Goal: Task Accomplishment & Management: Manage account settings

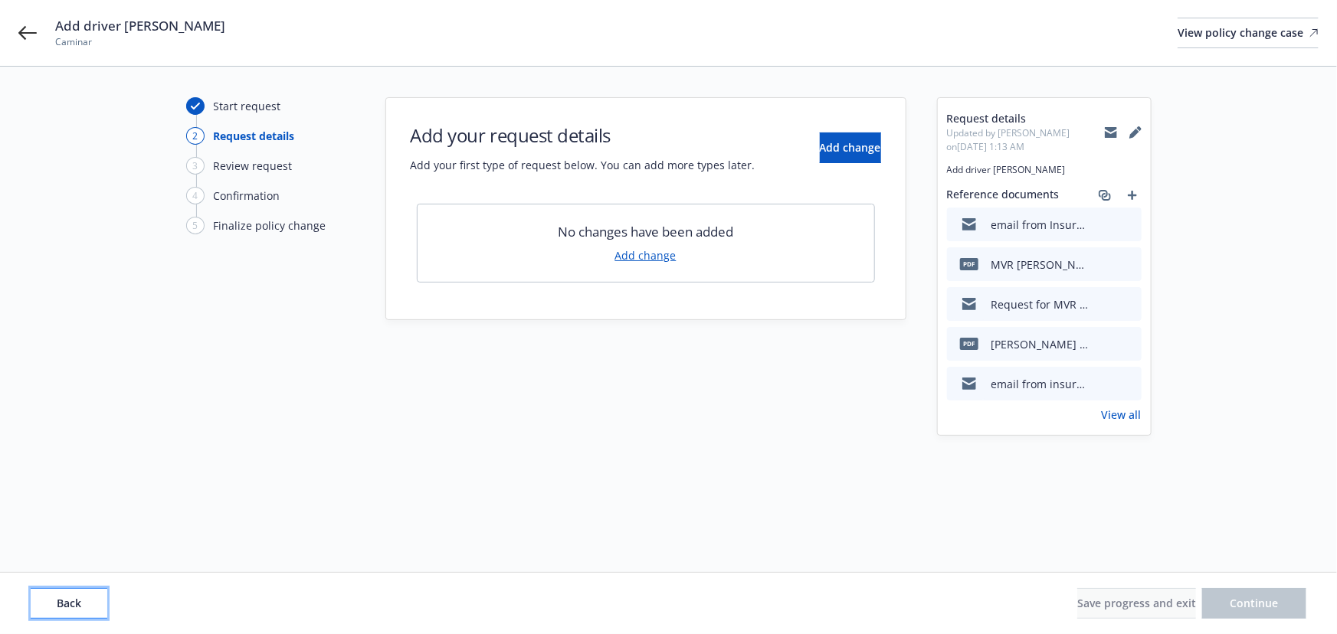
click at [75, 598] on span "Back" at bounding box center [69, 603] width 25 height 15
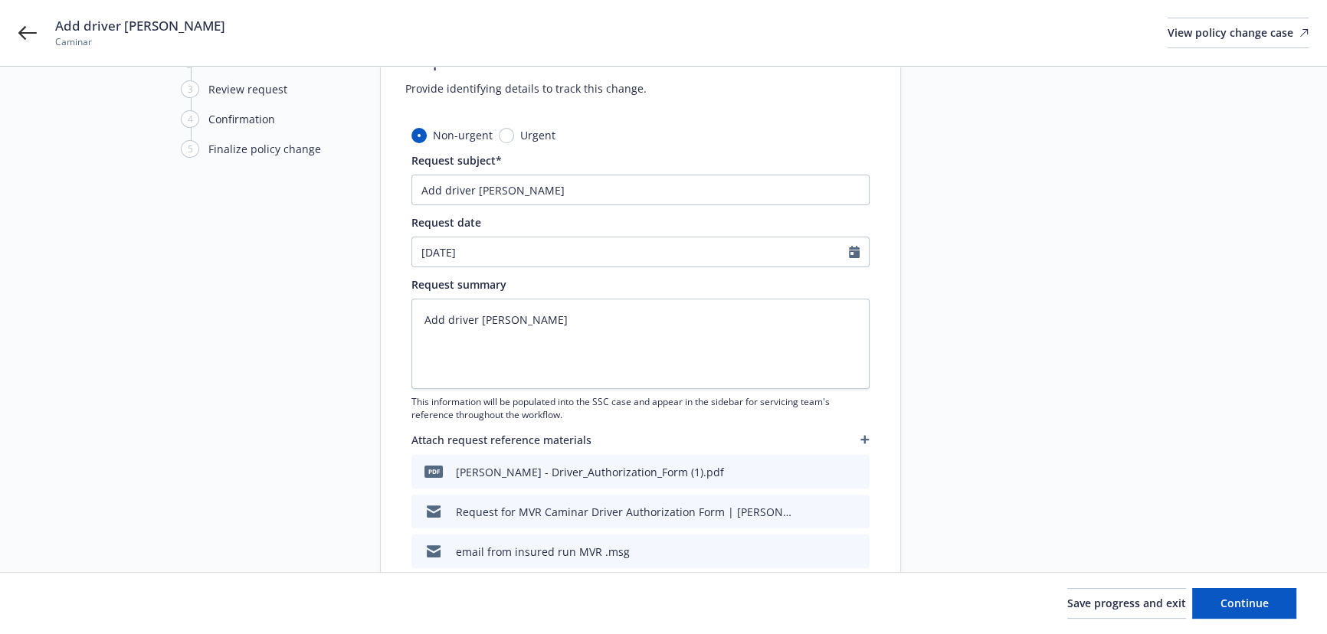
scroll to position [208, 0]
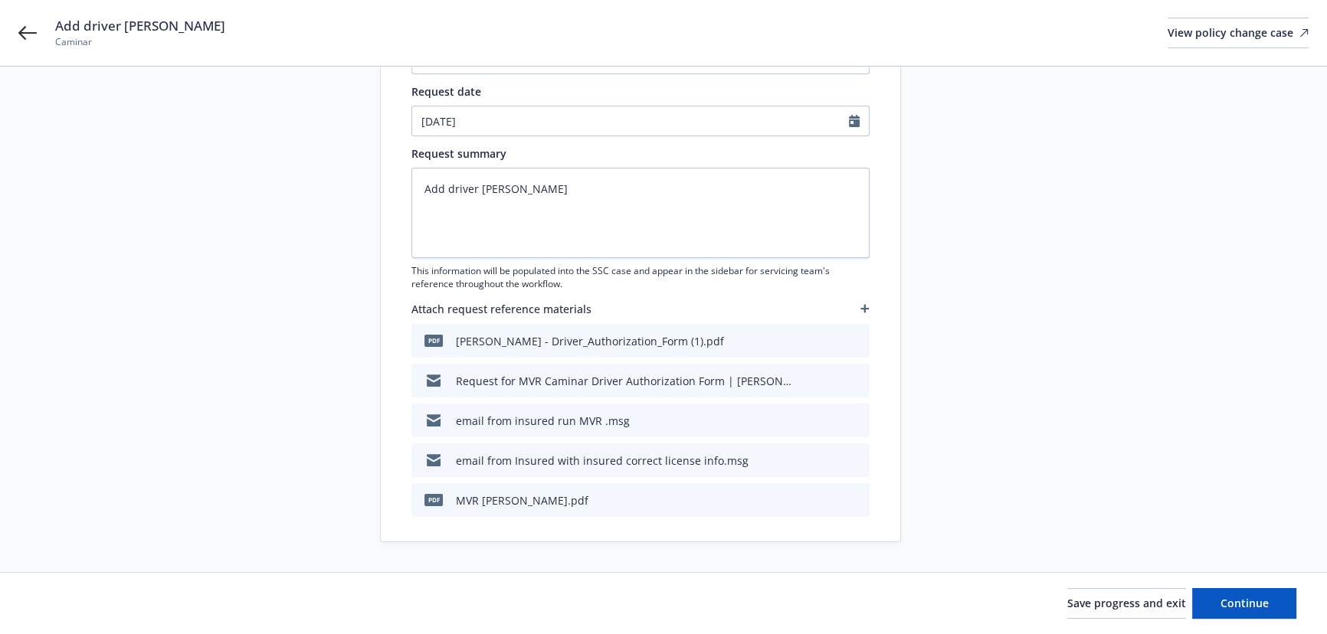
click at [835, 340] on icon "preview file" at bounding box center [831, 340] width 14 height 11
type textarea "x"
click at [602, 183] on textarea "Add driver Malia Koloamatangi" at bounding box center [640, 213] width 458 height 90
type textarea "Add driver Malia Koloamatangi"
type textarea "x"
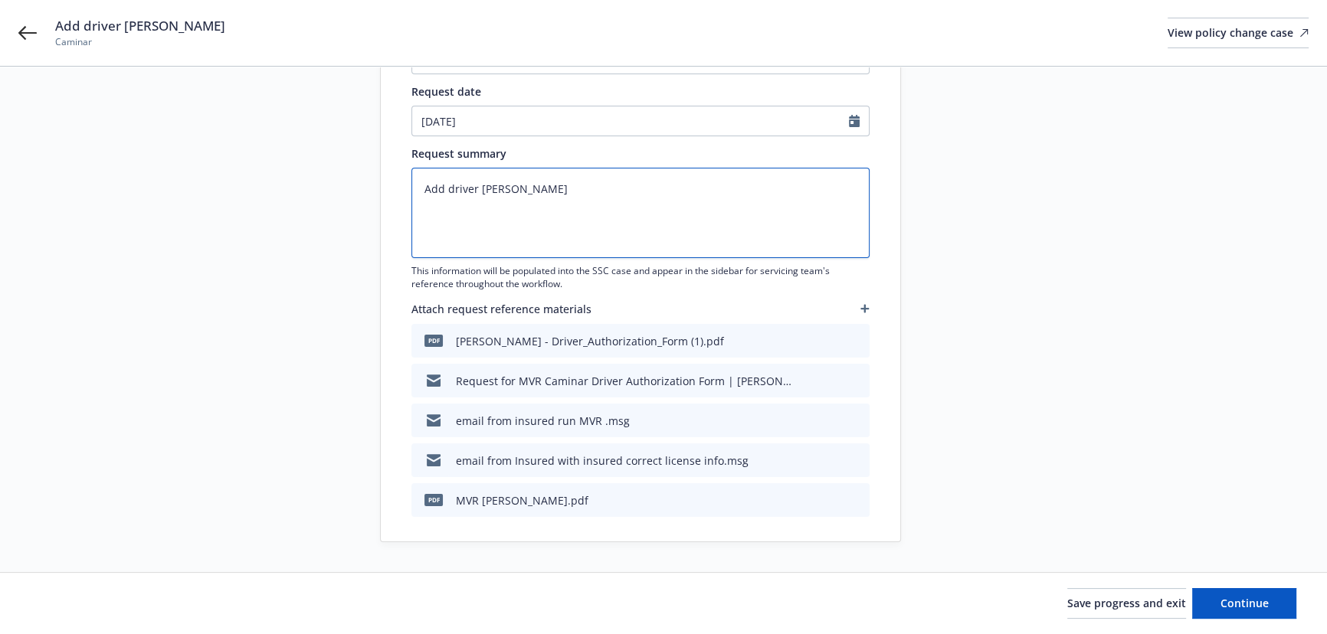
type textarea "Add driver Malia Koloamatangi B"
type textarea "x"
type textarea "Add driver Malia Koloamatangi Bi"
type textarea "x"
type textarea "Add driver Malia Koloamatangi Bir"
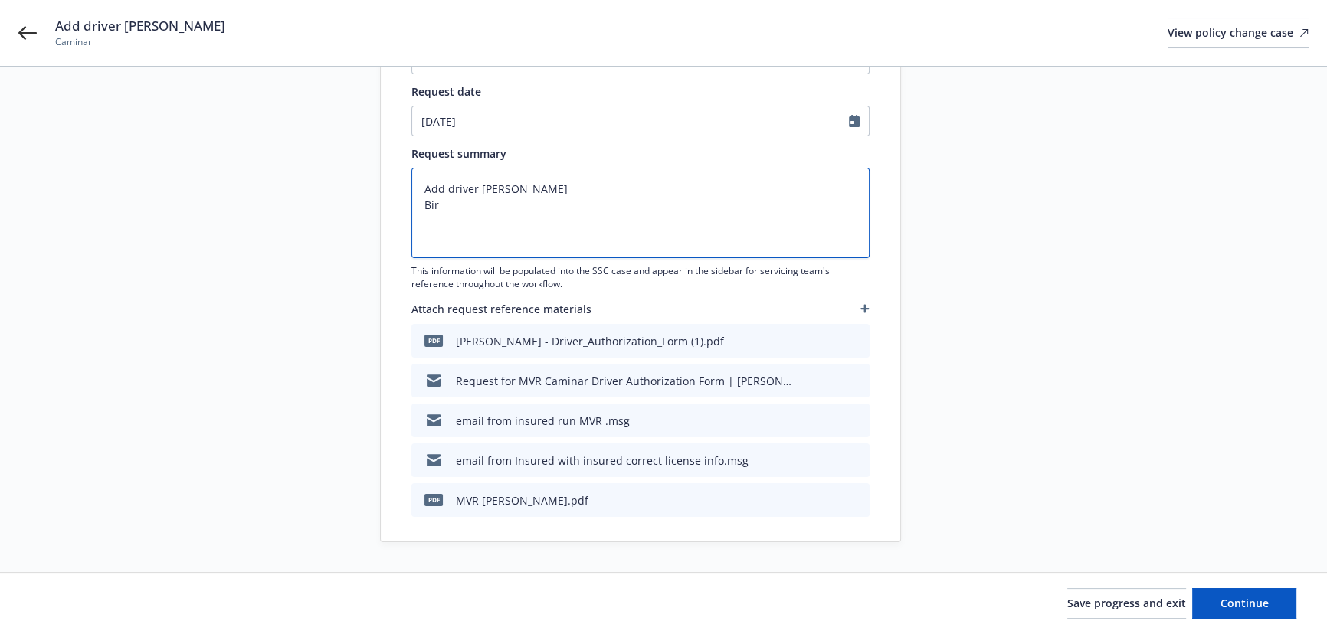
type textarea "x"
type textarea "Add driver Malia Koloamatangi Birt"
type textarea "x"
type textarea "Add driver Malia Koloamatangi Birth"
type textarea "x"
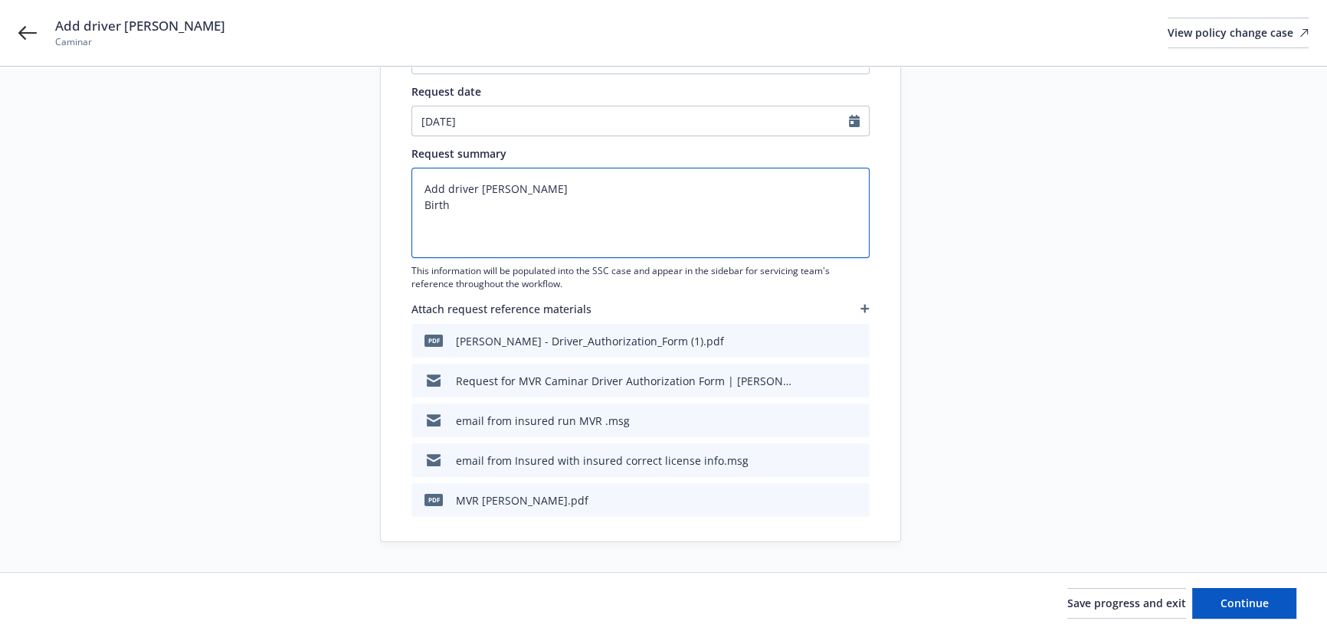
type textarea "Add driver Malia Koloamatangi Birth D"
type textarea "x"
type textarea "Add driver Malia Koloamatangi Birth Da"
type textarea "x"
type textarea "Add driver Malia Koloamatangi Birth Dat"
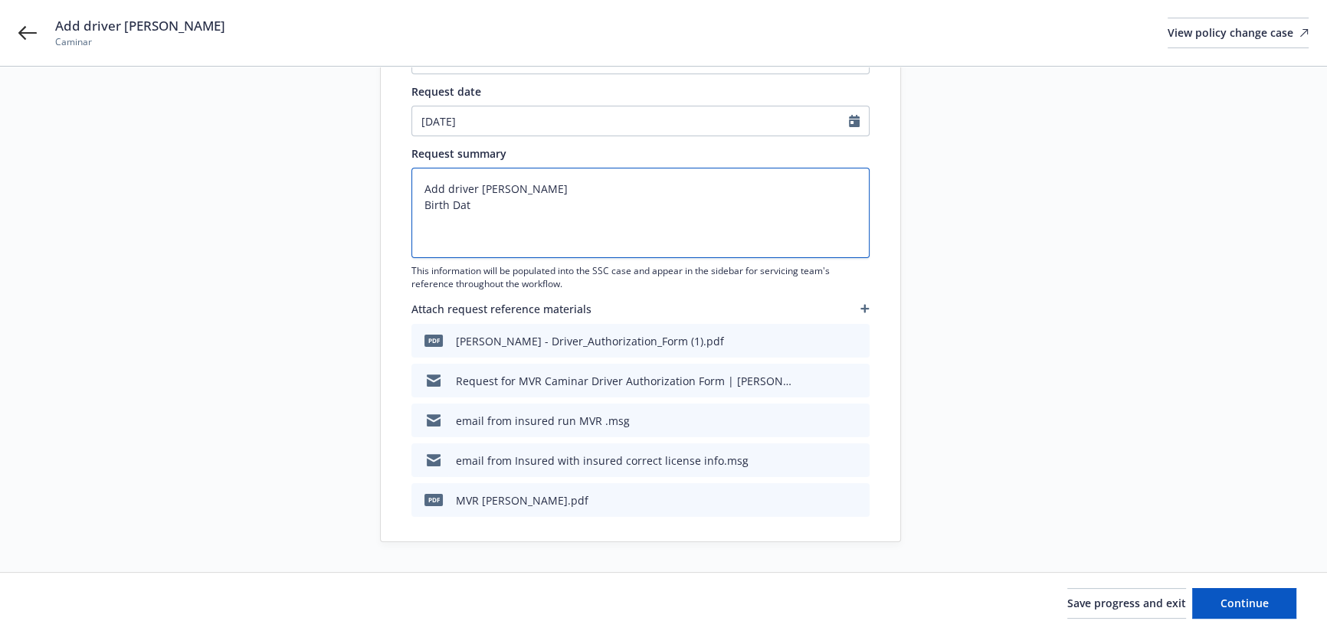
type textarea "x"
type textarea "Add driver Malia Koloamatangi Birth Date"
type textarea "x"
type textarea "Add driver Malia Koloamatangi Birth Date:"
type textarea "x"
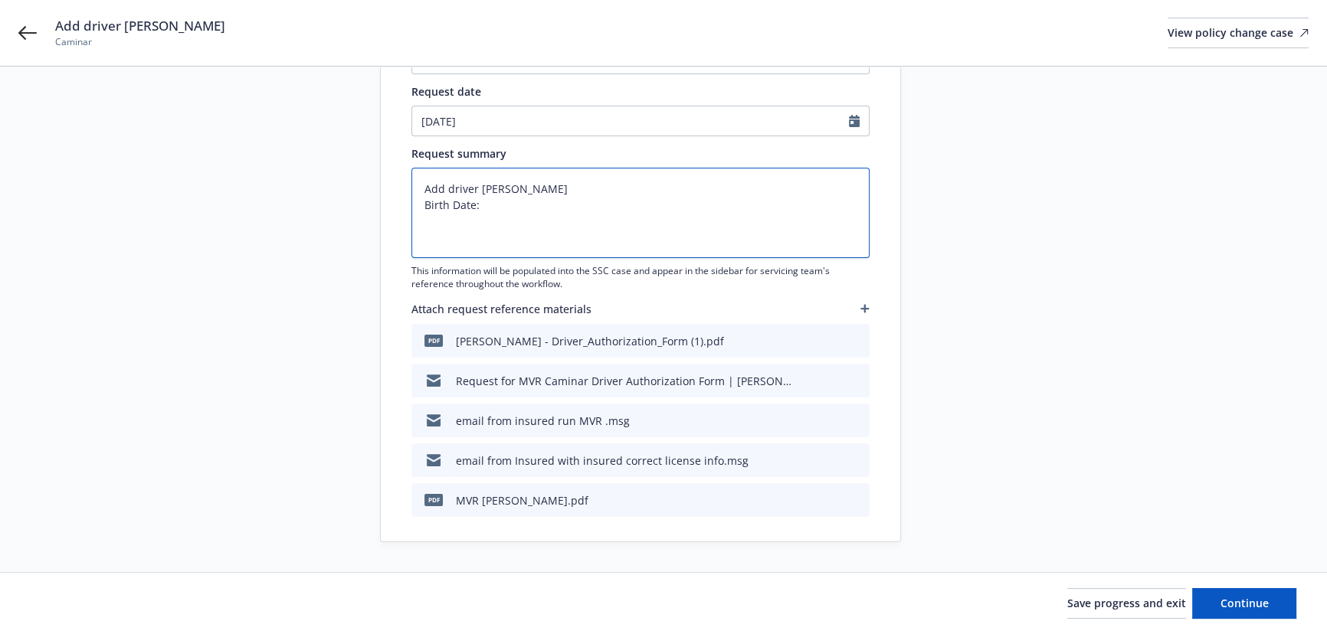
type textarea "Add driver Malia Koloamatangi Birth Date:"
type textarea "x"
type textarea "Add driver Malia Koloamatangi Birth Date: 0"
type textarea "x"
type textarea "Add driver Malia Koloamatangi Birth Date: 08"
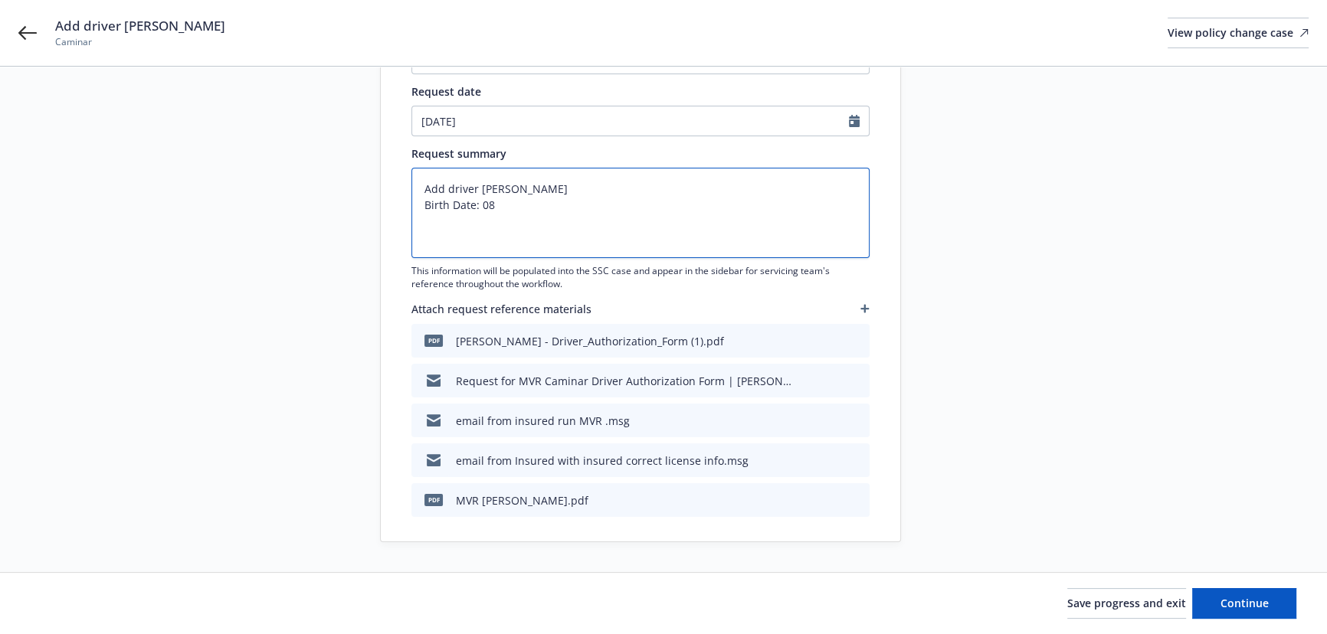
type textarea "x"
type textarea "Add driver Malia Koloamatangi Birth Date: 080"
type textarea "x"
type textarea "Add driver Malia Koloamatangi Birth Date: 08"
type textarea "x"
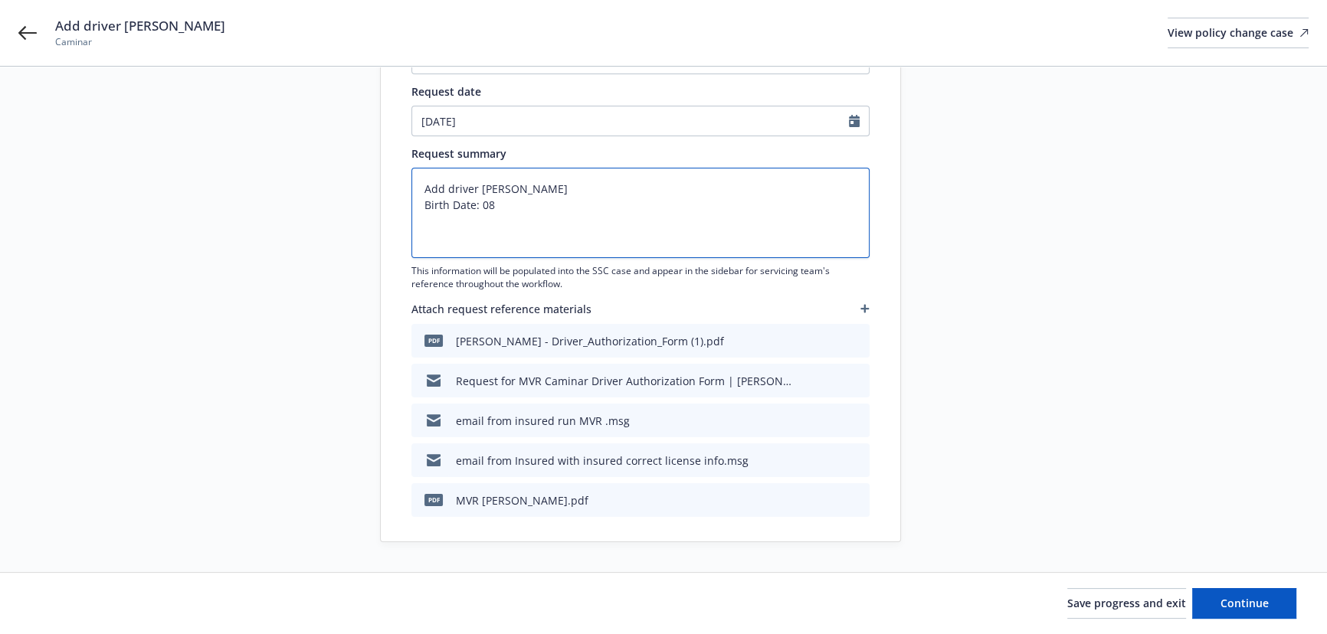
type textarea "Add driver Malia Koloamatangi Birth Date: 08/"
type textarea "x"
type textarea "Add driver Malia Koloamatangi Birth Date: 08/0"
type textarea "x"
type textarea "Add driver Malia Koloamatangi Birth Date: 08/08"
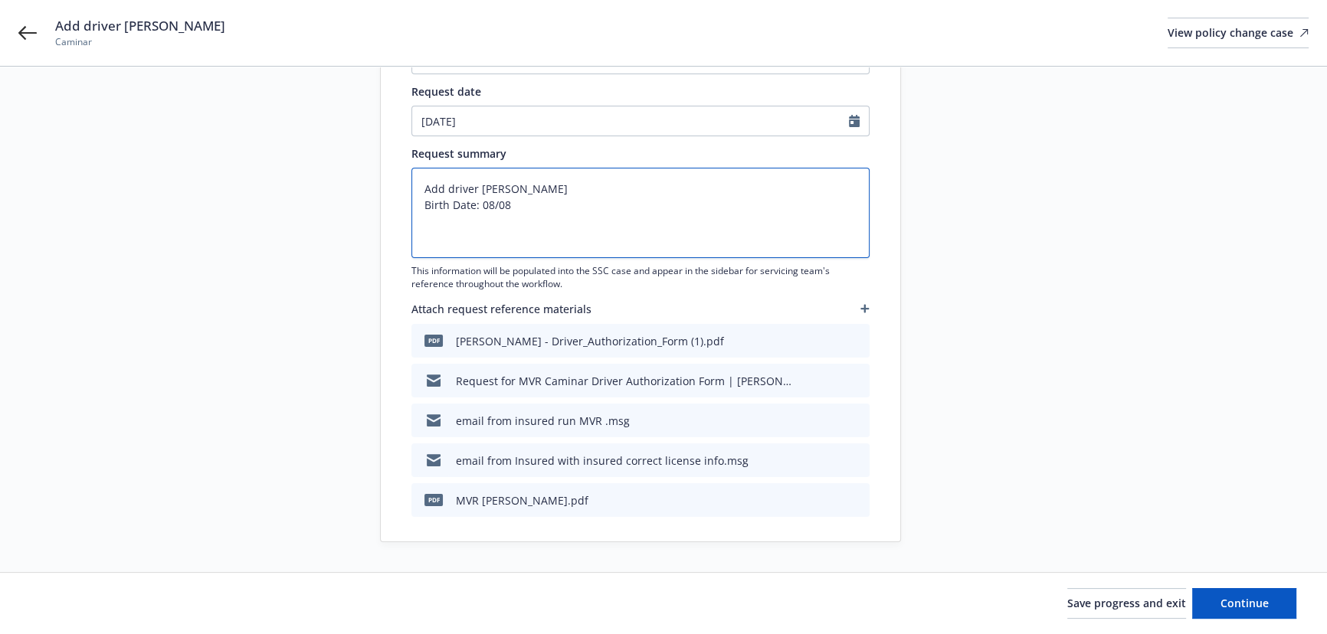
type textarea "x"
type textarea "Add driver Malia Koloamatangi Birth Date: 08/08/"
type textarea "x"
type textarea "Add driver Malia Koloamatangi Birth Date: 08/08/1"
type textarea "x"
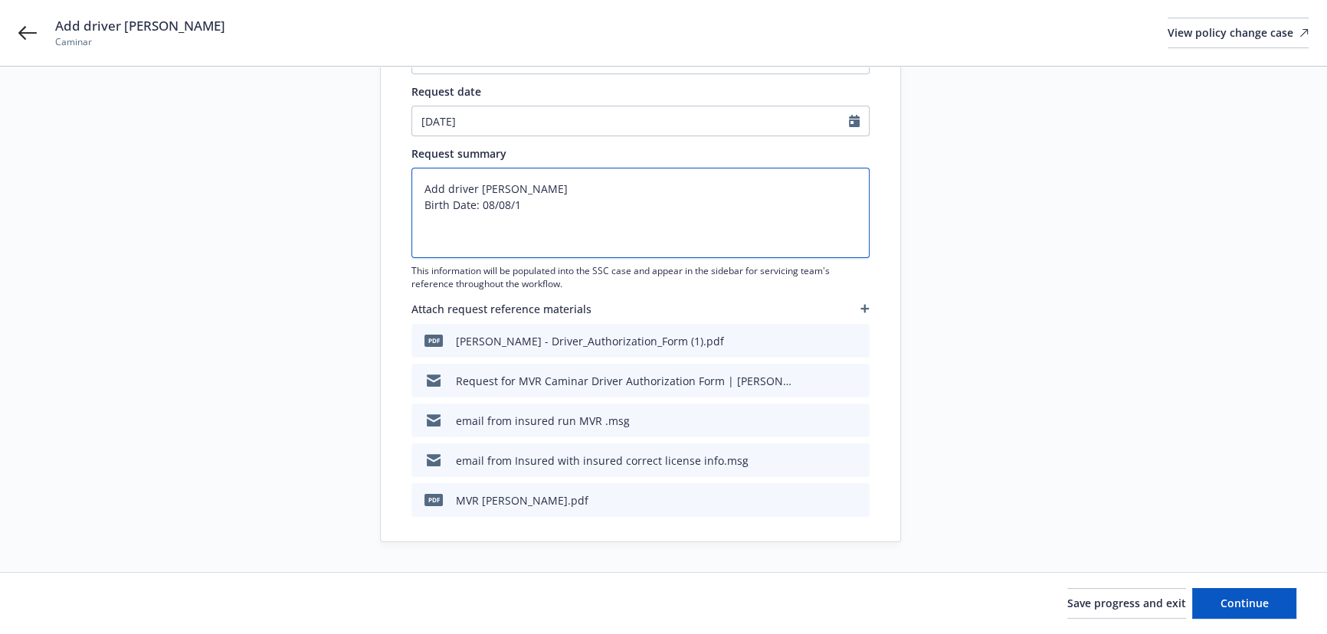
type textarea "Add driver Malia Koloamatangi Birth Date: 08/08/19"
type textarea "x"
type textarea "Add driver Malia Koloamatangi Birth Date: 08/08/199"
type textarea "x"
type textarea "Add driver Malia Koloamatangi Birth Date: 08/08/1998"
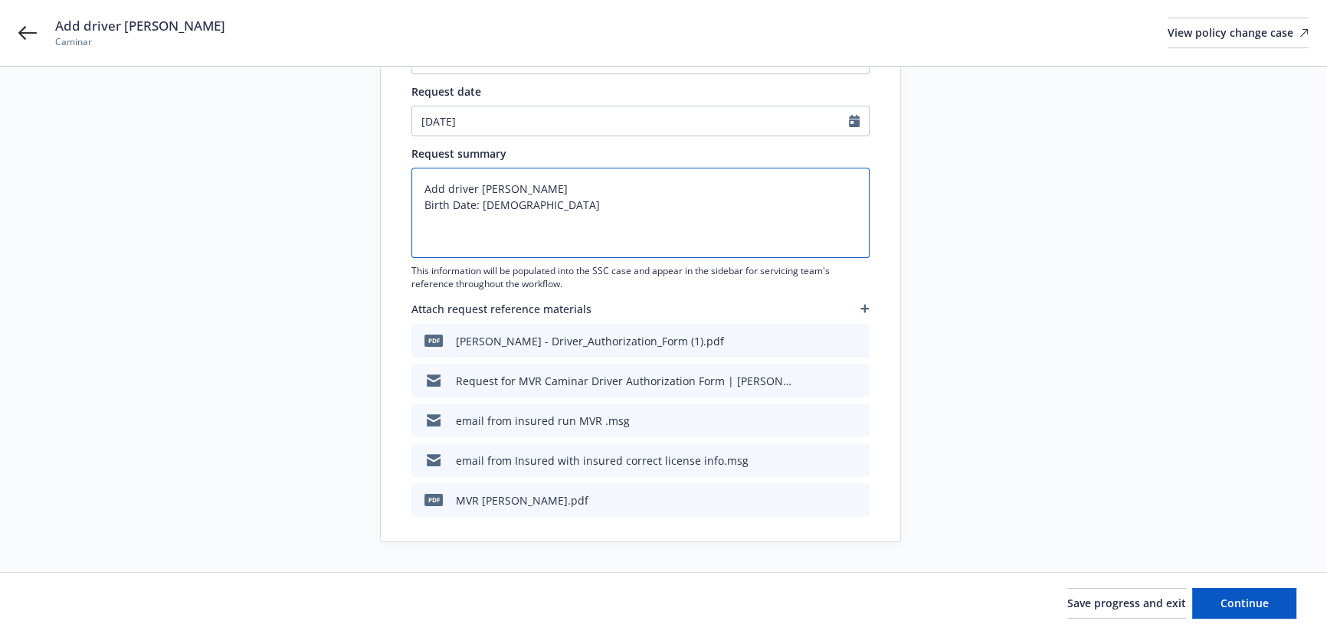
type textarea "x"
type textarea "Add driver Malia Koloamatangi Birth Date: 08/08/1998 D"
type textarea "x"
type textarea "Add driver Malia Koloamatangi Birth Date: 08/08/1998 DL"
type textarea "x"
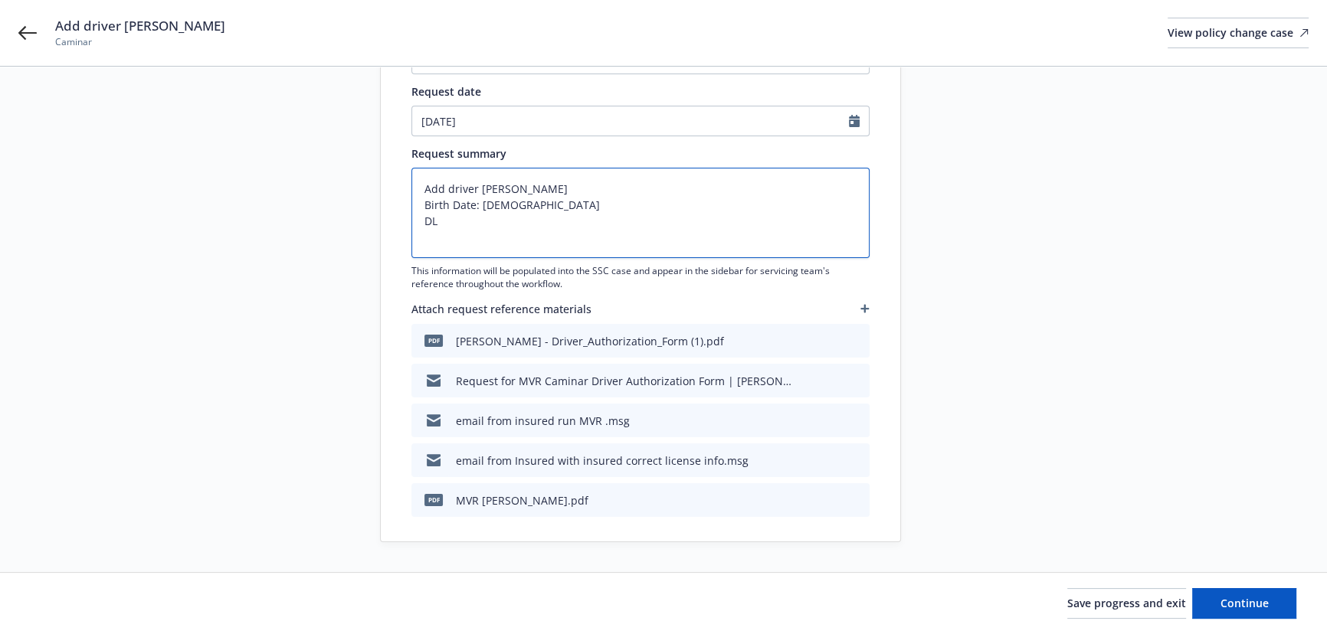
type textarea "Add driver Malia Koloamatangi Birth Date: 08/08/1998 DL:"
type textarea "x"
click at [463, 234] on textarea "Add driver Malia Koloamatangi Birth Date: 08/08/1998 DL:" at bounding box center [640, 213] width 458 height 90
paste textarea "F7485774"
type textarea "Add driver Malia Koloamatangi Birth Date: 08/08/1998 DL: F7485774"
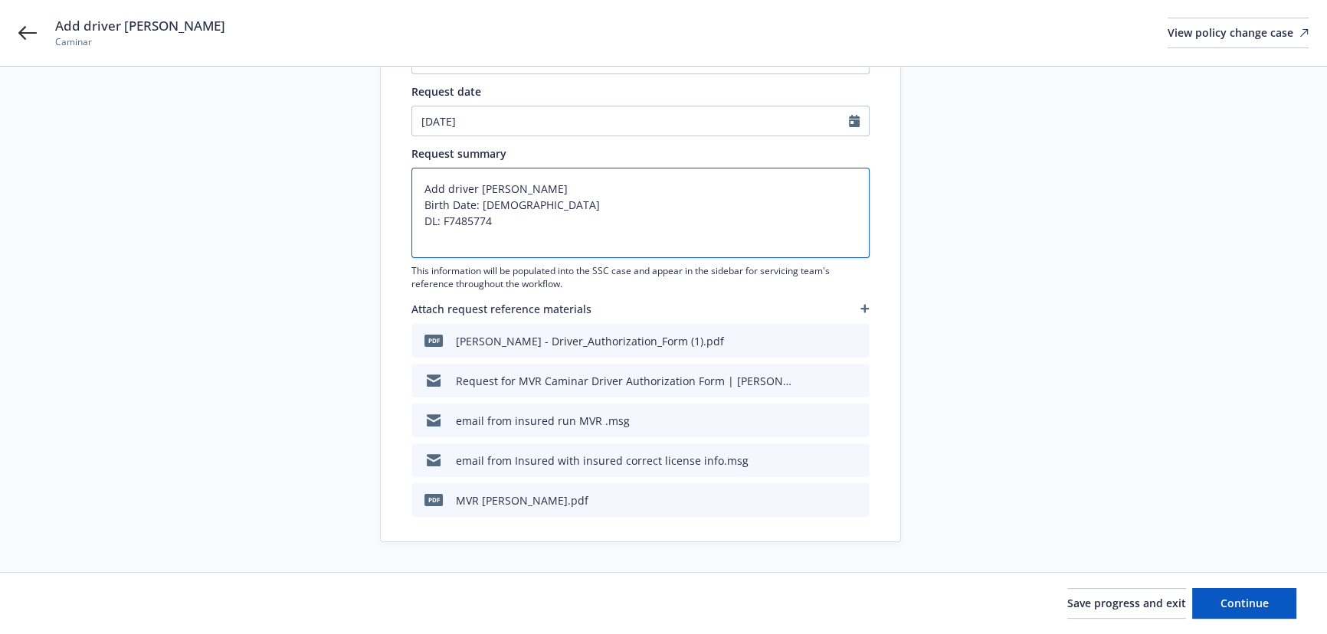
click at [462, 221] on textarea "Add driver Malia Koloamatangi Birth Date: 08/08/1998 DL: F7485774" at bounding box center [640, 213] width 458 height 90
click at [493, 221] on textarea "Add driver Malia Koloamatangi Birth Date: 08/08/1998 DL: F7485774" at bounding box center [640, 213] width 458 height 90
type textarea "x"
type textarea "Add driver Malia Koloamatangi Birth Date: 08/08/1998 DL: F7485774"
type textarea "x"
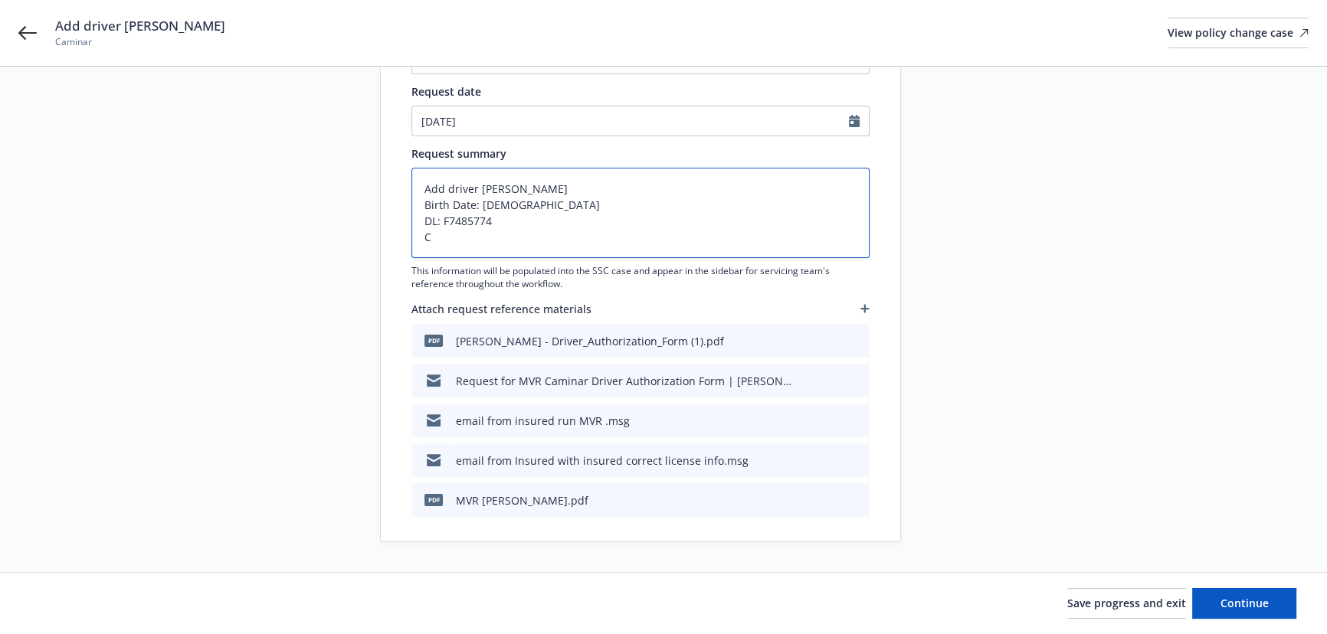
type textarea "Add driver Malia Koloamatangi Birth Date: 08/08/1998 DL: F7485774 CA"
type textarea "x"
type textarea "Add driver Malia Koloamatangi Birth Date: 08/08/1998 DL: F7485774 CA"
click at [1280, 611] on button "Continue" at bounding box center [1244, 604] width 104 height 31
type textarea "x"
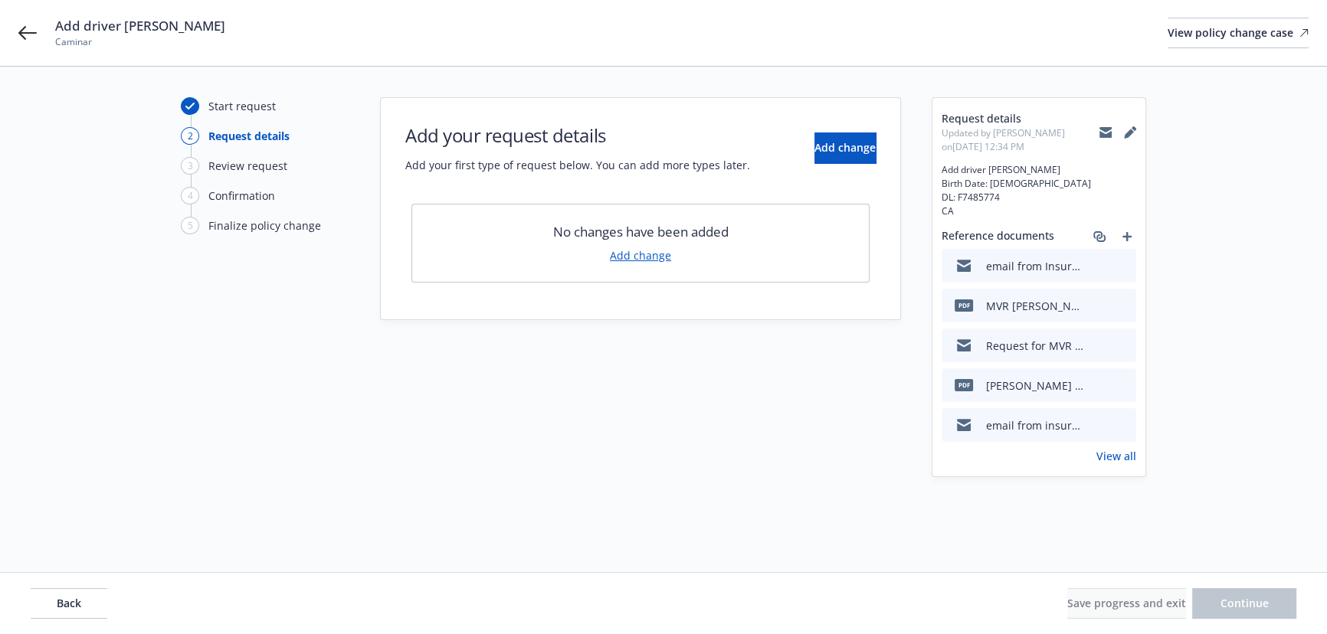
scroll to position [0, 0]
click at [871, 151] on button "Add change" at bounding box center [850, 148] width 61 height 31
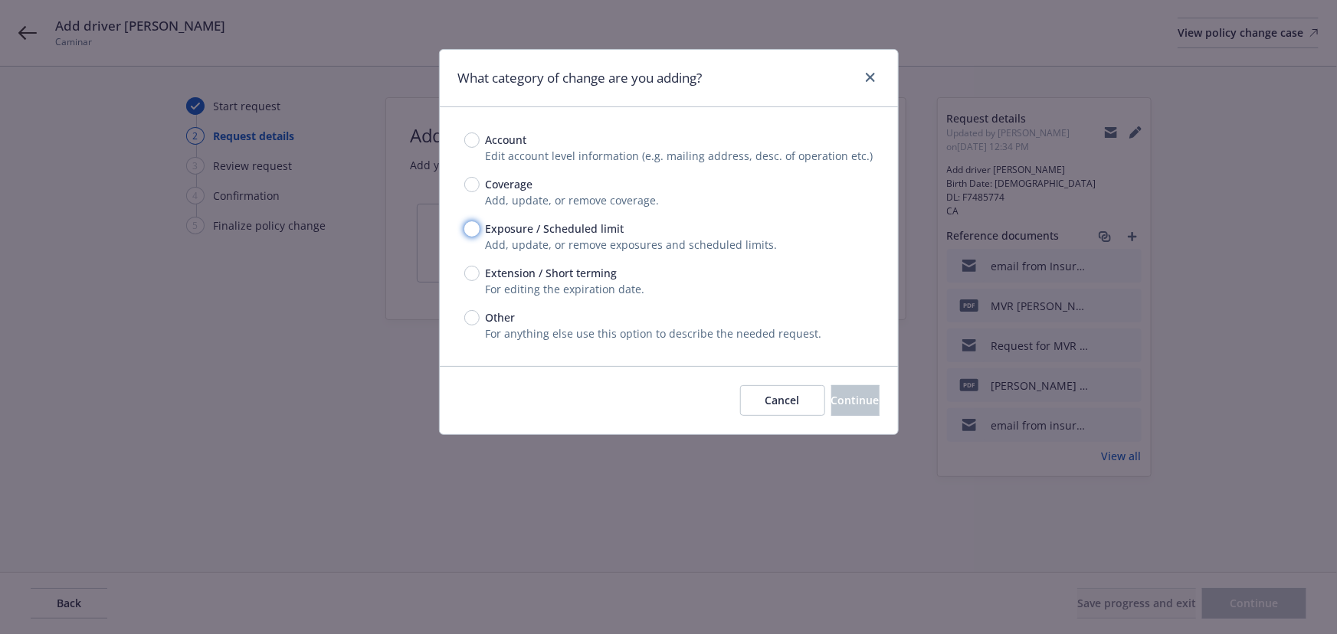
click at [471, 228] on input "Exposure / Scheduled limit" at bounding box center [471, 228] width 15 height 15
radio input "true"
click at [831, 402] on span "Continue" at bounding box center [855, 400] width 48 height 15
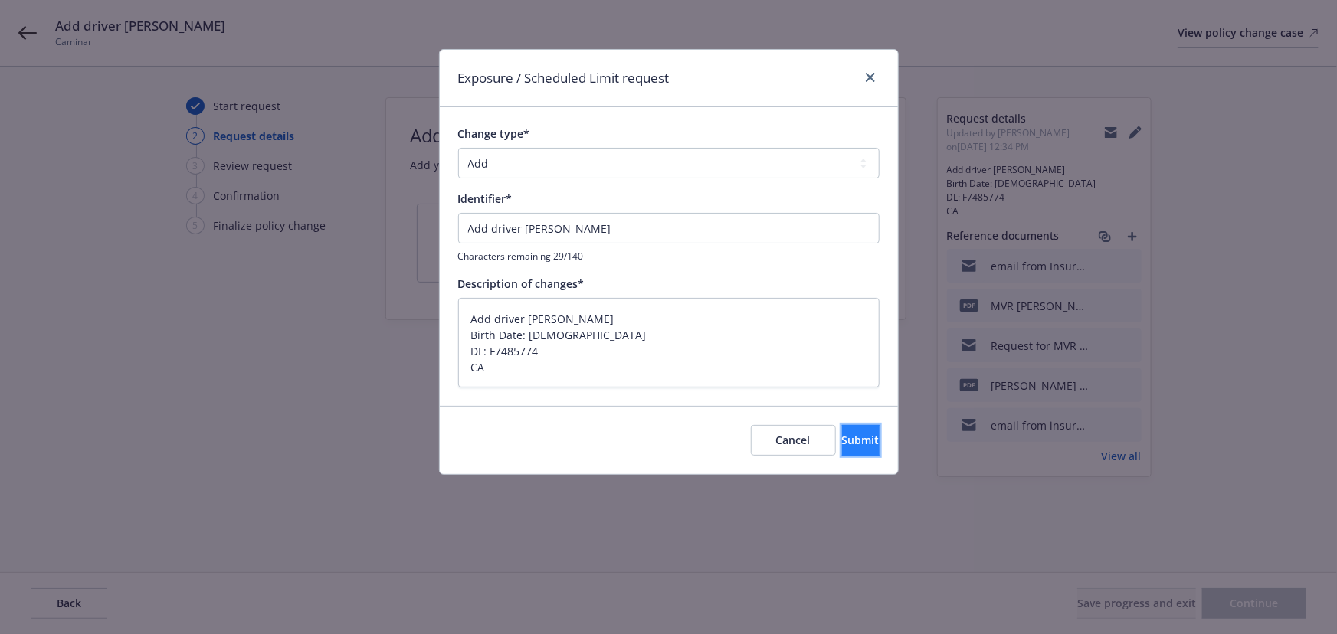
click at [842, 438] on span "Submit" at bounding box center [861, 440] width 38 height 15
type textarea "x"
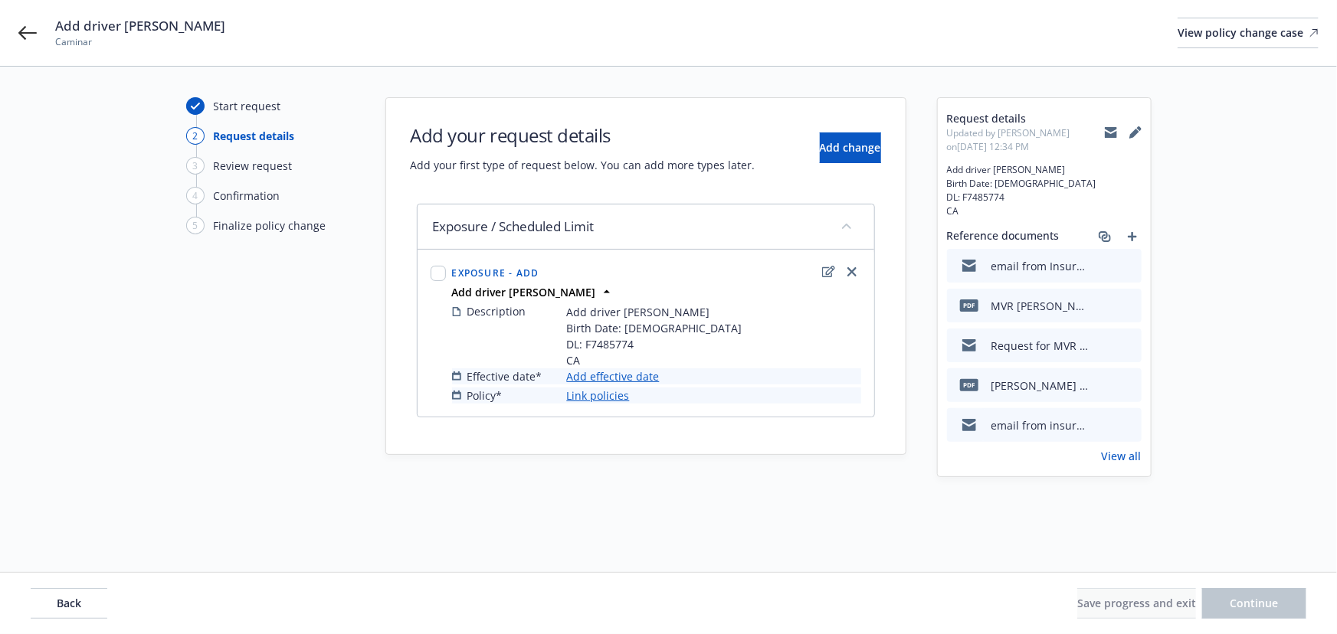
click at [617, 371] on link "Add effective date" at bounding box center [613, 377] width 93 height 16
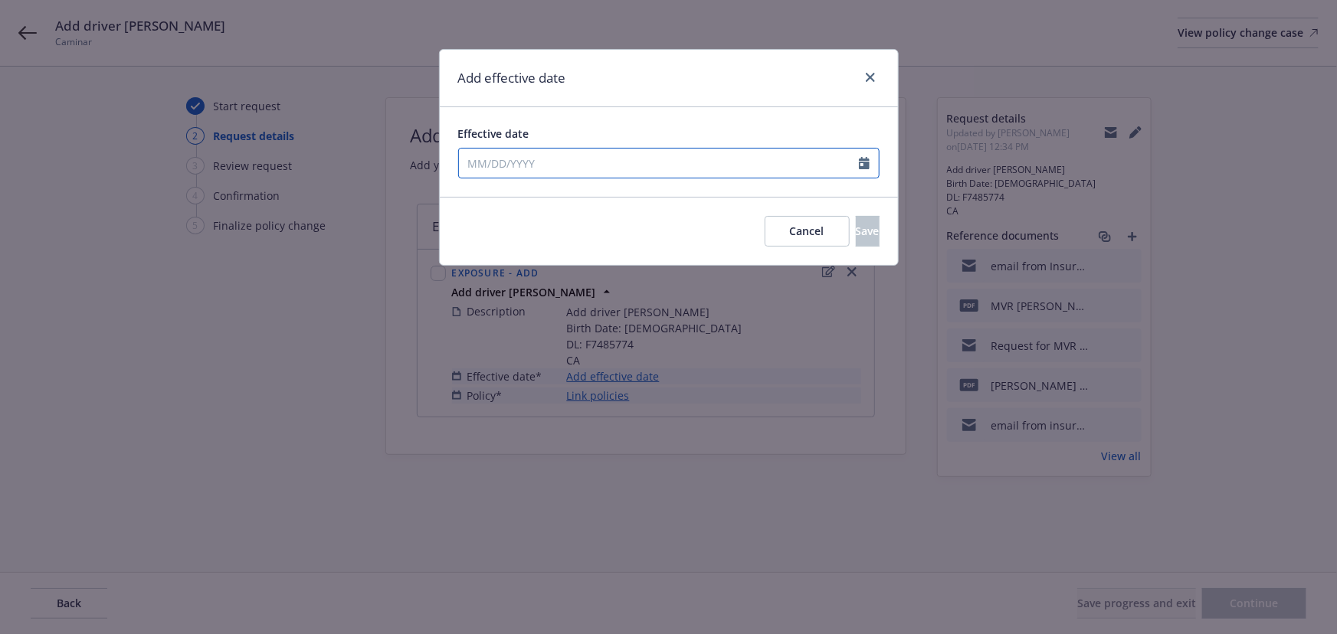
click at [534, 164] on input "Effective date" at bounding box center [659, 163] width 400 height 29
select select "9"
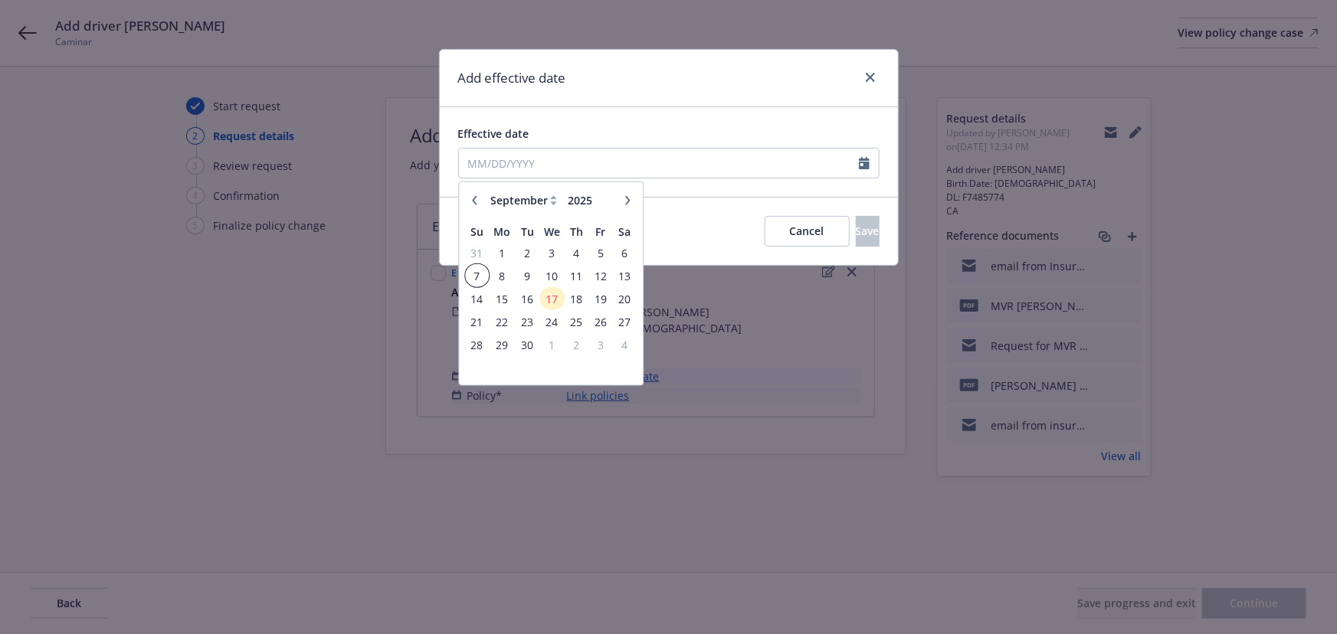
click at [483, 277] on span "7" at bounding box center [477, 275] width 21 height 19
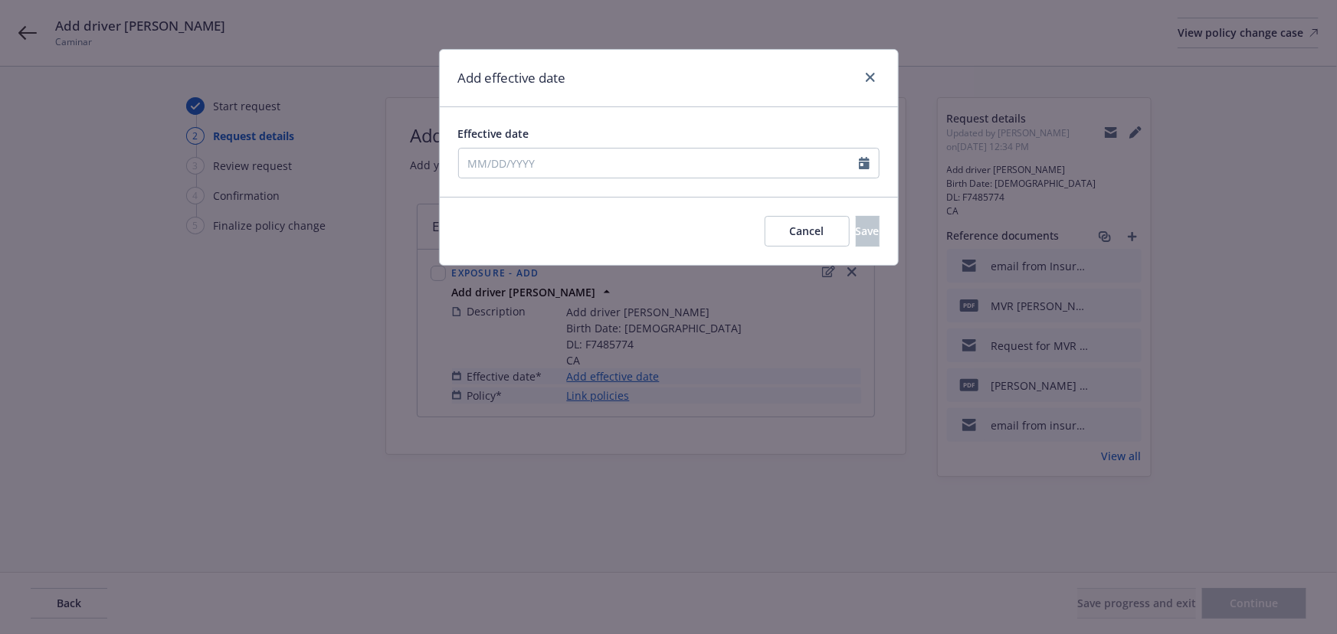
type input "09/07/2025"
click at [856, 222] on button "Save" at bounding box center [868, 231] width 24 height 31
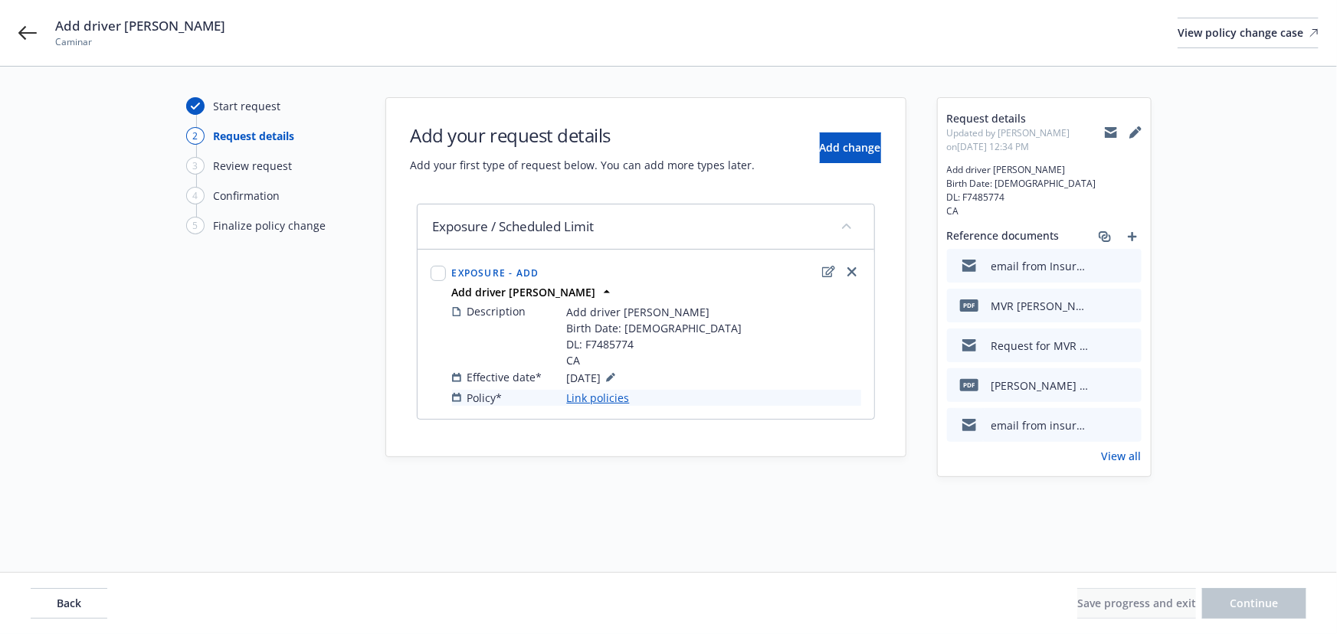
click at [604, 398] on link "Link policies" at bounding box center [598, 398] width 63 height 16
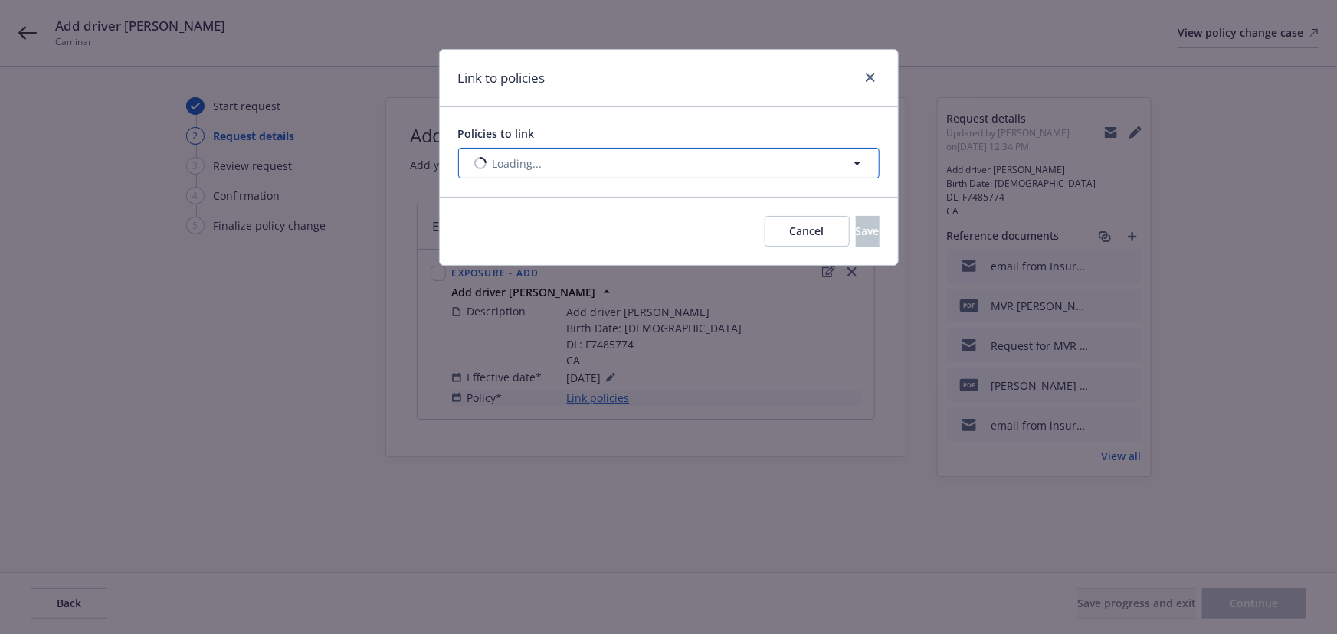
click at [538, 168] on span "Loading..." at bounding box center [518, 164] width 50 height 16
select select "ACTIVE"
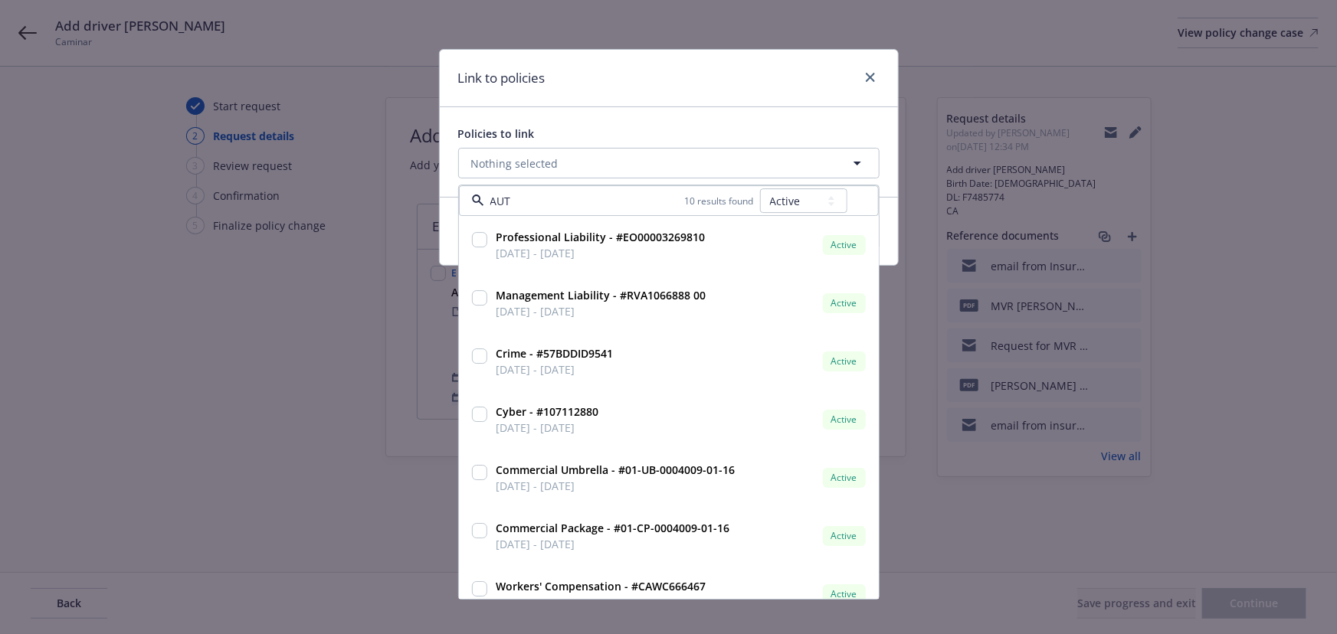
type input "AUTO"
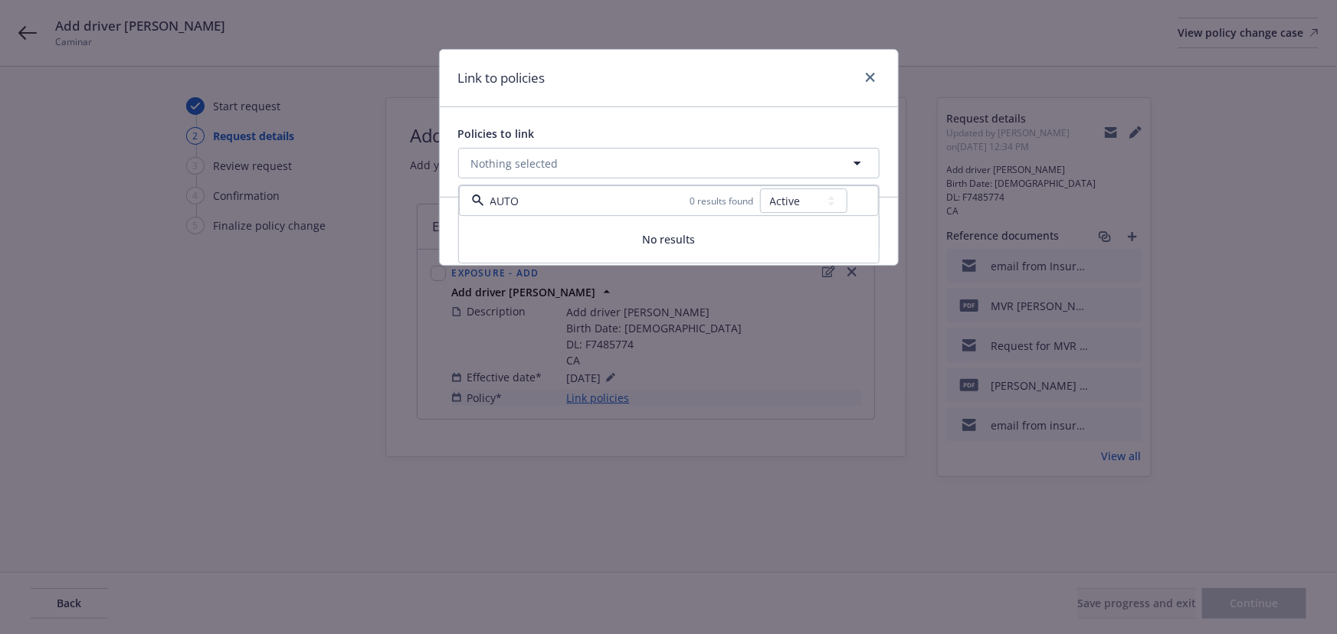
drag, startPoint x: 520, startPoint y: 198, endPoint x: 441, endPoint y: 204, distance: 78.3
click at [441, 204] on div "Link to policies Policies to link Nothing selected AUTO 0 results found All Act…" at bounding box center [669, 157] width 460 height 217
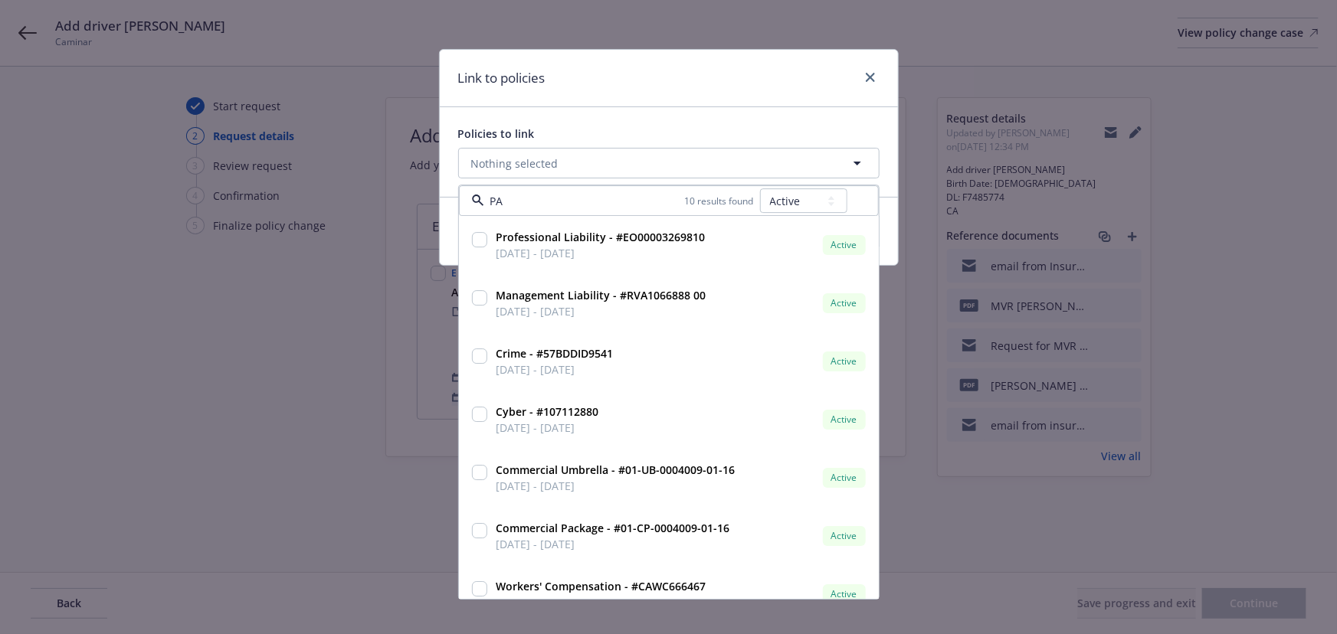
type input "PAC"
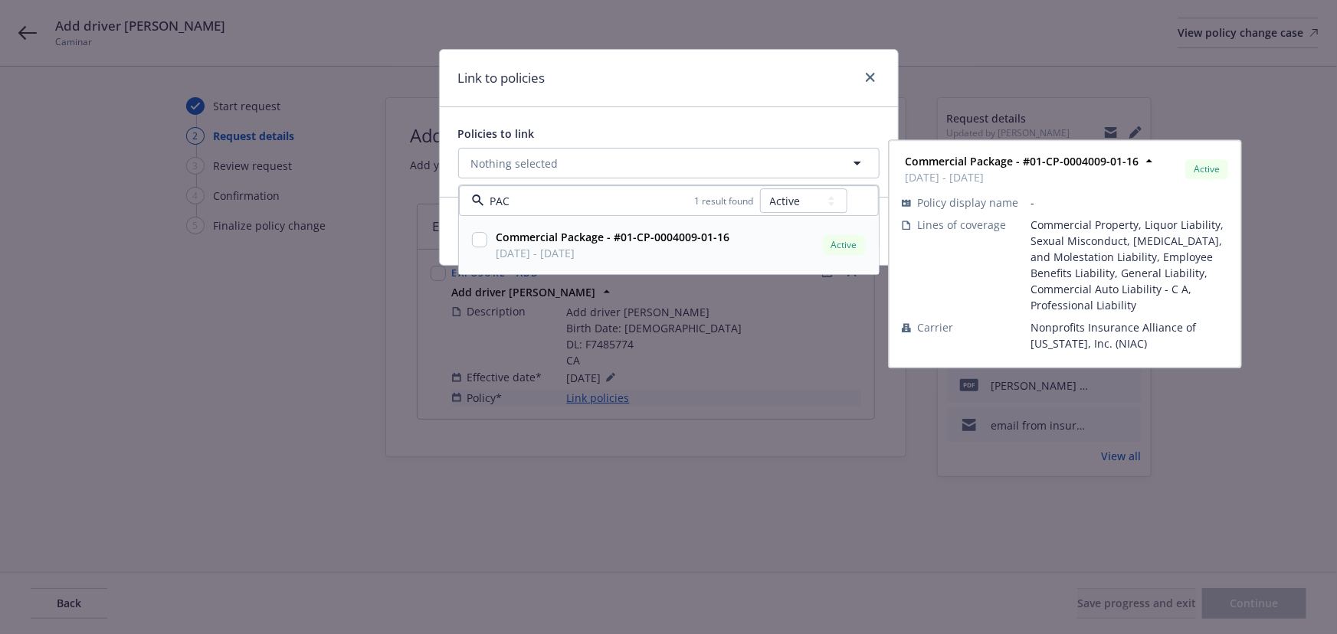
click at [664, 256] on span "07/01/2025 - 07/01/2026" at bounding box center [614, 254] width 234 height 16
checkbox input "true"
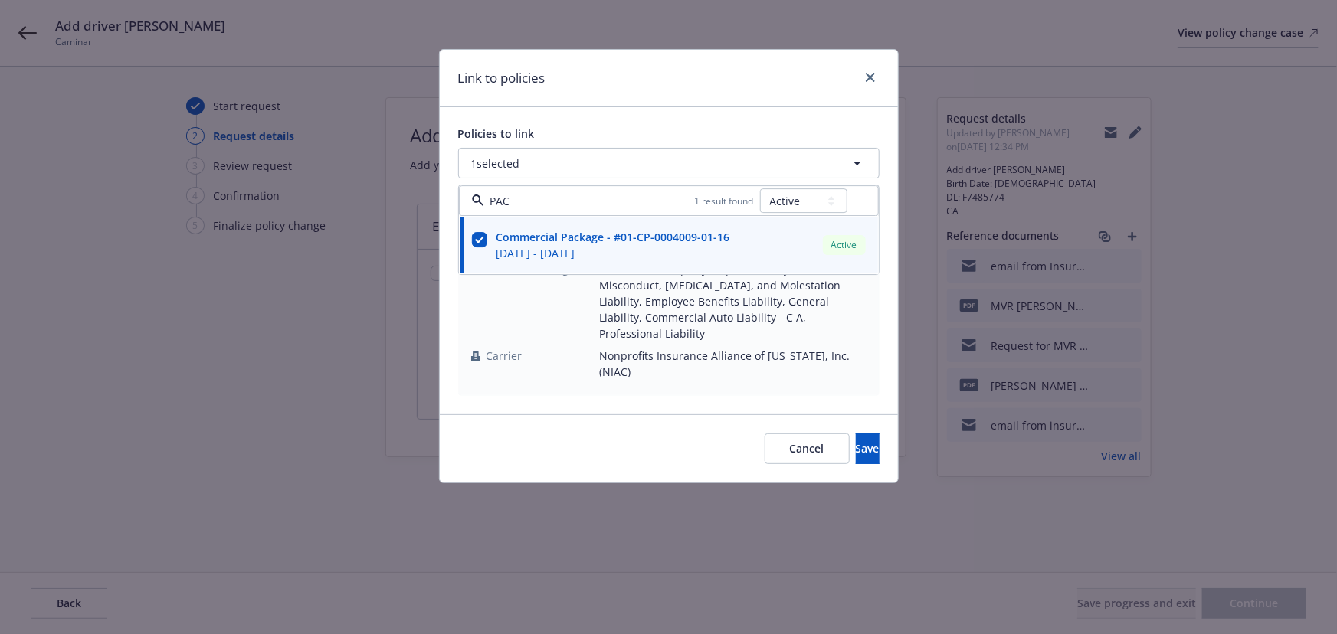
type input "PAC"
click at [603, 349] on td "Nonprofits Insurance Alliance of California, Inc. (NIAC)" at bounding box center [733, 364] width 267 height 38
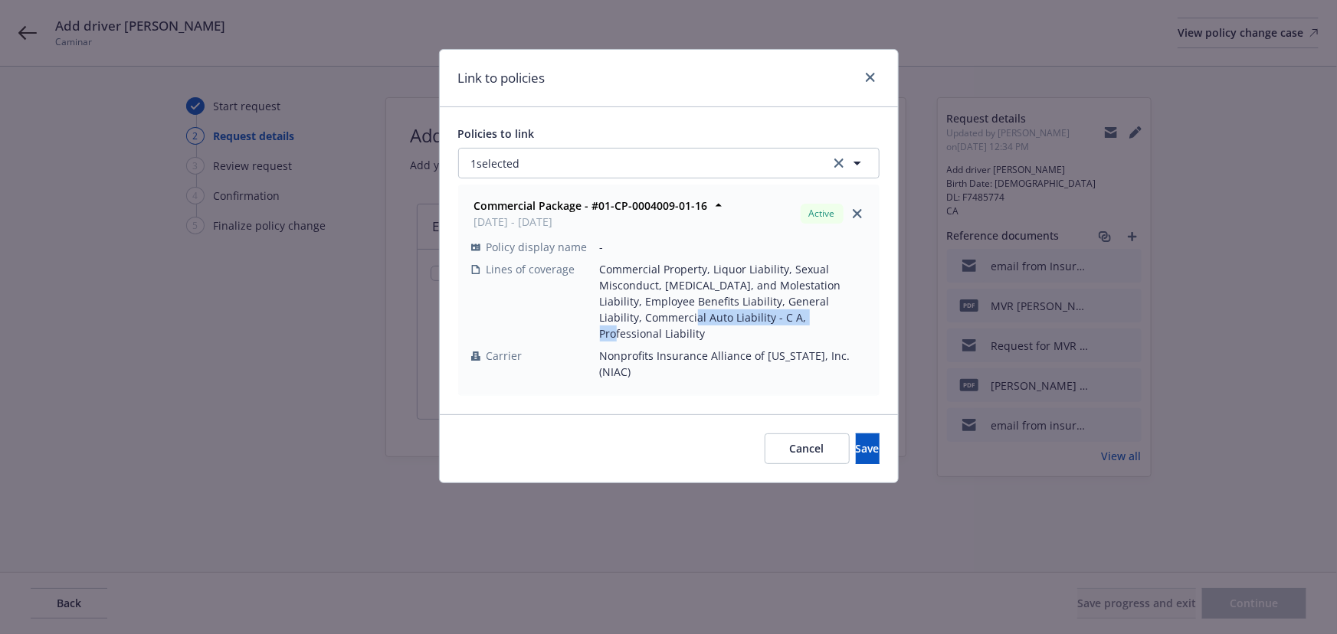
drag, startPoint x: 648, startPoint y: 320, endPoint x: 773, endPoint y: 326, distance: 125.0
click at [773, 326] on td "Commercial Property, Liquor Liability, Sexual Misconduct, Physical Abuse, and M…" at bounding box center [733, 301] width 267 height 87
click at [861, 434] on button "Save" at bounding box center [868, 449] width 24 height 31
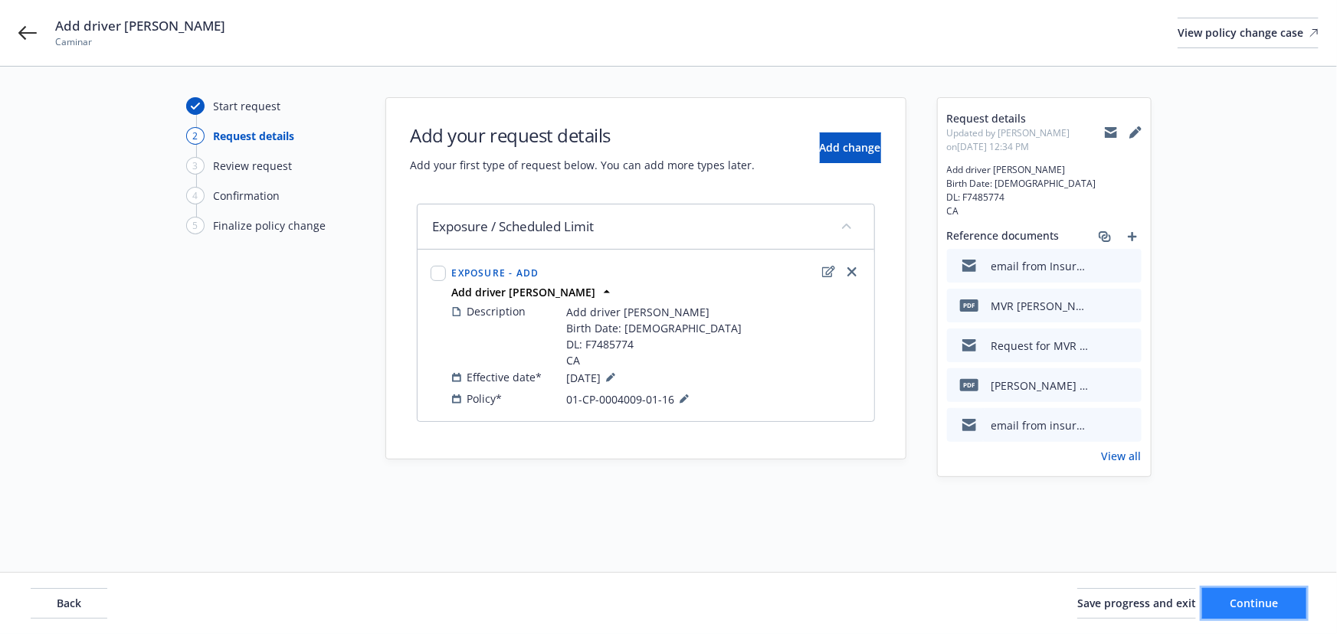
click at [1274, 604] on span "Continue" at bounding box center [1255, 603] width 48 height 15
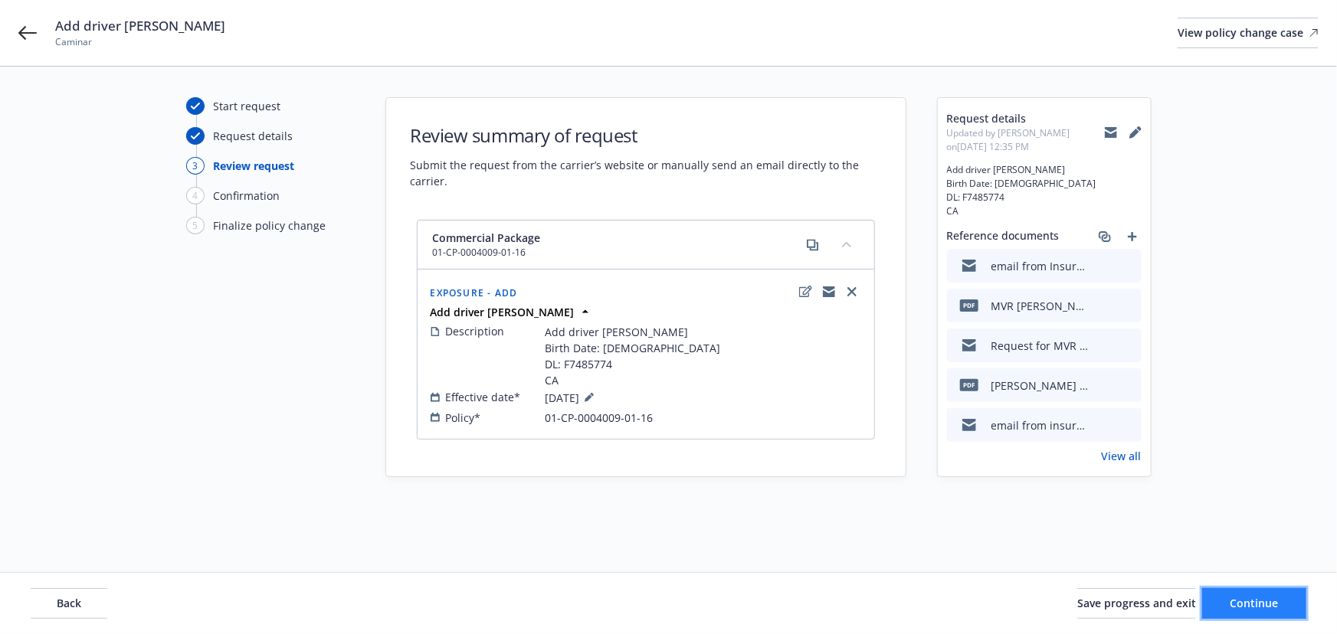
click at [1243, 609] on span "Continue" at bounding box center [1255, 603] width 48 height 15
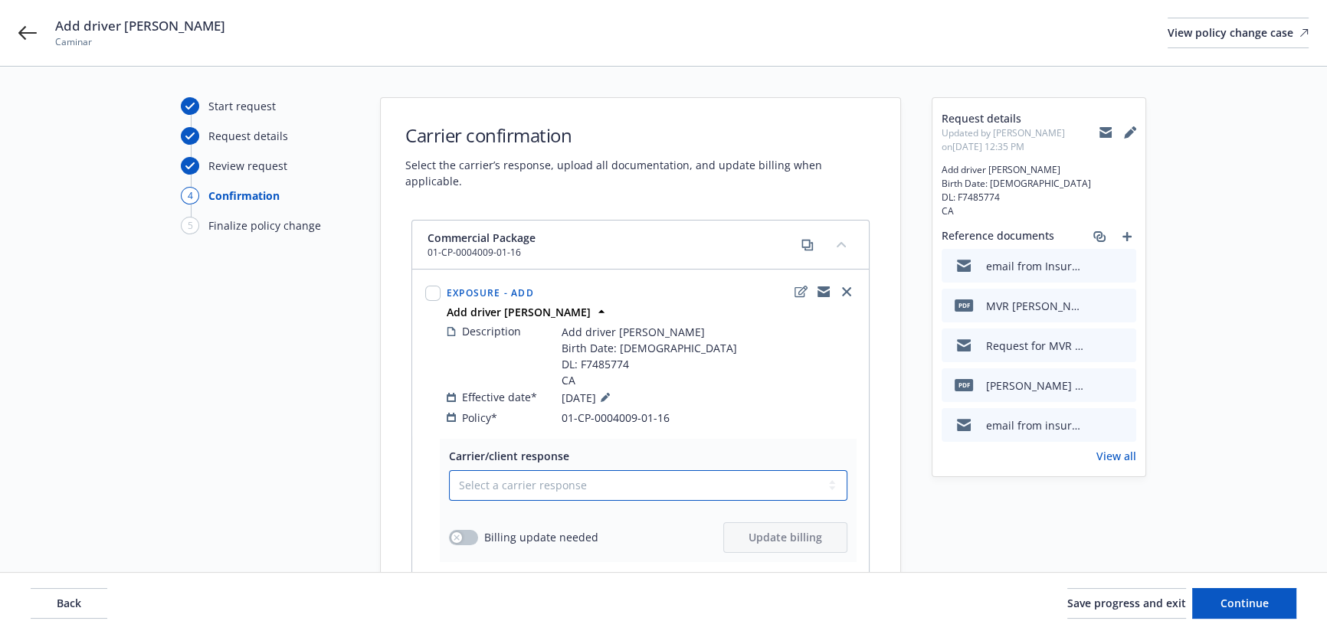
click at [539, 471] on select "Select a carrier response Accepted Accepted with revision No endorsement needed…" at bounding box center [648, 486] width 398 height 31
select select "NO_ENDORSEMENT_NEEDED"
click at [449, 471] on select "Select a carrier response Accepted Accepted with revision No endorsement needed…" at bounding box center [648, 486] width 398 height 31
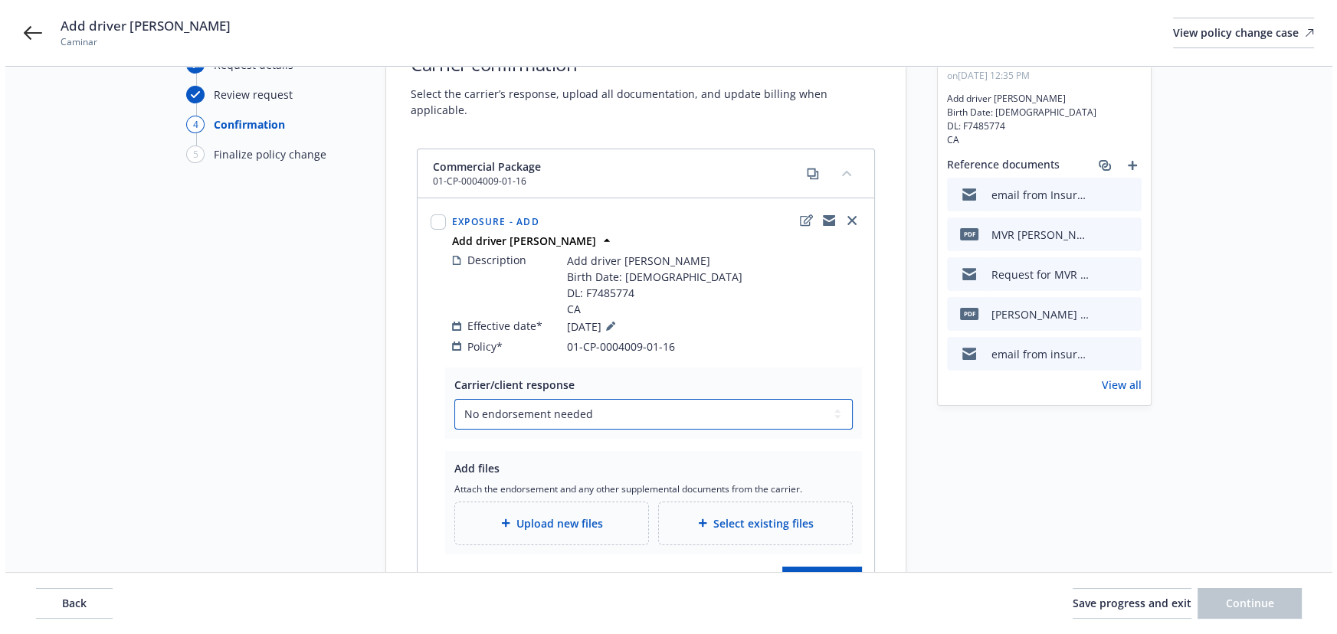
scroll to position [161, 0]
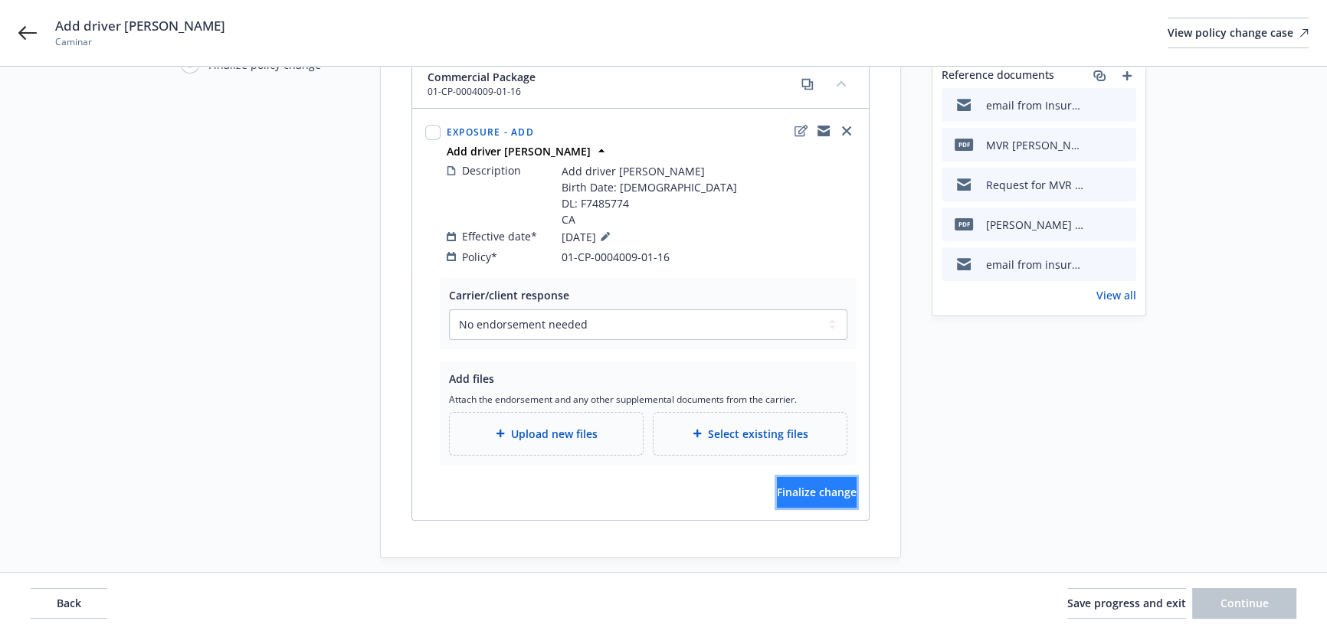
click at [787, 477] on button "Finalize change" at bounding box center [817, 492] width 80 height 31
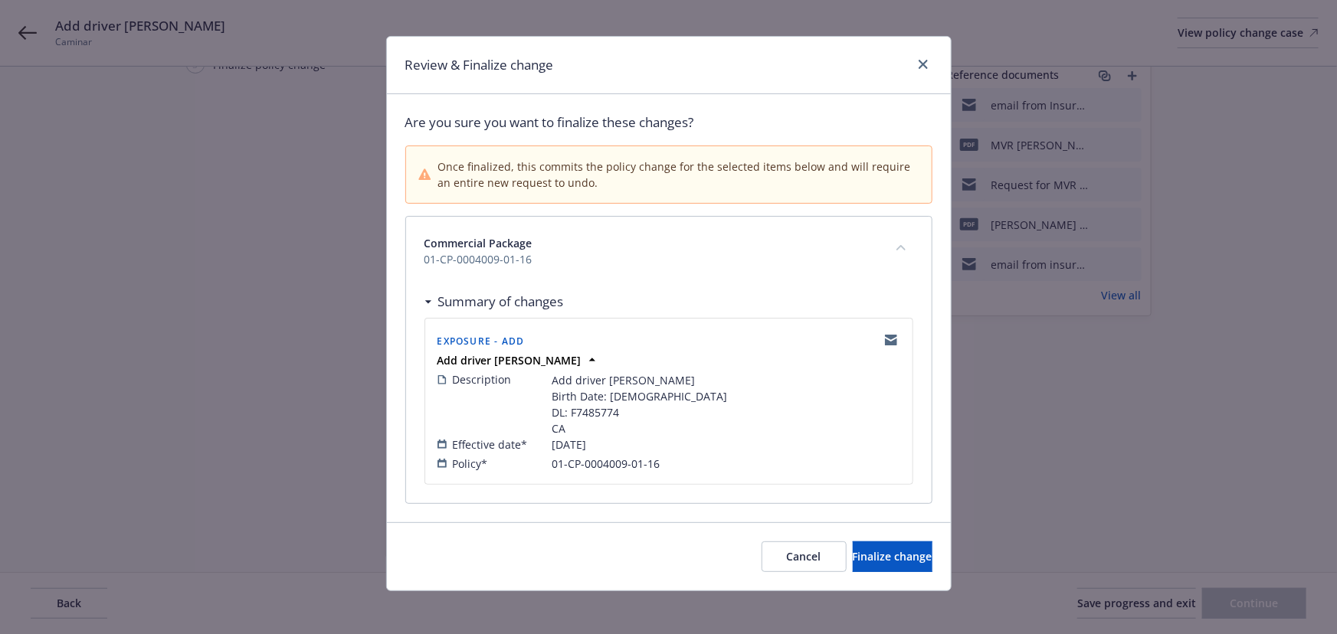
scroll to position [18, 0]
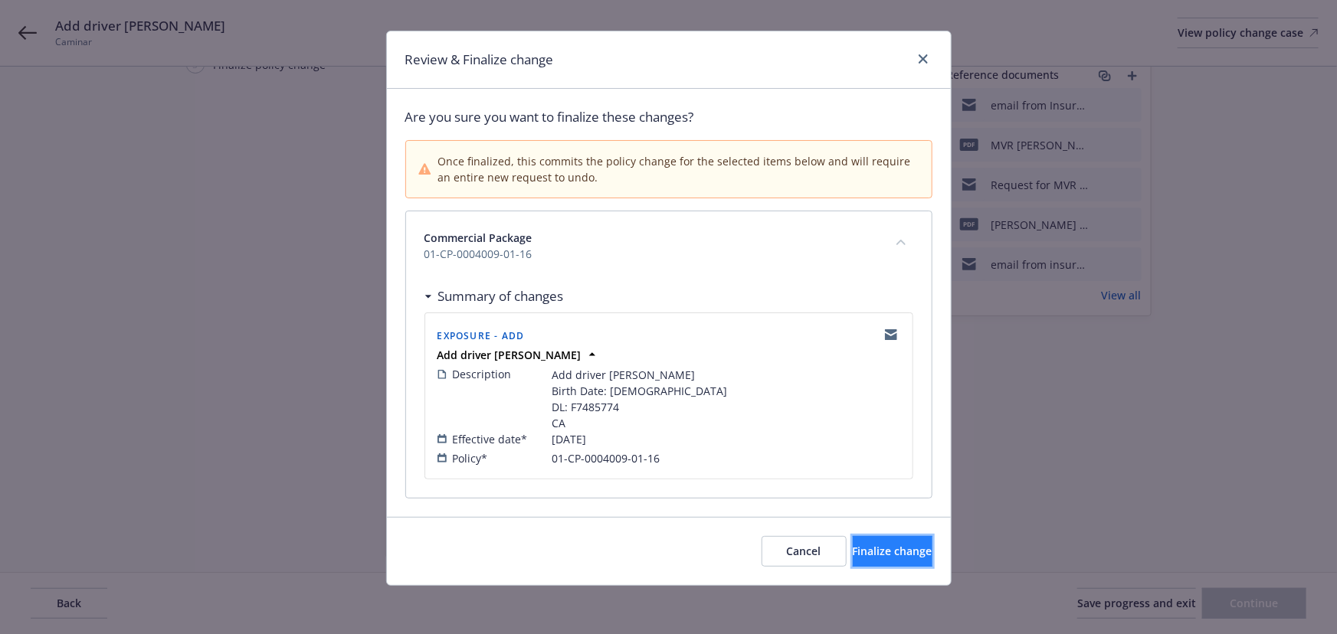
click at [861, 561] on button "Finalize change" at bounding box center [893, 551] width 80 height 31
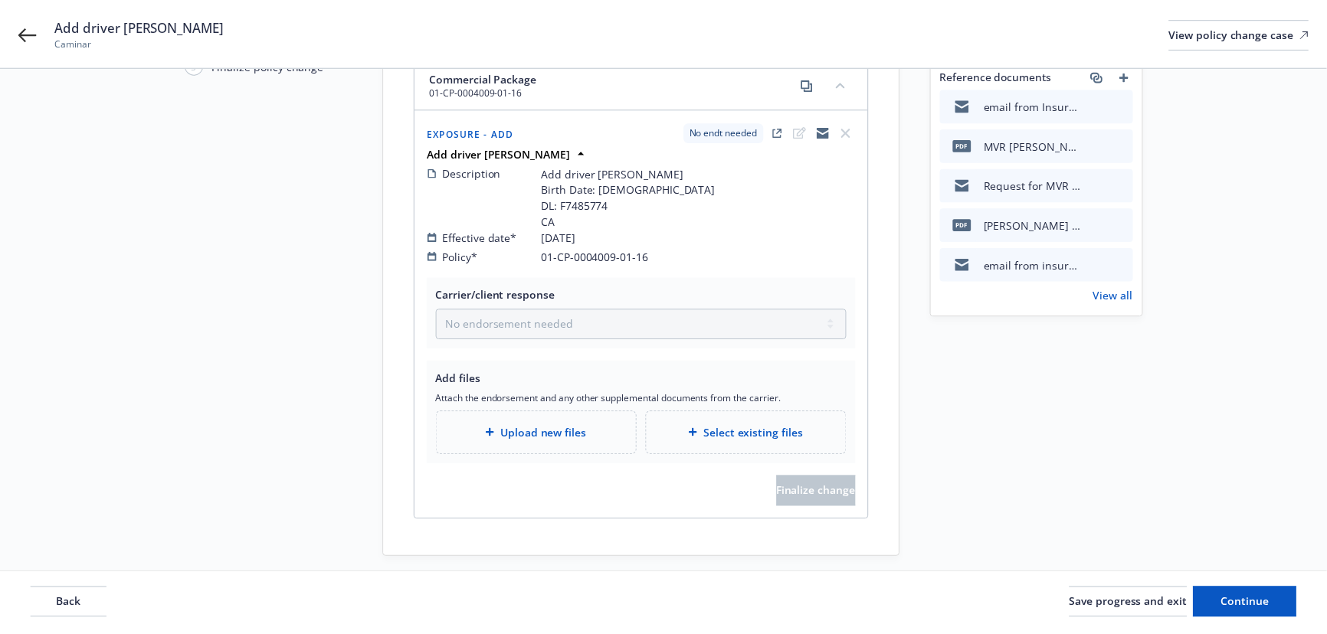
scroll to position [160, 0]
click at [1245, 608] on span "Continue" at bounding box center [1245, 603] width 48 height 15
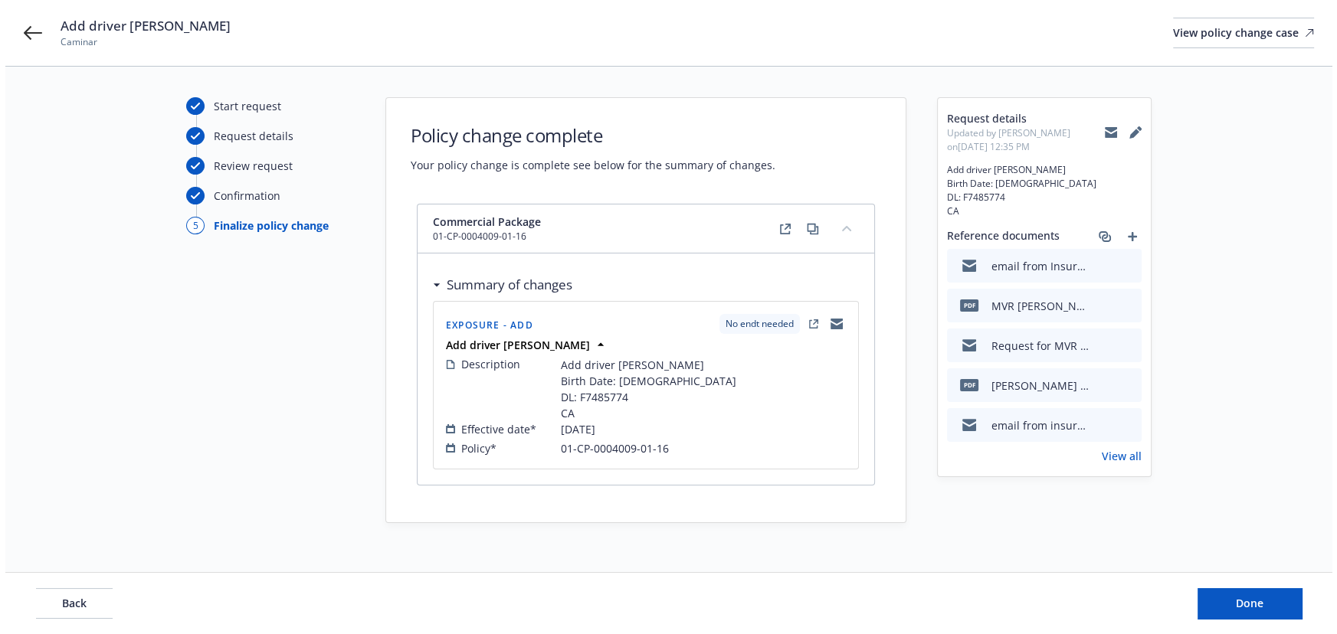
scroll to position [0, 0]
click at [1190, 37] on div "View policy change case" at bounding box center [1248, 32] width 141 height 29
click at [1239, 594] on button "Done" at bounding box center [1254, 604] width 104 height 31
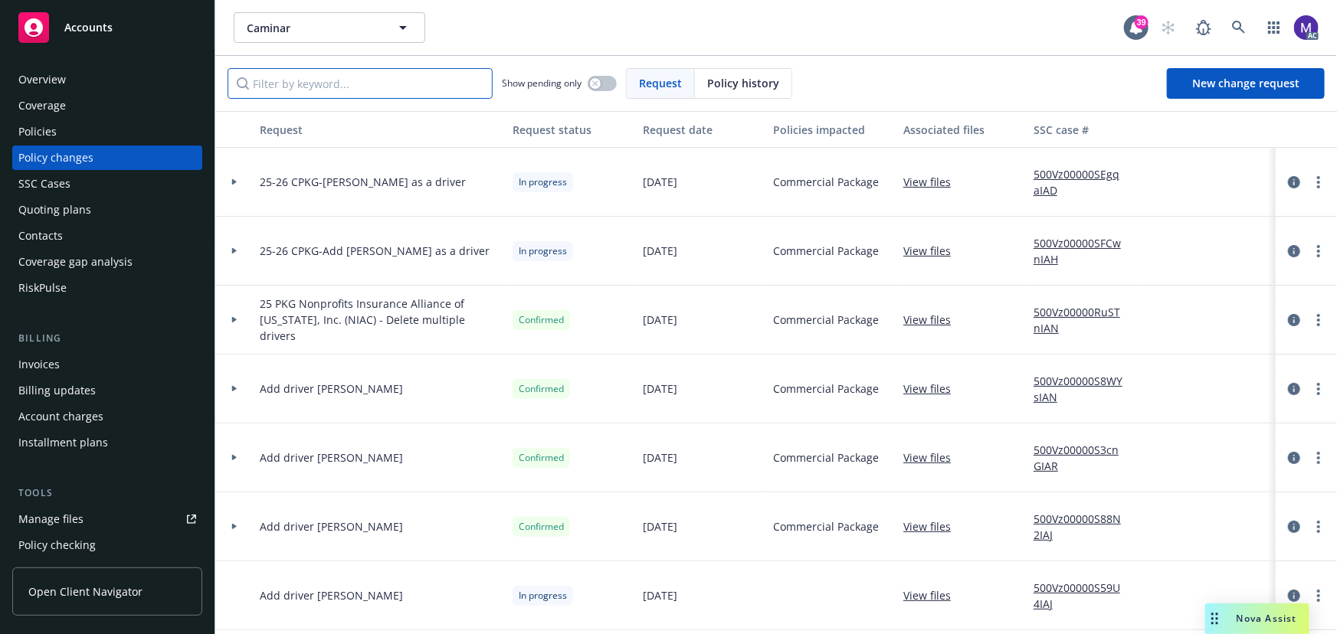
click at [338, 91] on input "Filter by keyword..." at bounding box center [360, 83] width 265 height 31
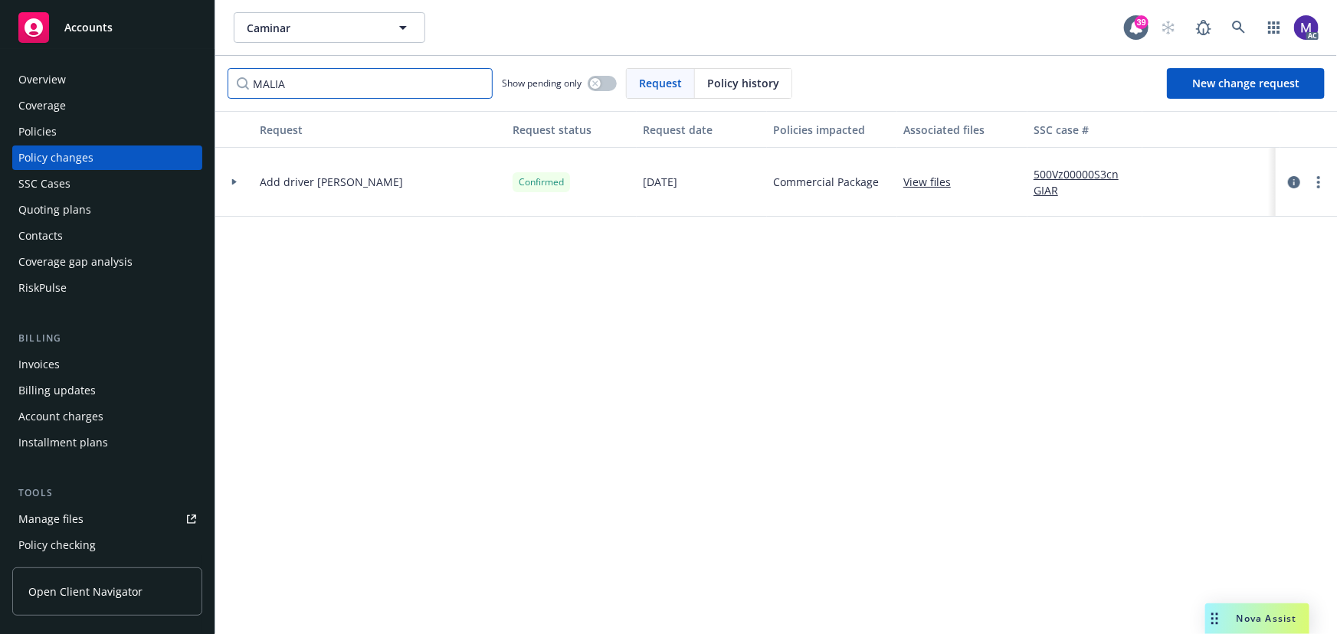
type input "MALIA"
click at [248, 191] on div at bounding box center [234, 182] width 38 height 69
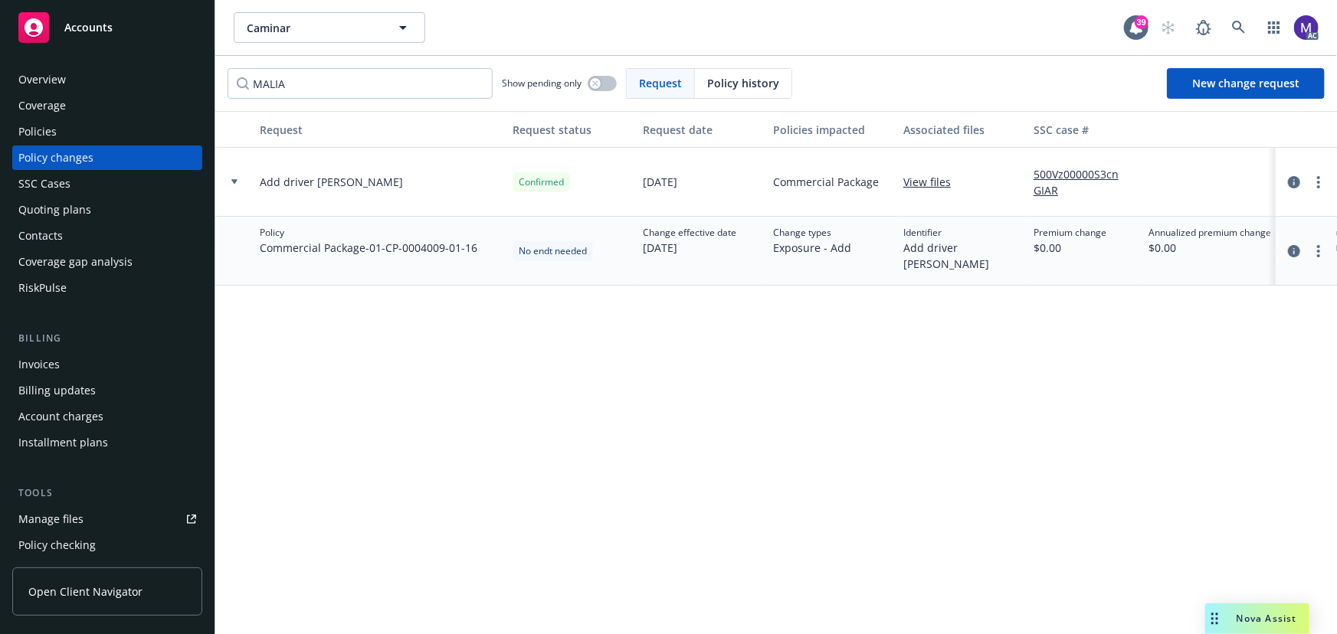
click at [53, 124] on div "Policies" at bounding box center [37, 132] width 38 height 25
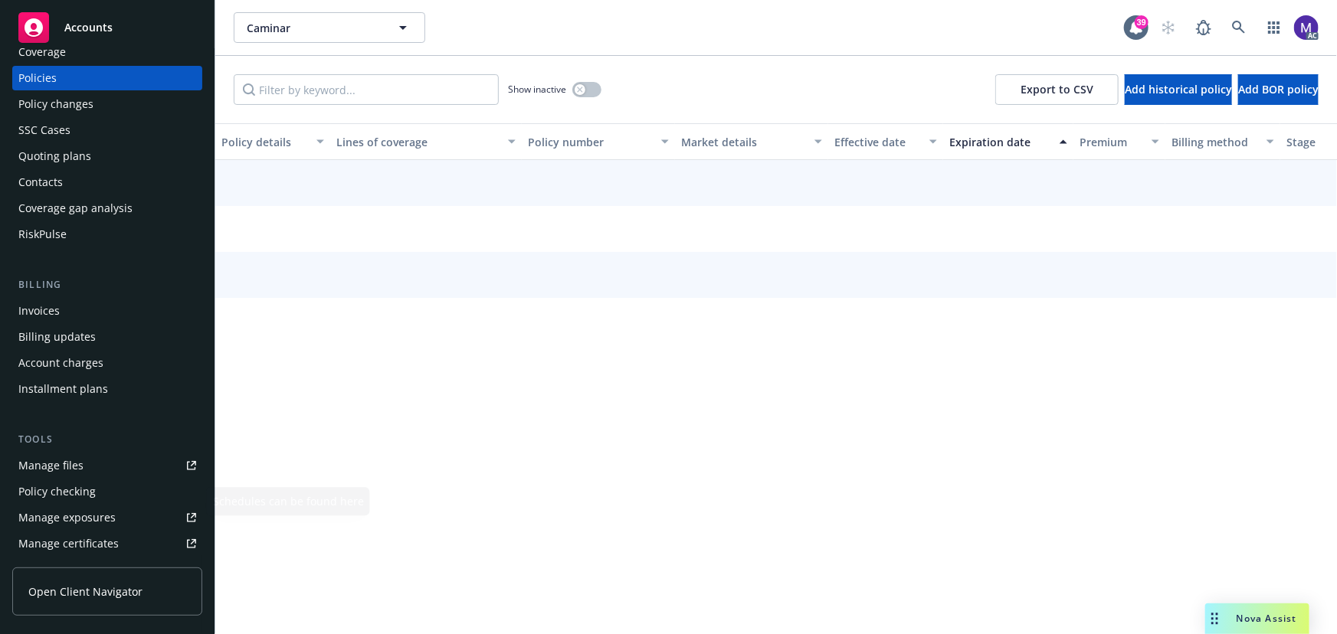
scroll to position [69, 0]
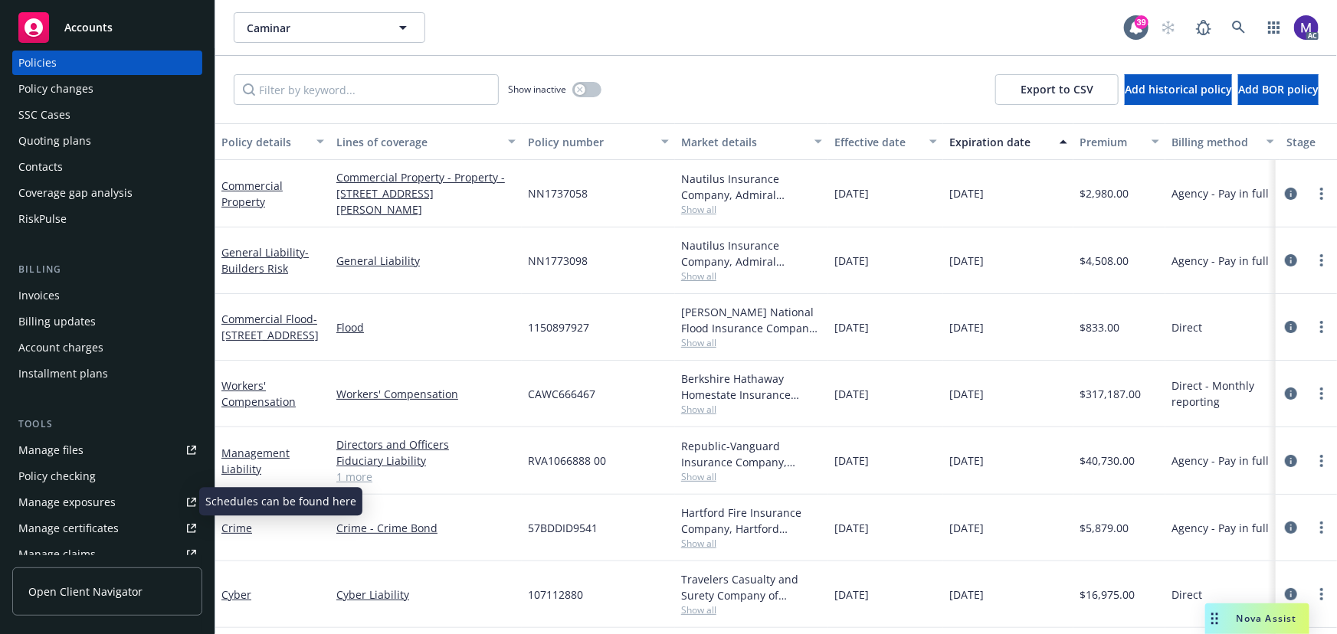
click at [67, 500] on div "Manage exposures" at bounding box center [66, 502] width 97 height 25
click at [282, 87] on input "Filter by keyword..." at bounding box center [366, 89] width 265 height 31
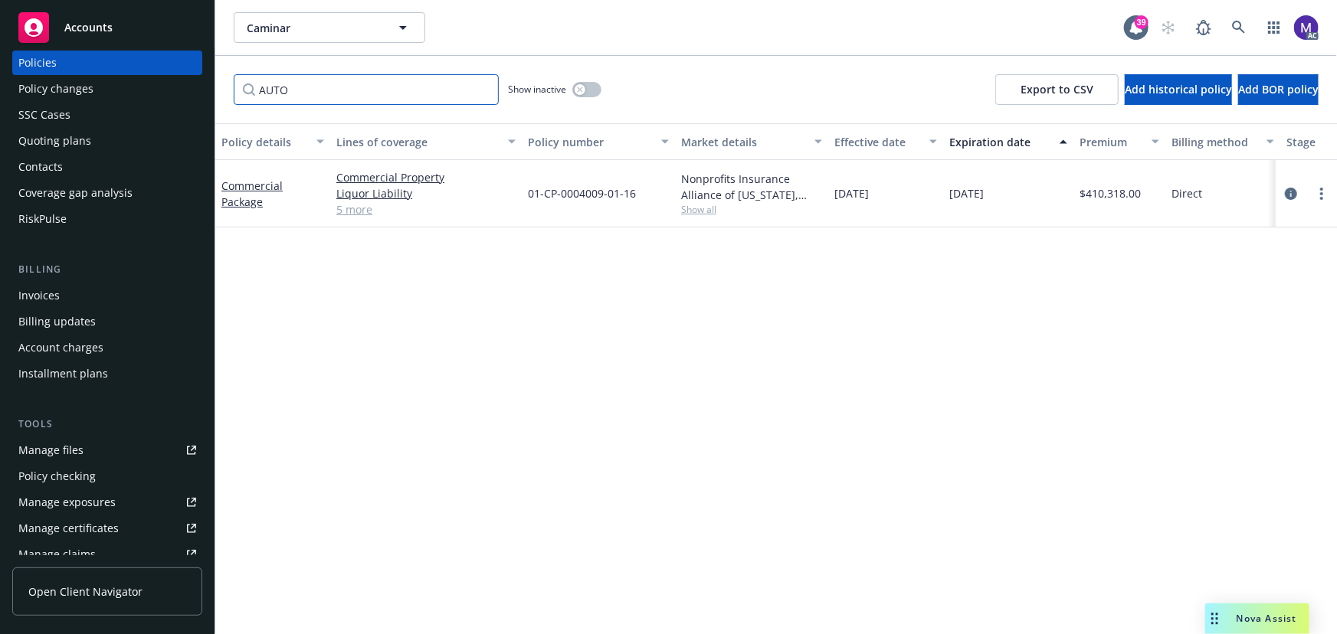
scroll to position [0, 356]
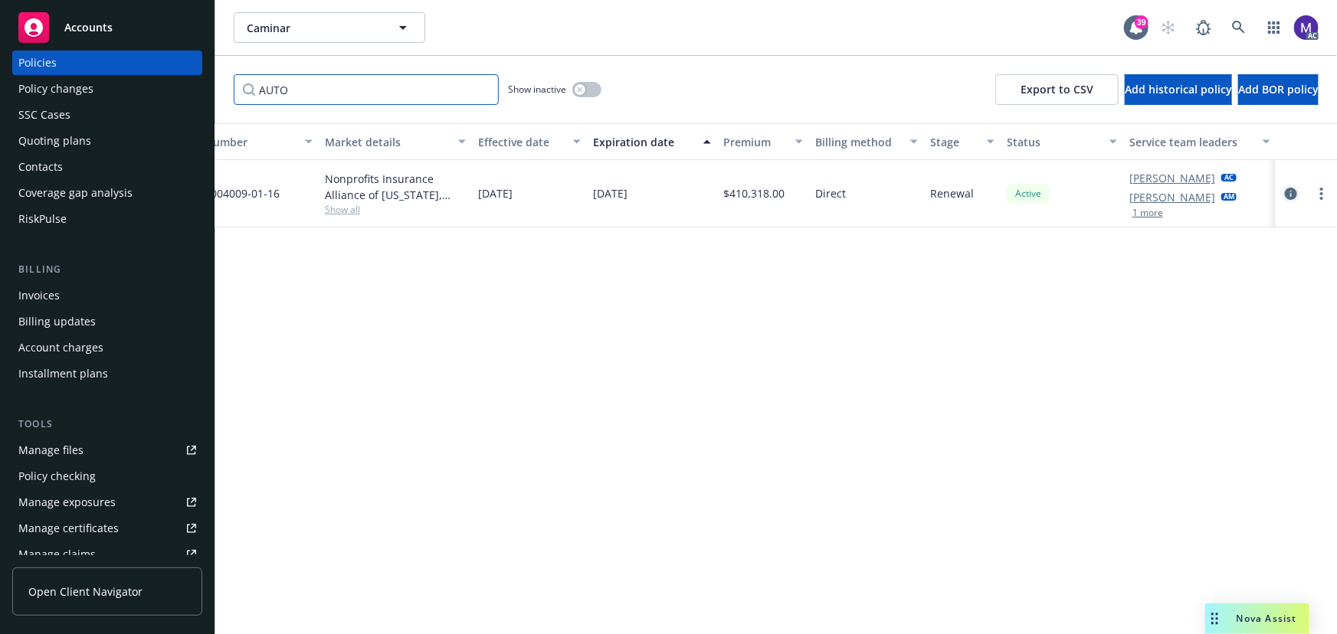
type input "AUTO"
click at [1288, 191] on icon "circleInformation" at bounding box center [1291, 194] width 12 height 12
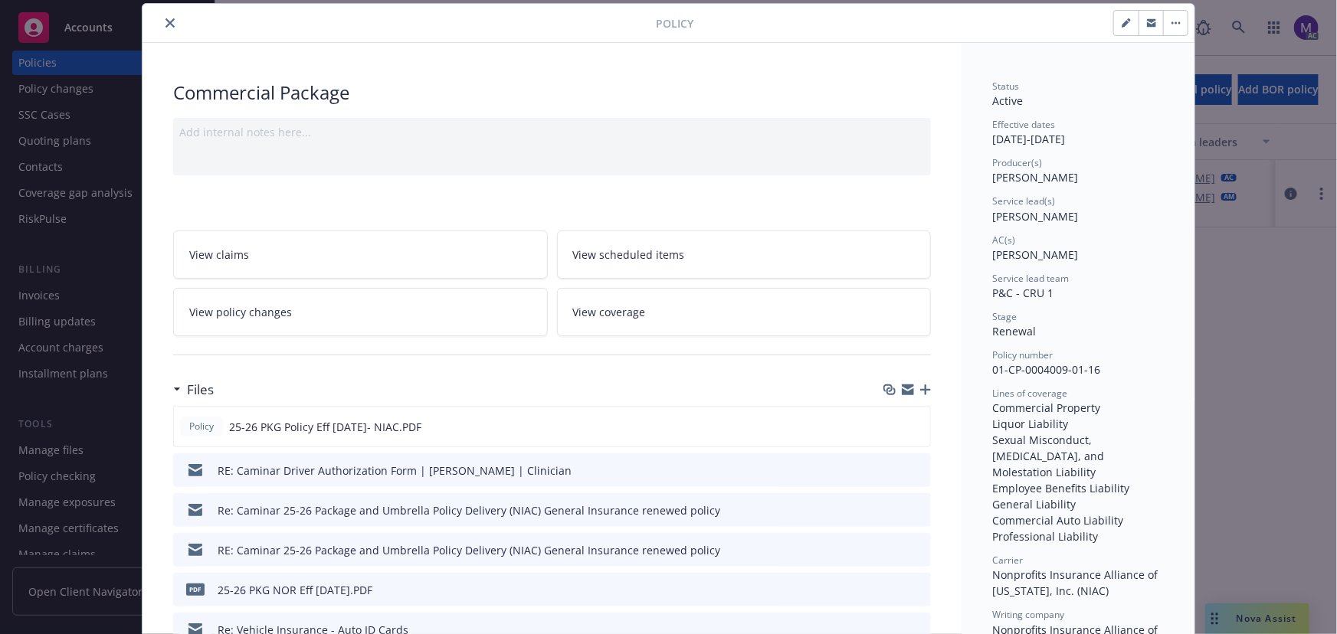
scroll to position [185, 0]
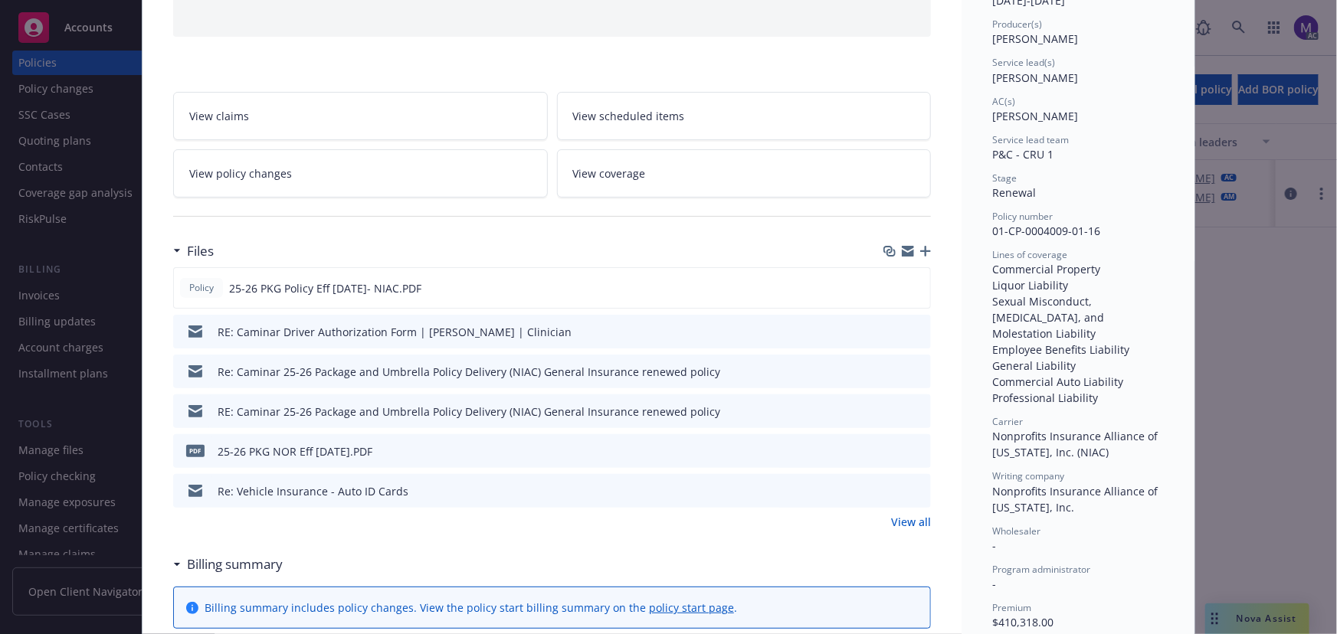
click at [1051, 431] on span "Nonprofits Insurance Alliance of California, Inc. (NIAC)" at bounding box center [1076, 444] width 169 height 31
copy span "Nonprofits Insurance Alliance of California, Inc. (NIAC)"
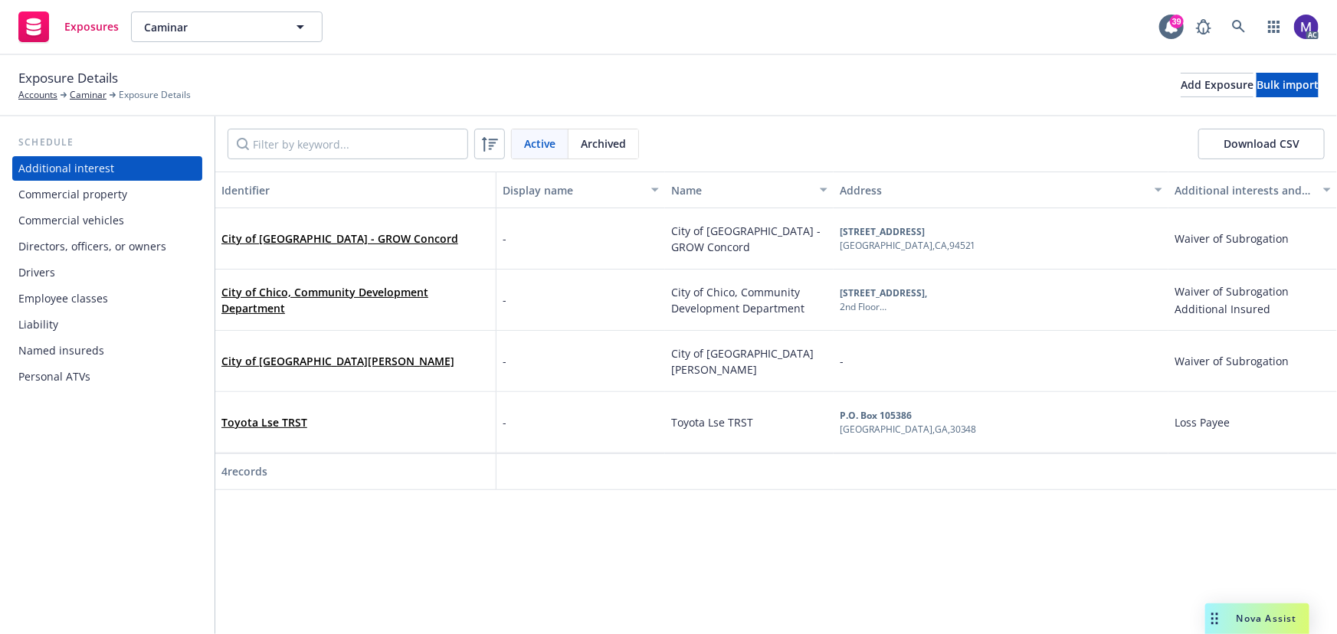
click at [84, 278] on div "Drivers" at bounding box center [107, 273] width 178 height 25
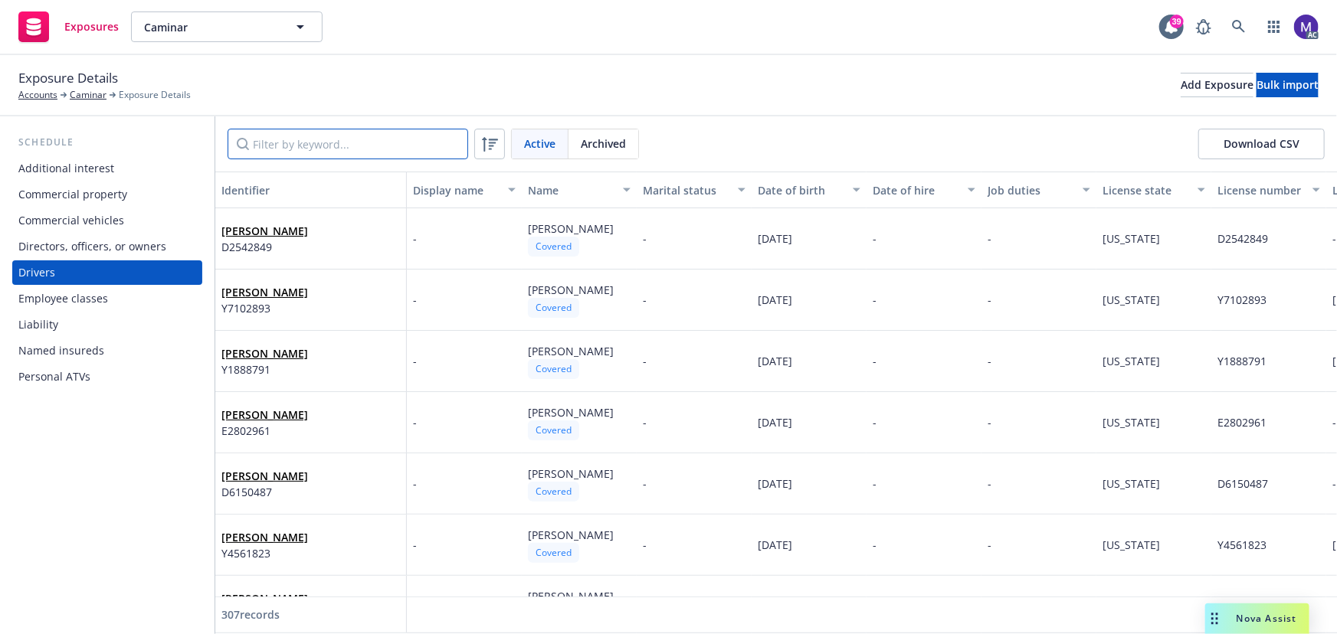
click at [306, 146] on input "Filter by keyword..." at bounding box center [348, 144] width 241 height 31
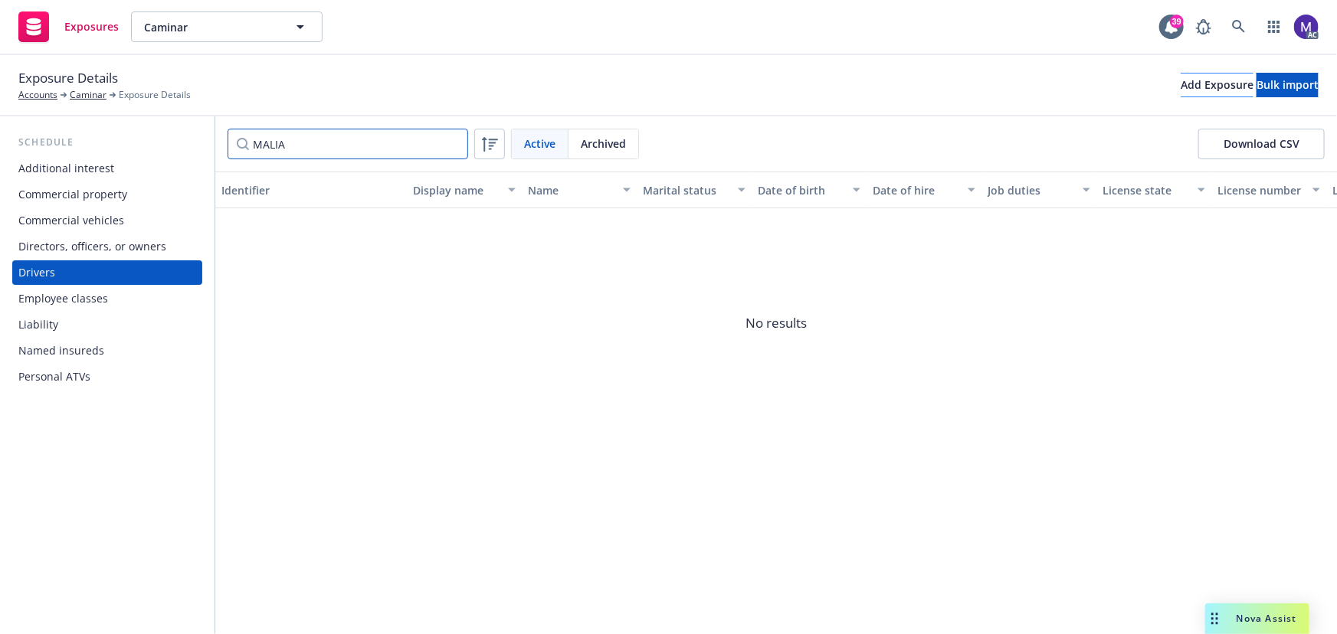
type input "MALIA"
click at [1181, 87] on div "Add Exposure" at bounding box center [1217, 85] width 73 height 23
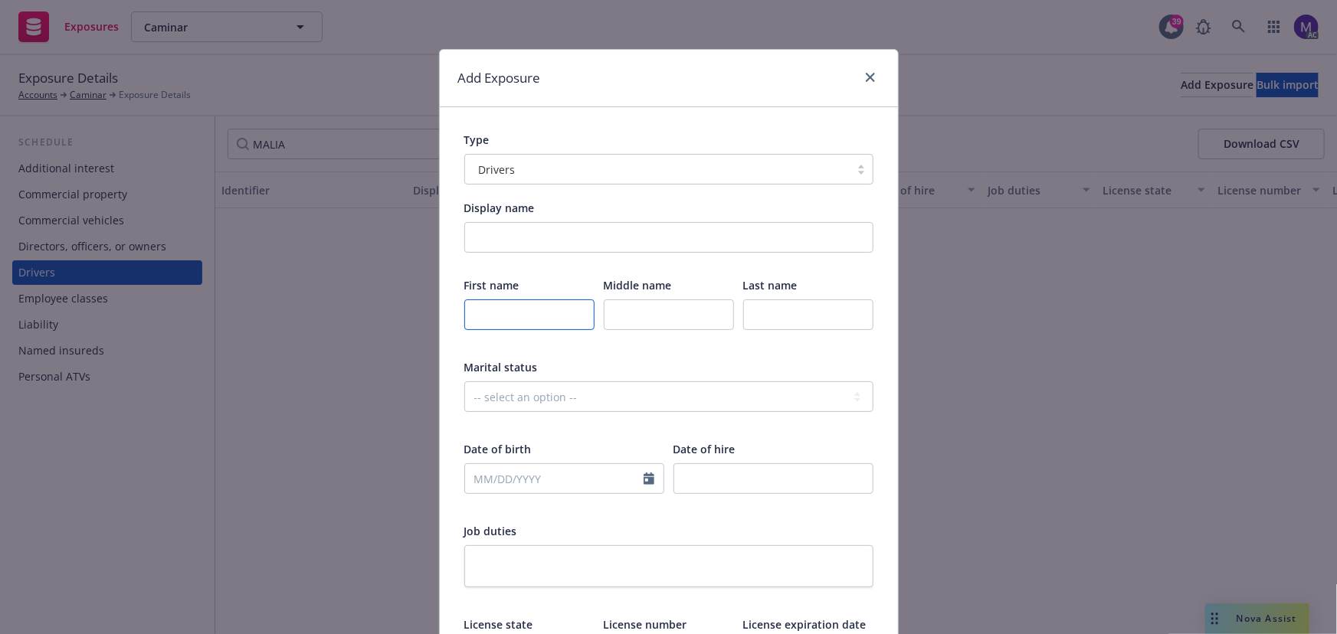
click at [514, 305] on input "text" at bounding box center [529, 315] width 130 height 31
type input "Malia"
click at [808, 319] on input "text" at bounding box center [808, 315] width 130 height 31
paste input "Koloamatangi"
type input "Koloamatangi"
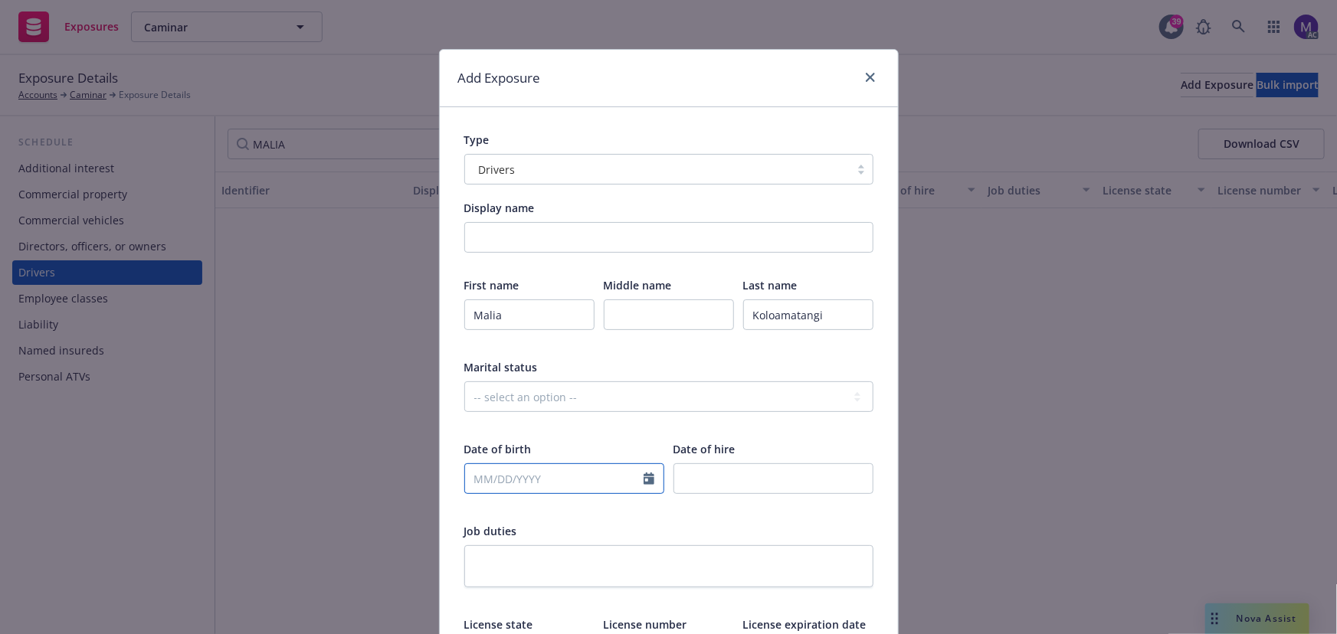
select select "9"
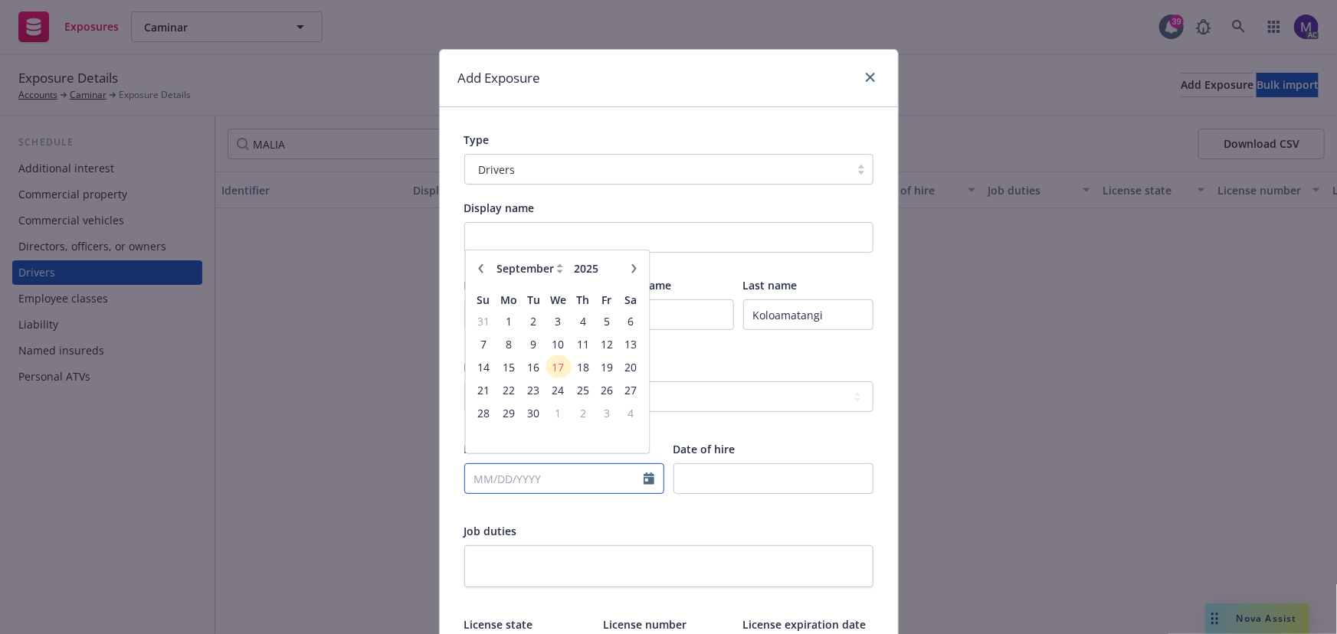
click at [500, 486] on input "text" at bounding box center [554, 478] width 179 height 29
type input "08/08/1998"
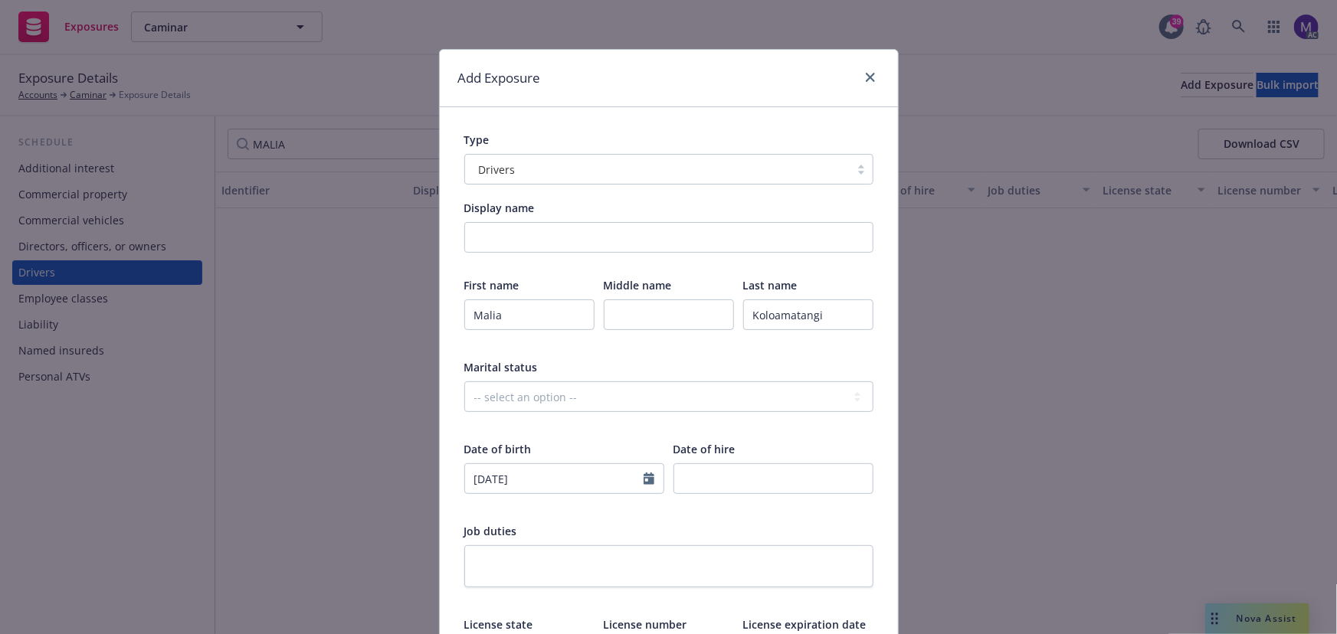
click at [524, 509] on div at bounding box center [564, 507] width 200 height 14
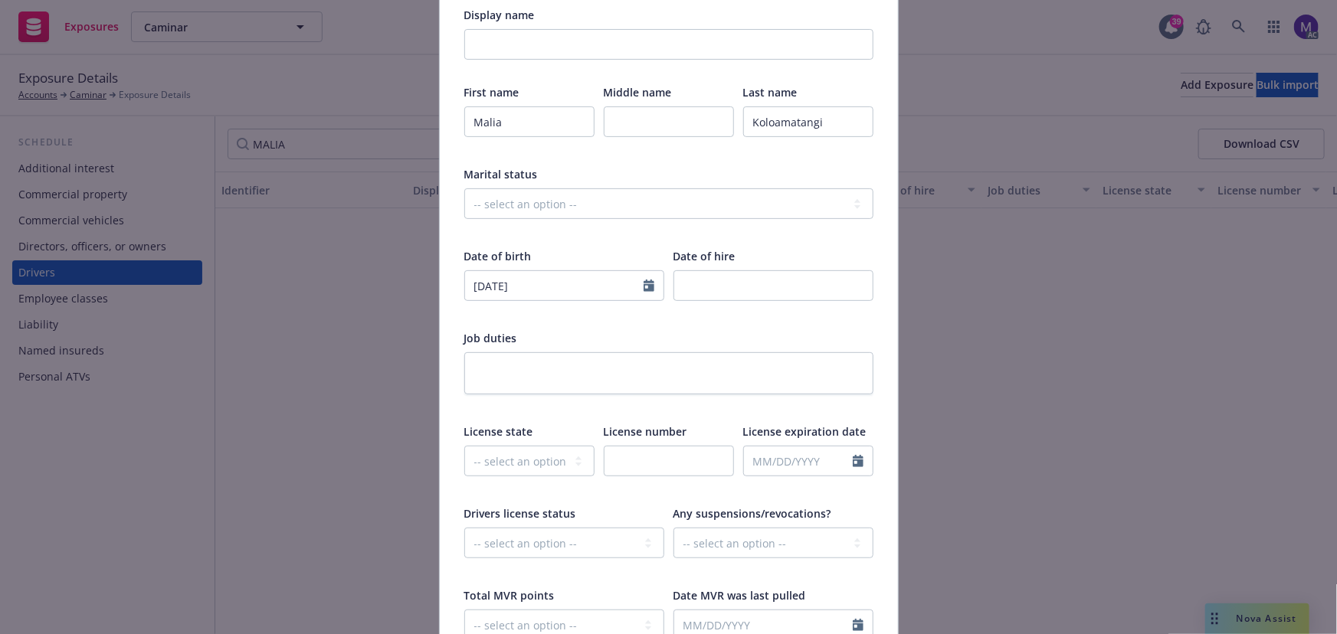
scroll to position [208, 0]
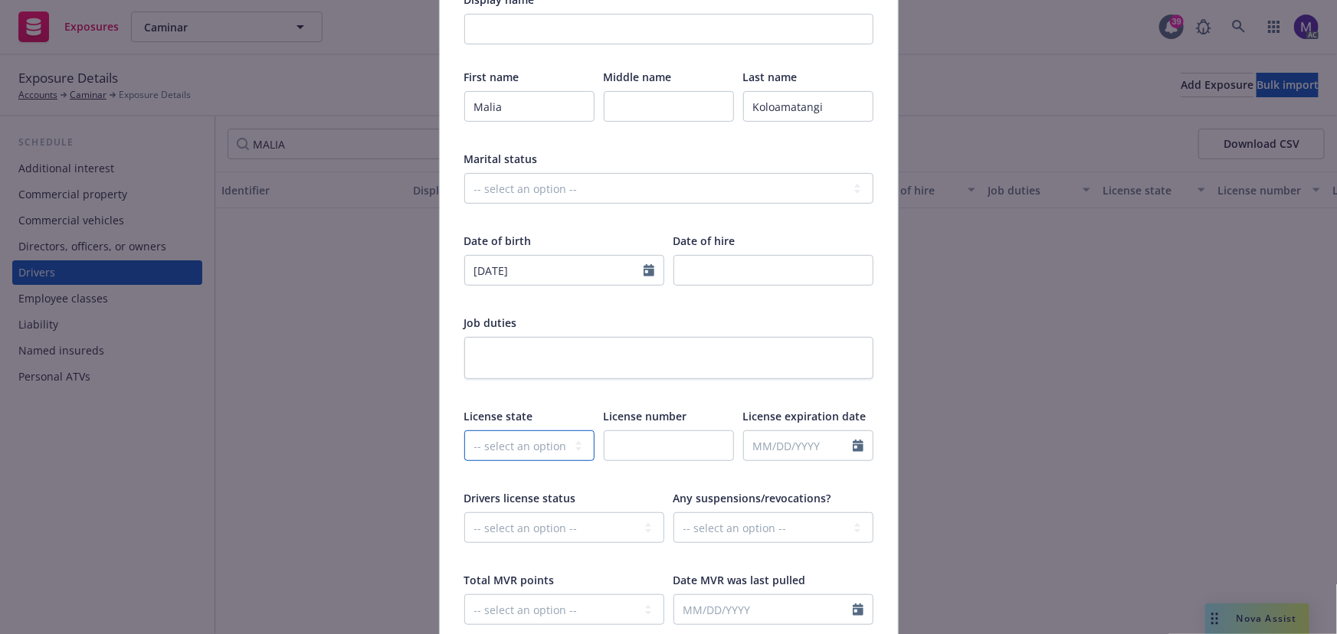
click at [503, 449] on select "-- select an option -- Alaska Alabama Arkansas American Samoa Arizona Californi…" at bounding box center [529, 446] width 130 height 31
click at [641, 438] on input "text" at bounding box center [669, 446] width 130 height 31
paste input "F7485774"
type input "F7485774"
click at [524, 447] on select "-- select an option -- Alaska Alabama Arkansas American Samoa Arizona Californi…" at bounding box center [529, 446] width 130 height 31
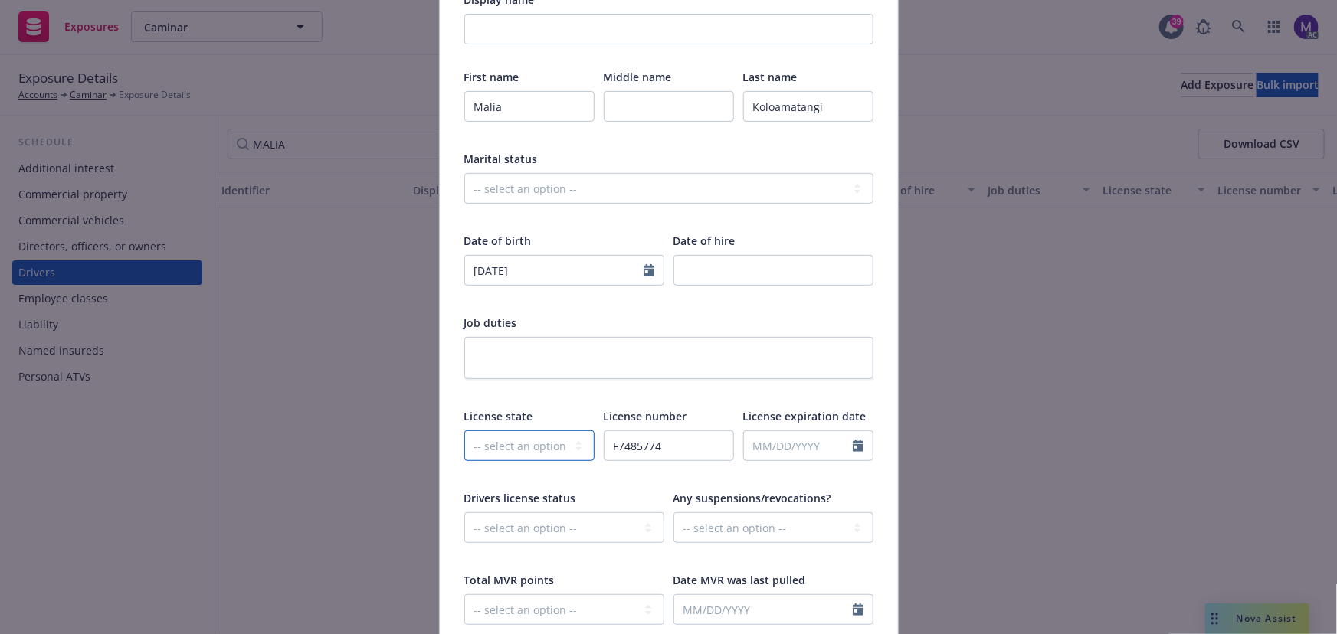
select select "CA"
click at [464, 431] on select "-- select an option -- Alaska Alabama Arkansas American Samoa Arizona Californi…" at bounding box center [529, 446] width 130 height 31
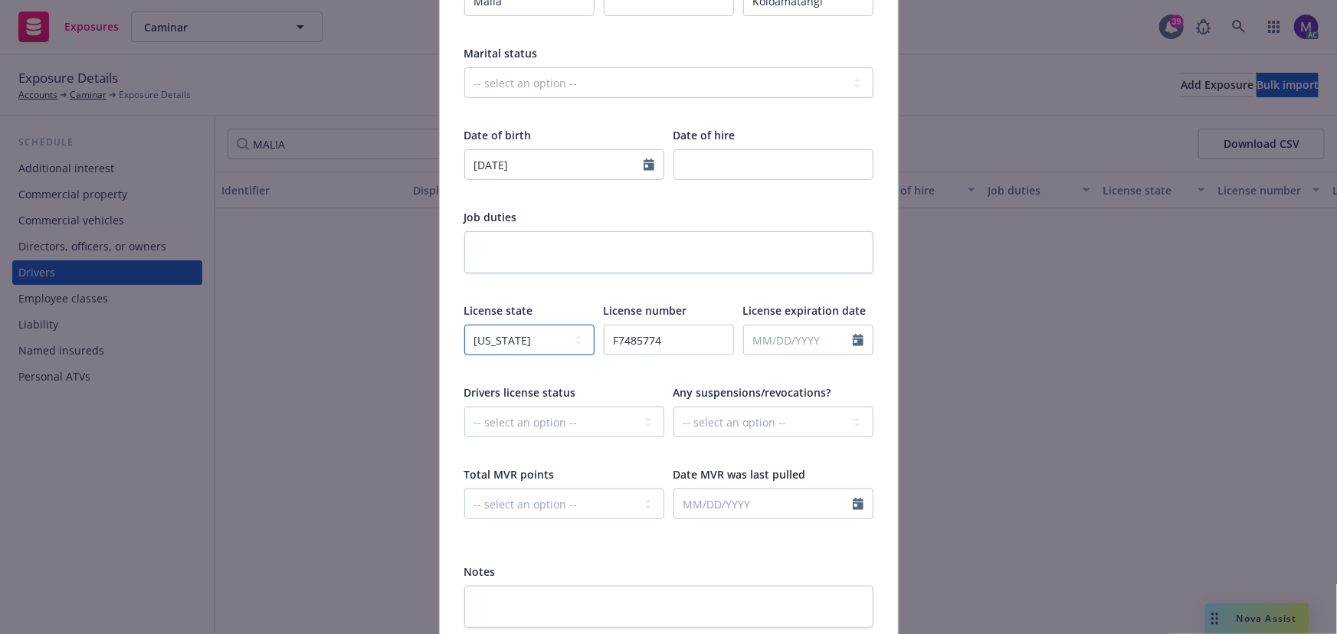
scroll to position [437, 0]
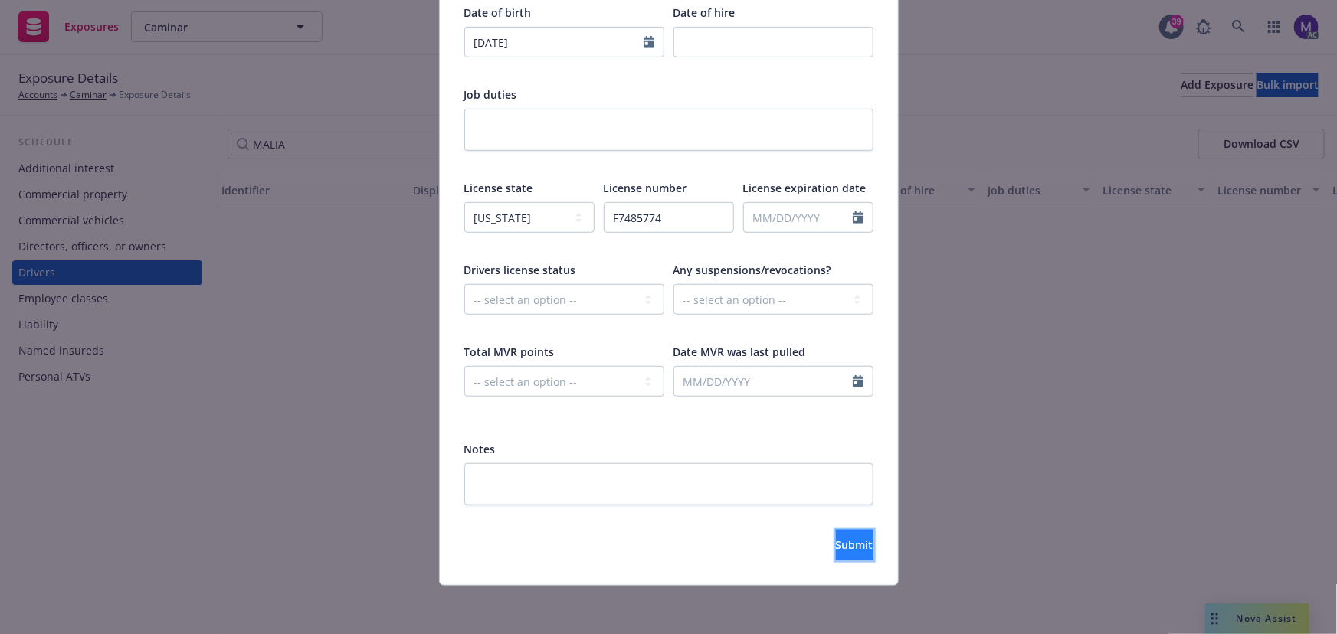
click at [836, 558] on button "Submit" at bounding box center [855, 545] width 38 height 31
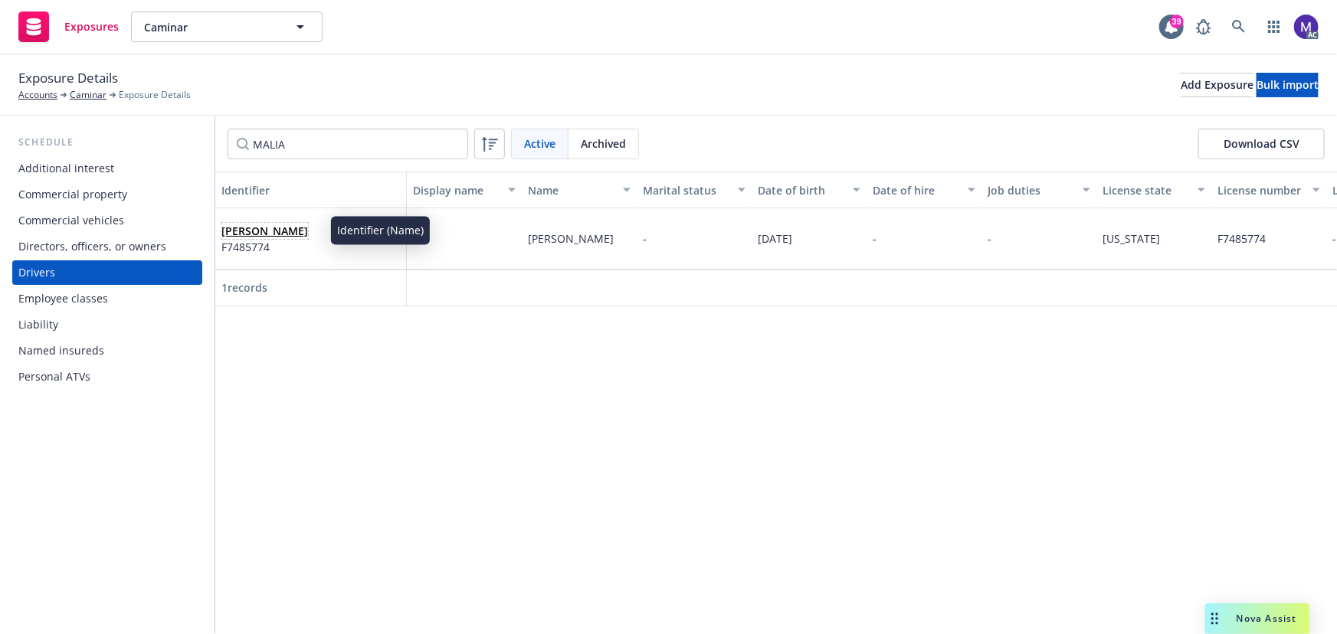
click at [293, 228] on link "Malia Koloamatangi" at bounding box center [264, 231] width 87 height 15
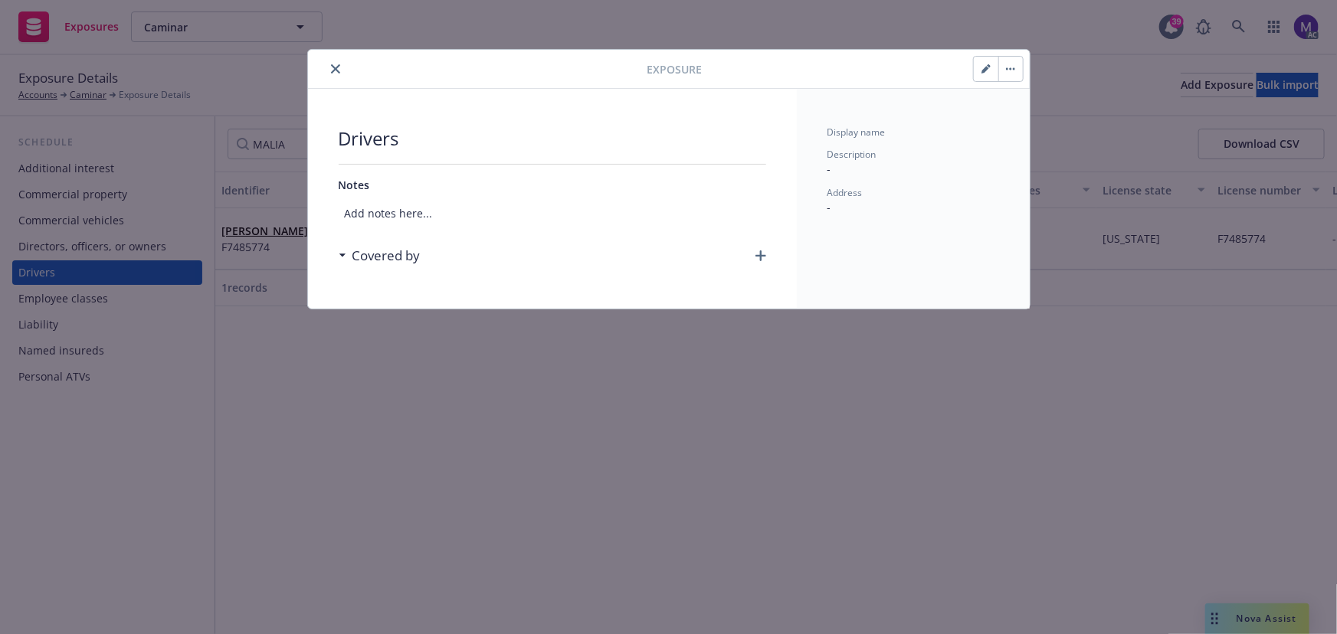
click at [761, 260] on icon "button" at bounding box center [761, 256] width 11 height 11
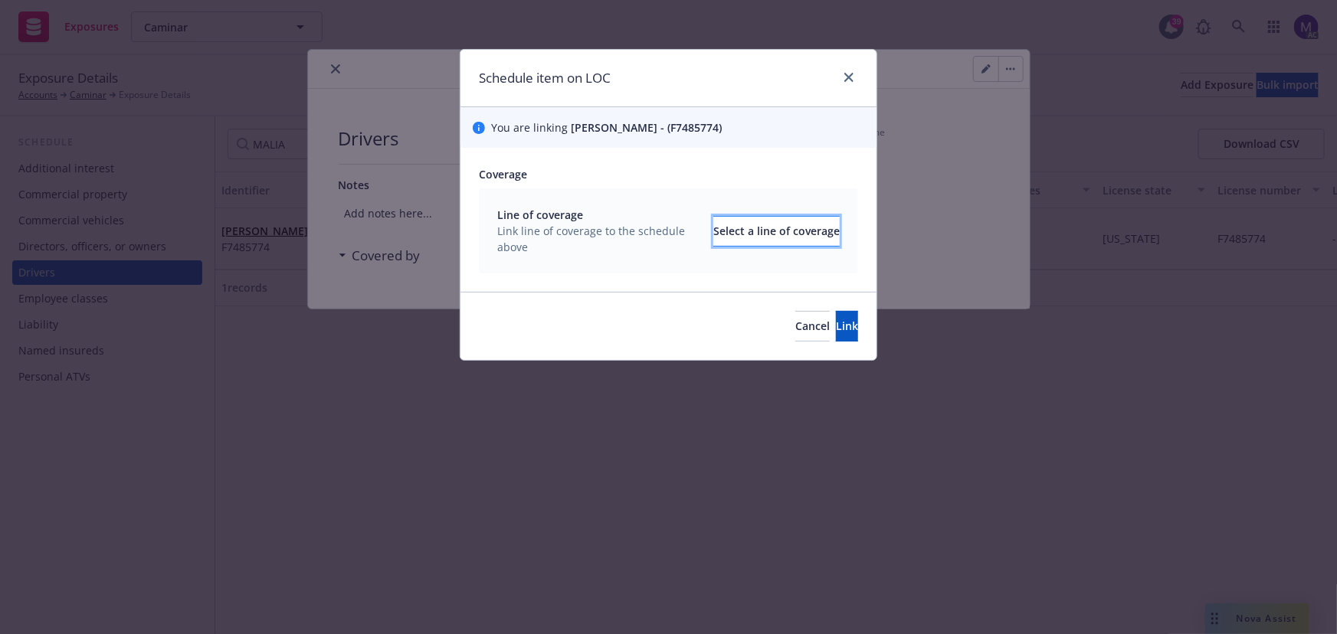
click at [726, 238] on div "Select a line of coverage" at bounding box center [776, 231] width 126 height 29
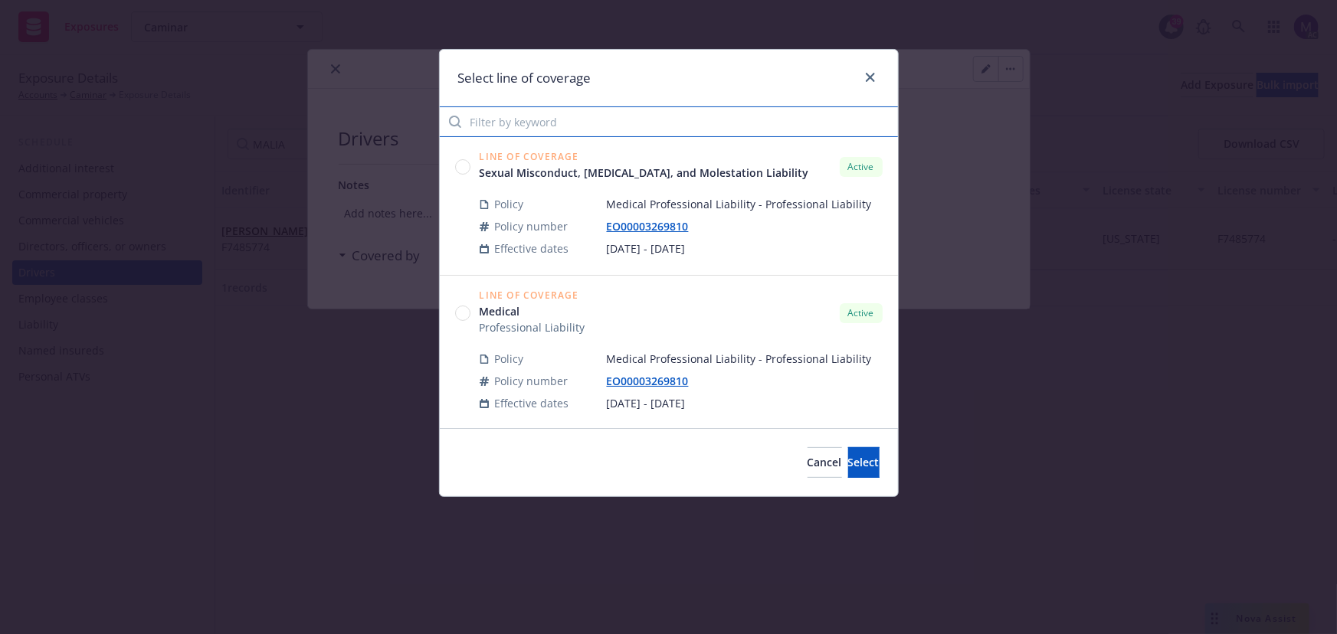
click at [543, 117] on input "Filter by keyword" at bounding box center [669, 122] width 458 height 31
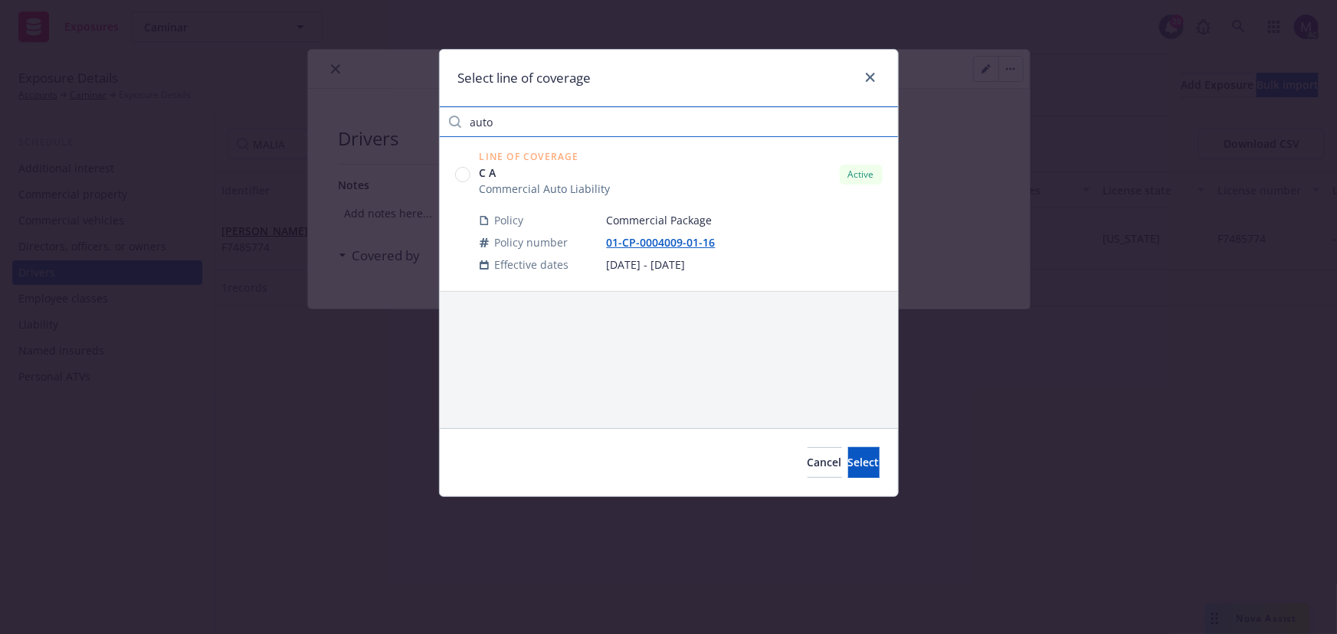
type input "auto"
click at [467, 173] on circle at bounding box center [462, 175] width 15 height 15
click at [848, 464] on span "Select" at bounding box center [863, 462] width 31 height 15
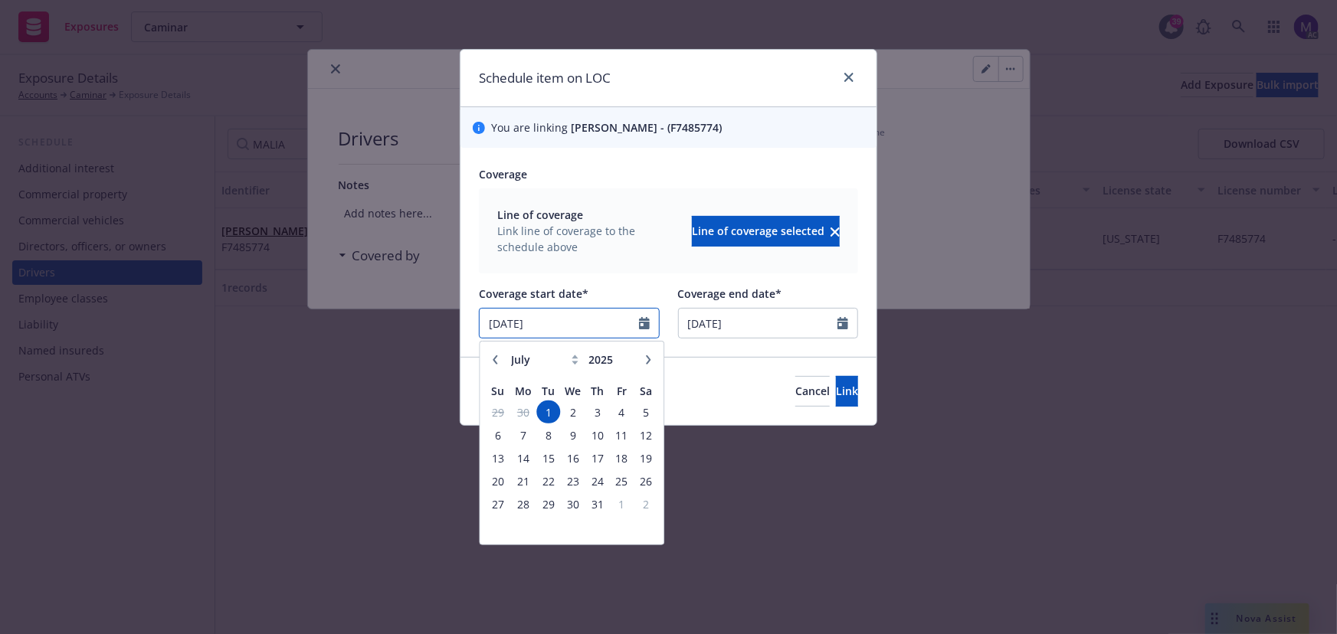
drag, startPoint x: 555, startPoint y: 320, endPoint x: 543, endPoint y: 317, distance: 12.6
click at [543, 317] on input "07/01/2025" at bounding box center [559, 323] width 159 height 29
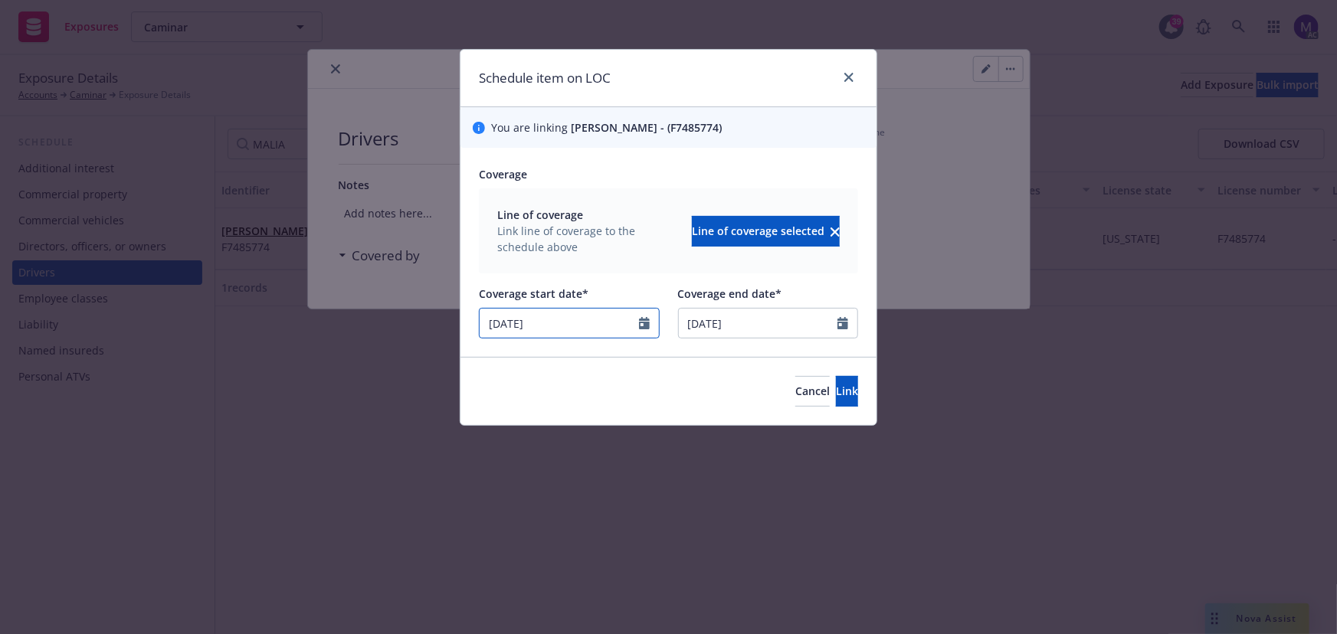
click at [639, 317] on icon "Calendar" at bounding box center [644, 323] width 11 height 12
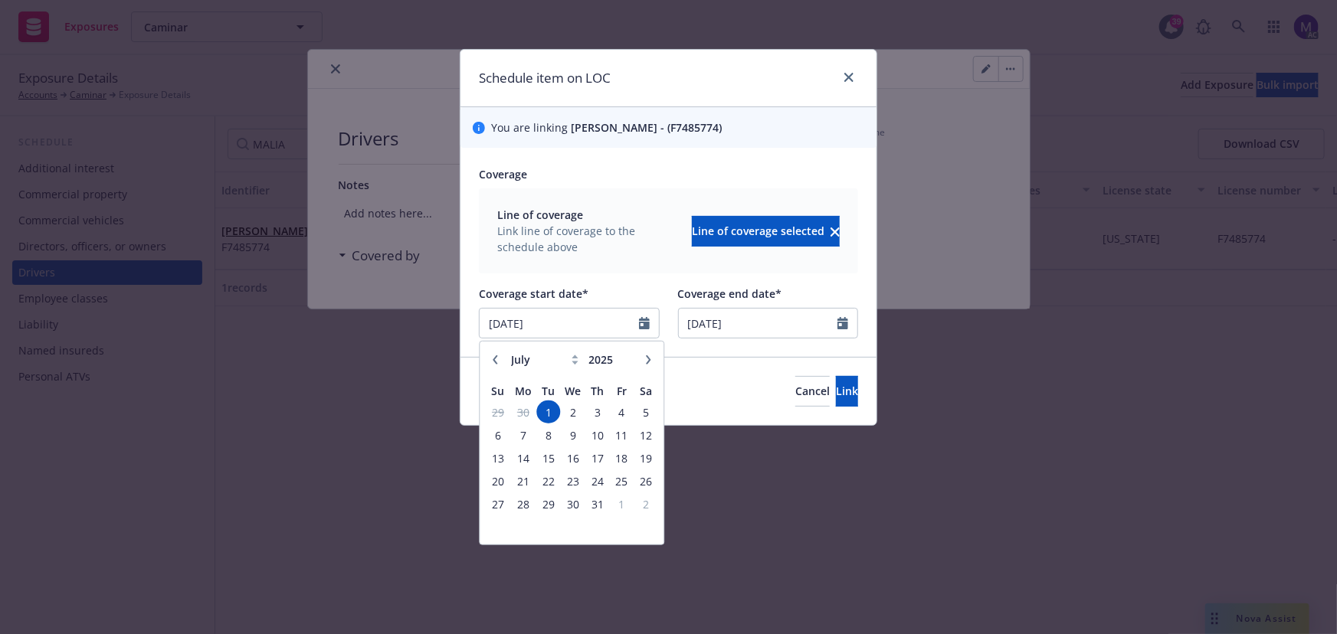
click at [651, 366] on button "button" at bounding box center [648, 359] width 18 height 18
select select "9"
click at [498, 436] on span "7" at bounding box center [497, 434] width 21 height 19
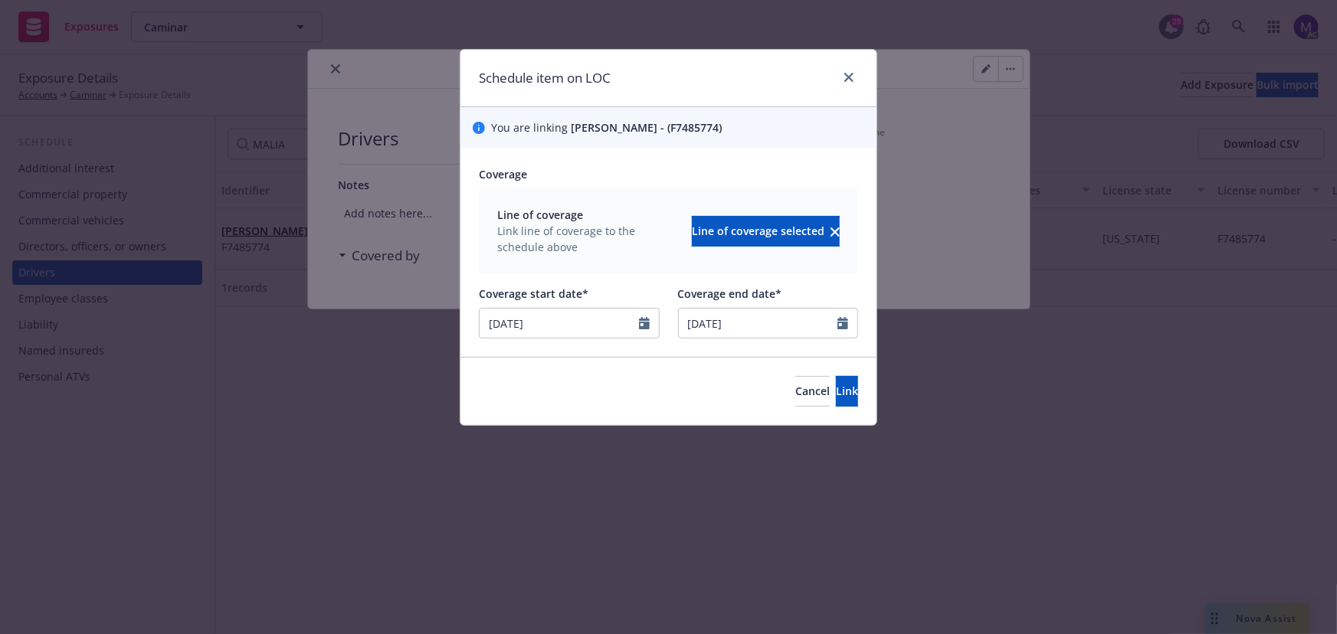
type input "09/07/2025"
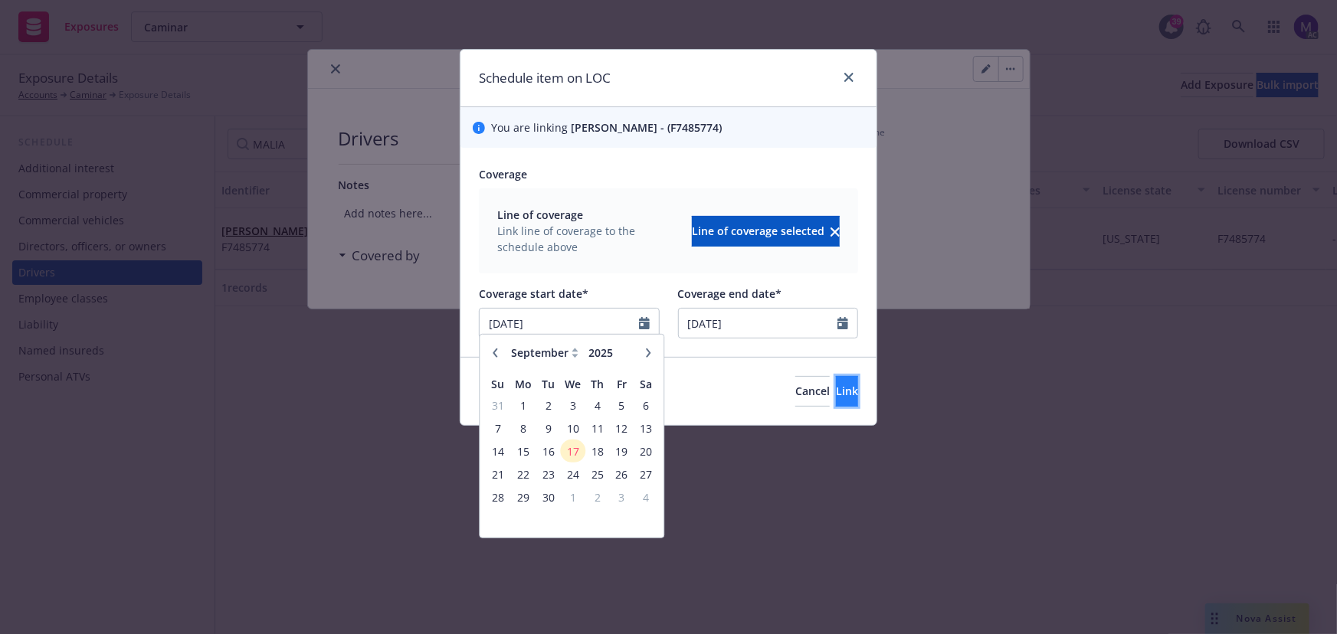
click at [836, 389] on button "Link" at bounding box center [847, 391] width 22 height 31
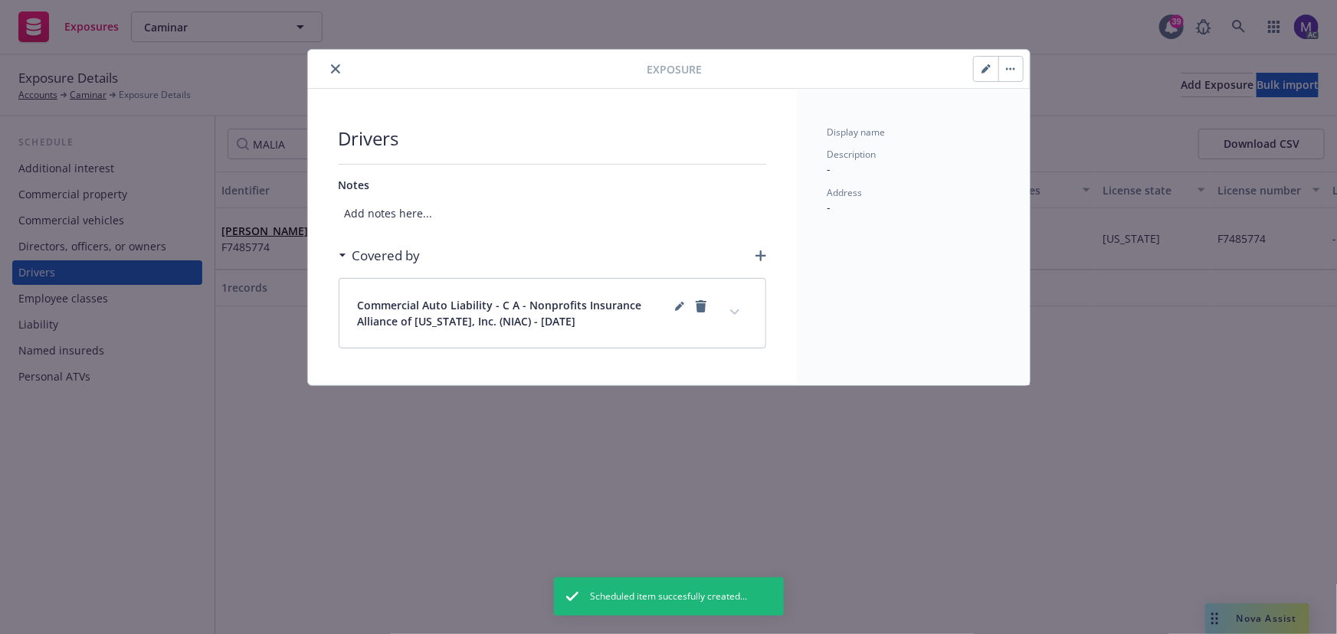
click at [731, 317] on button "expand content" at bounding box center [735, 312] width 25 height 25
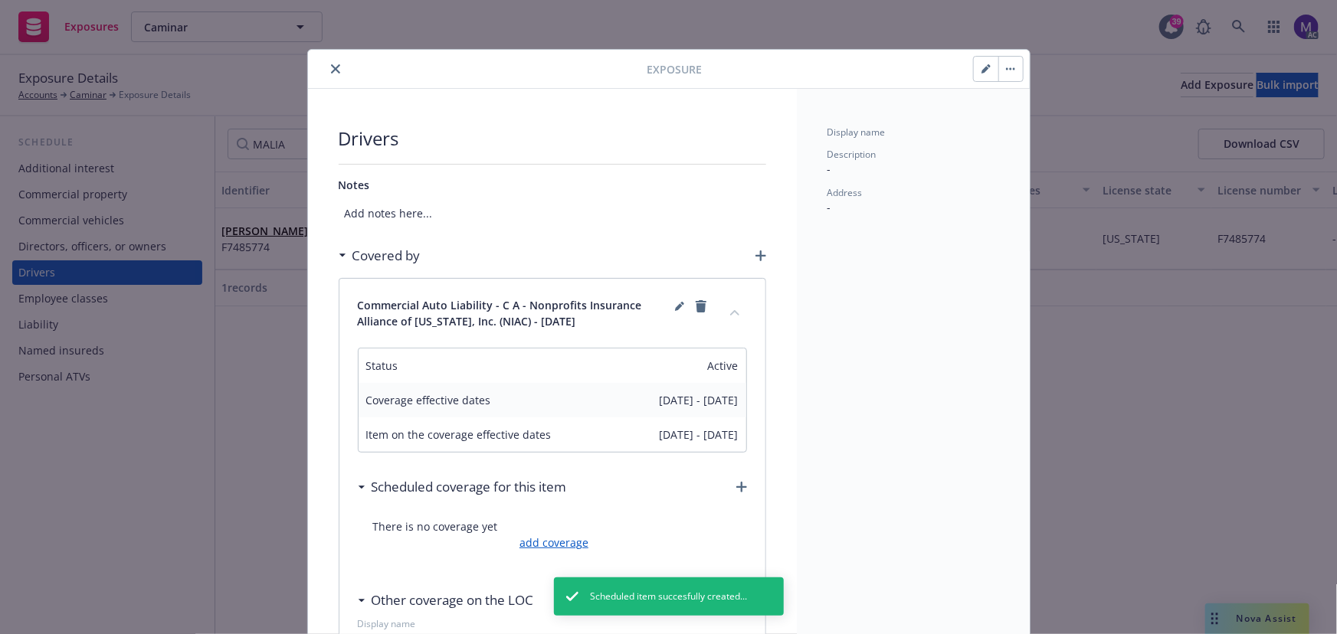
click at [541, 541] on link "add coverage" at bounding box center [552, 543] width 73 height 16
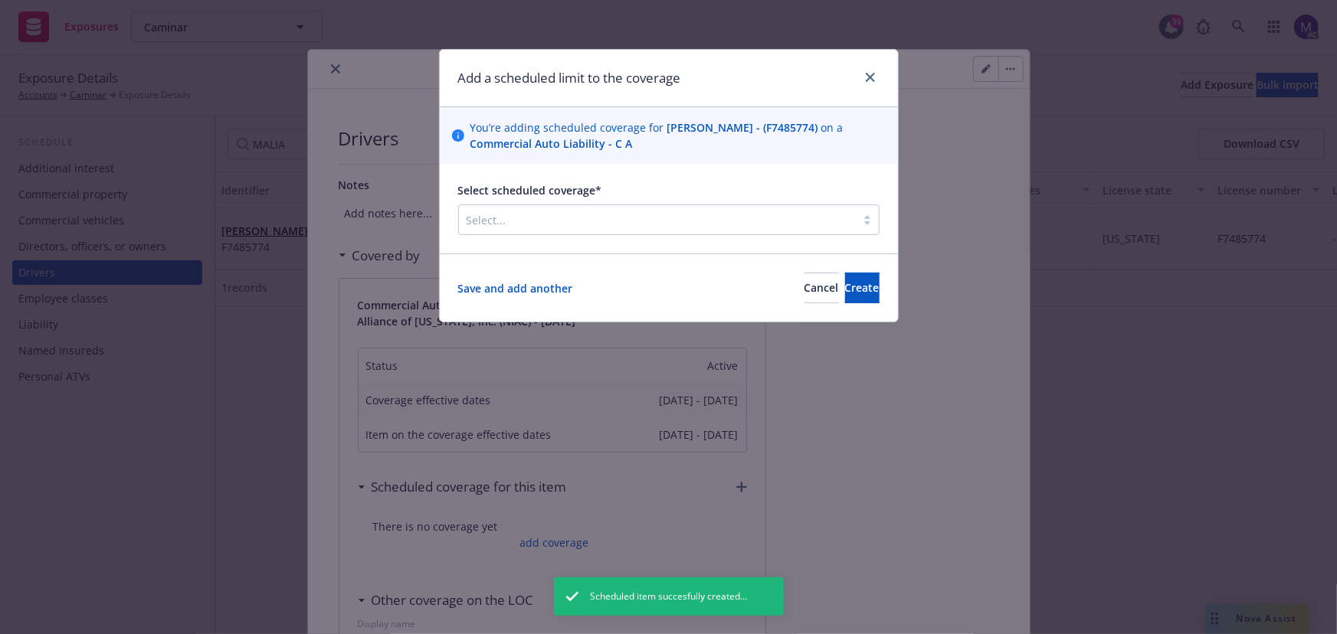
click at [572, 220] on div at bounding box center [658, 220] width 382 height 18
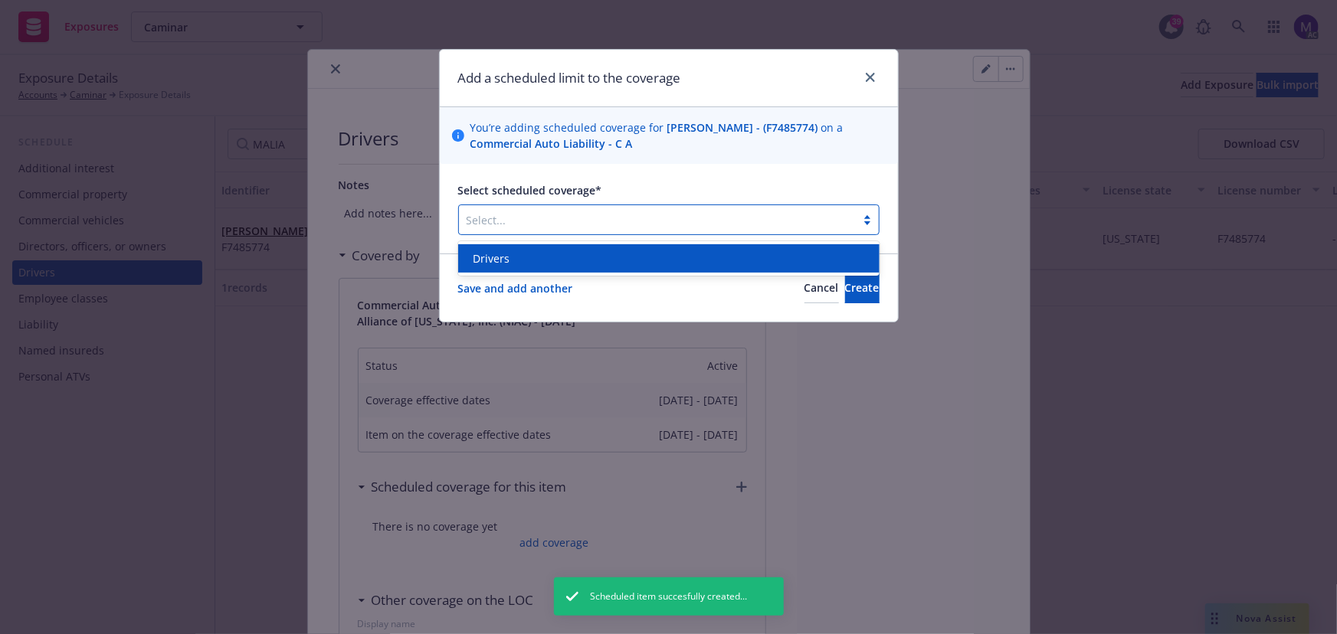
click at [571, 261] on div "Drivers" at bounding box center [668, 259] width 403 height 16
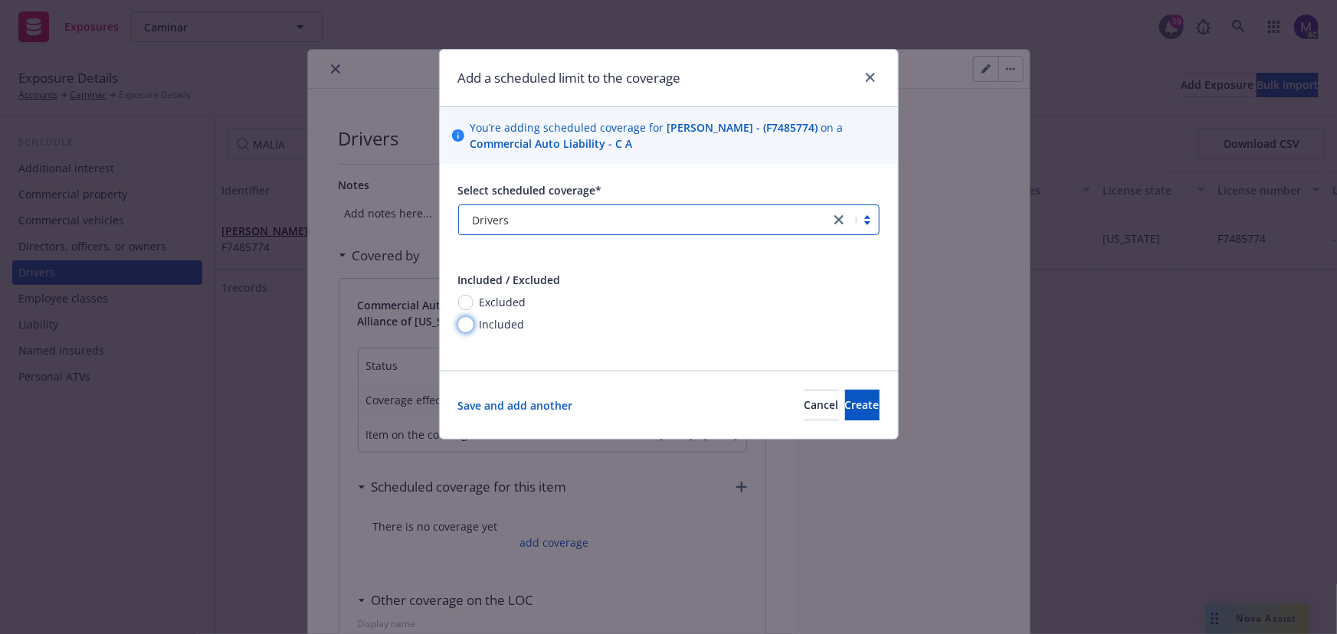
click at [468, 330] on input "Included" at bounding box center [465, 324] width 15 height 15
radio input "true"
click at [845, 395] on button "Create" at bounding box center [862, 405] width 34 height 31
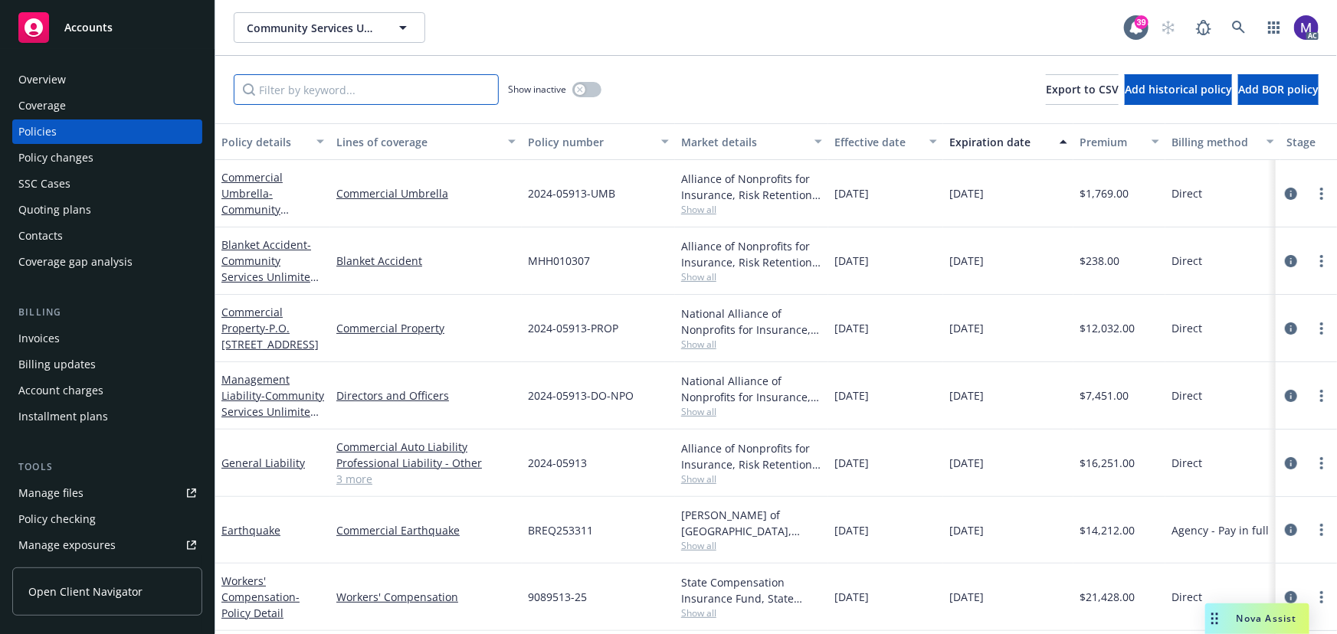
click at [307, 95] on input "Filter by keyword..." at bounding box center [366, 89] width 265 height 31
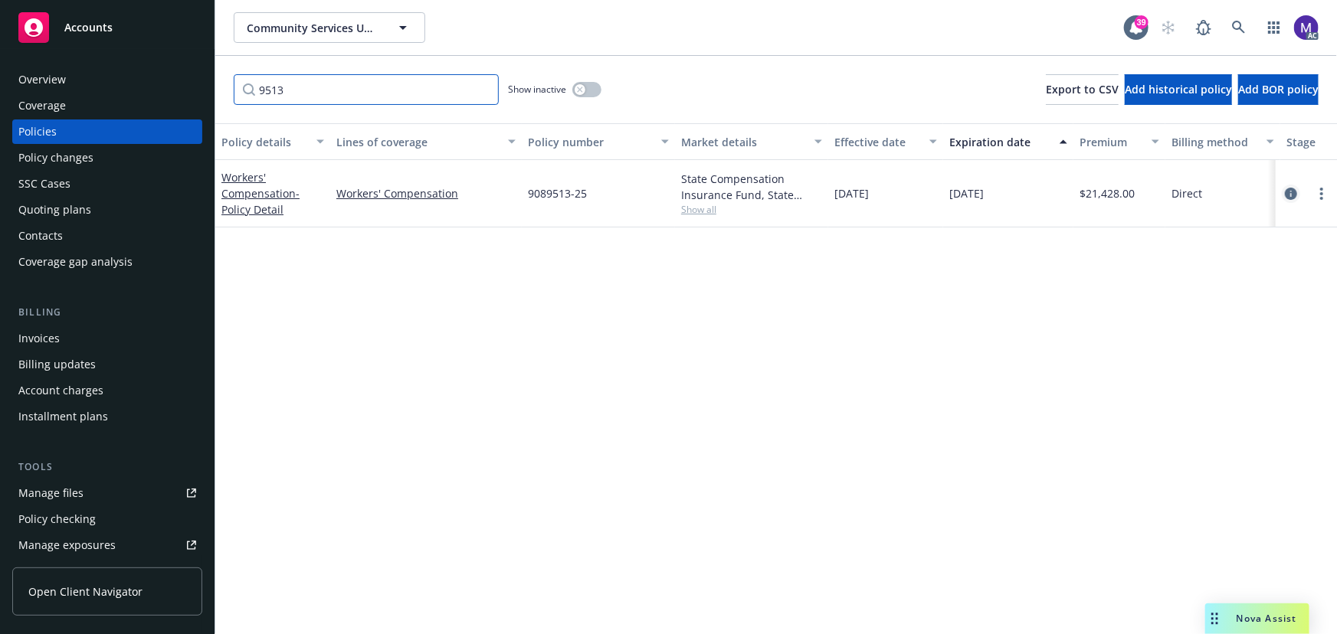
type input "9513"
click at [1287, 191] on icon "circleInformation" at bounding box center [1291, 194] width 12 height 12
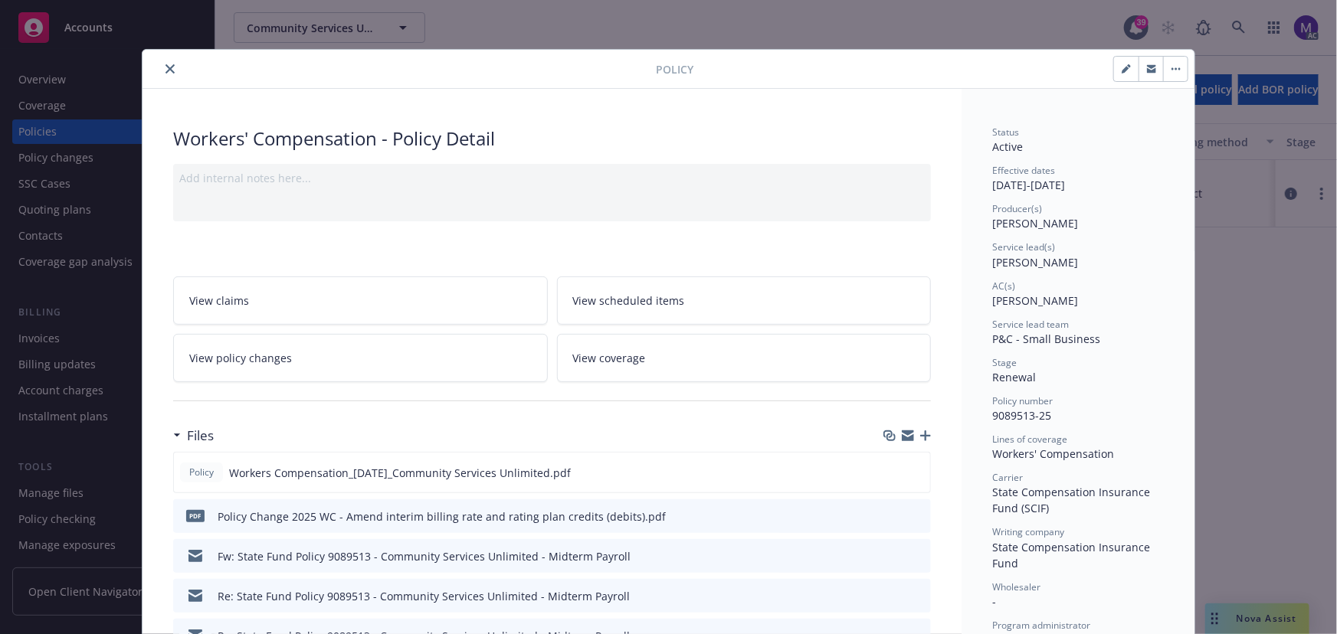
click at [322, 359] on link "View policy changes" at bounding box center [360, 358] width 375 height 48
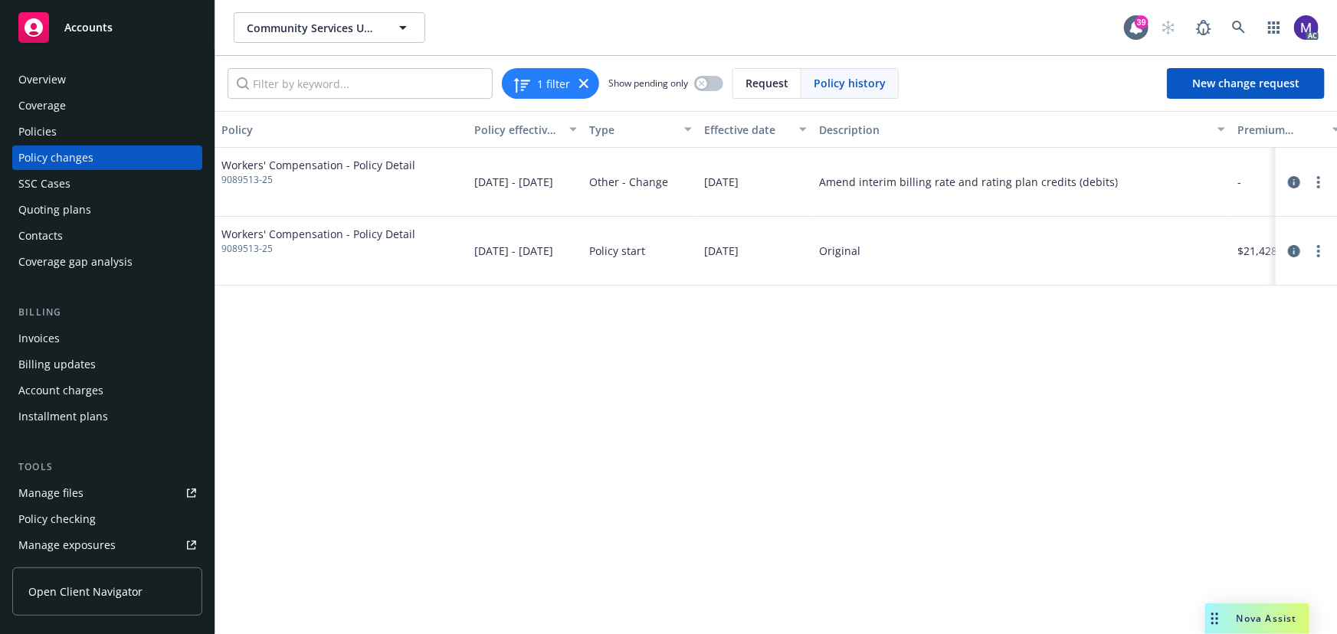
click at [97, 158] on div "Policy changes" at bounding box center [107, 158] width 178 height 25
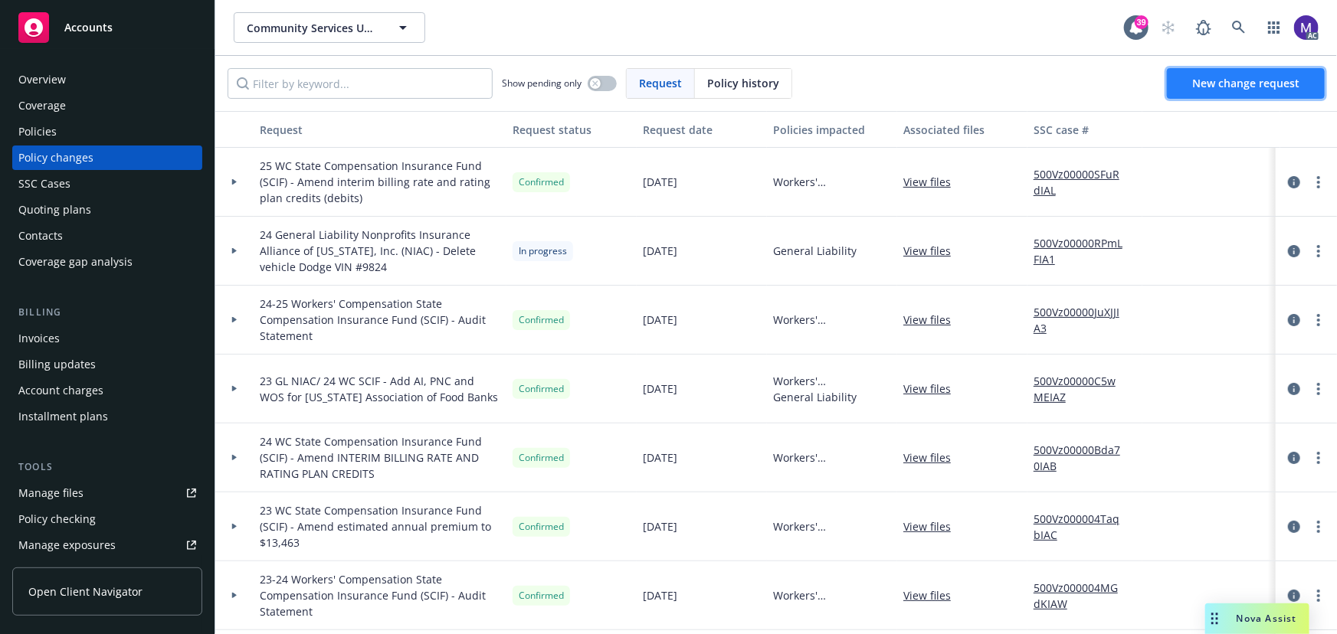
click at [1192, 86] on link "New change request" at bounding box center [1246, 83] width 158 height 31
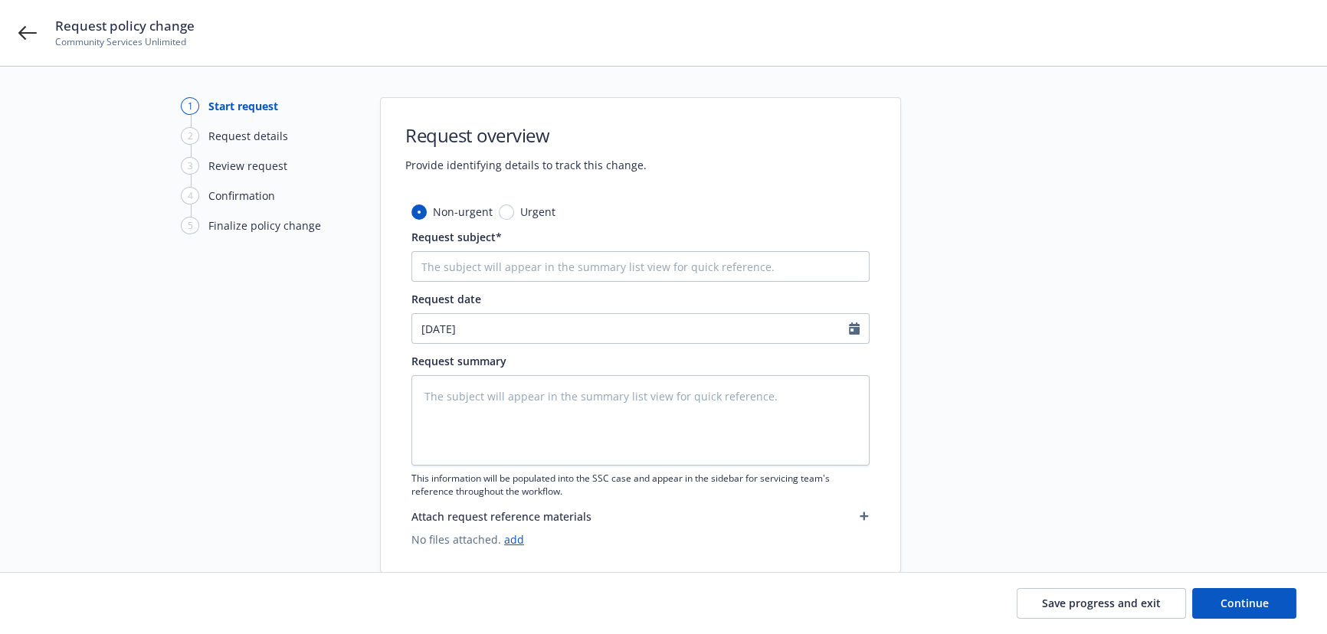
type textarea "x"
click at [545, 277] on input "Request subject*" at bounding box center [640, 266] width 458 height 31
type input "2"
type textarea "x"
type input "25"
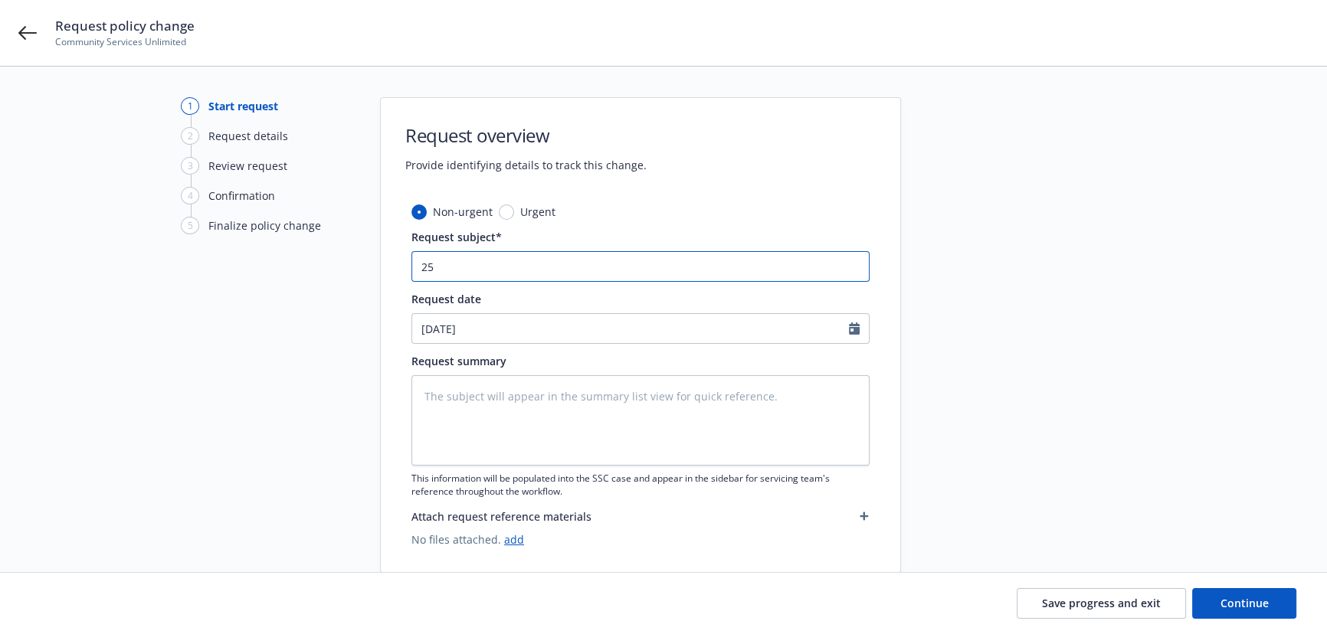
type textarea "x"
type input "25"
type textarea "x"
type input "25 W"
type textarea "x"
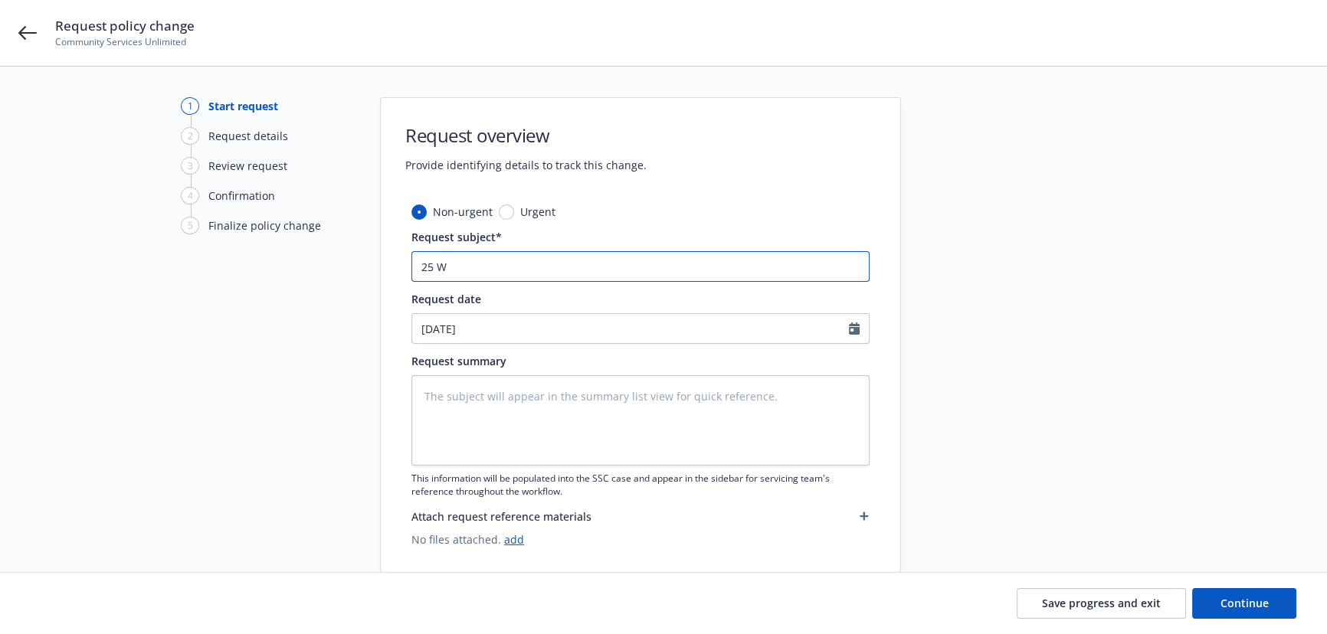
type input "25 WC"
type textarea "x"
type input "25 WC"
paste input "State Compensation Insurance Fund (SCIF)"
type textarea "x"
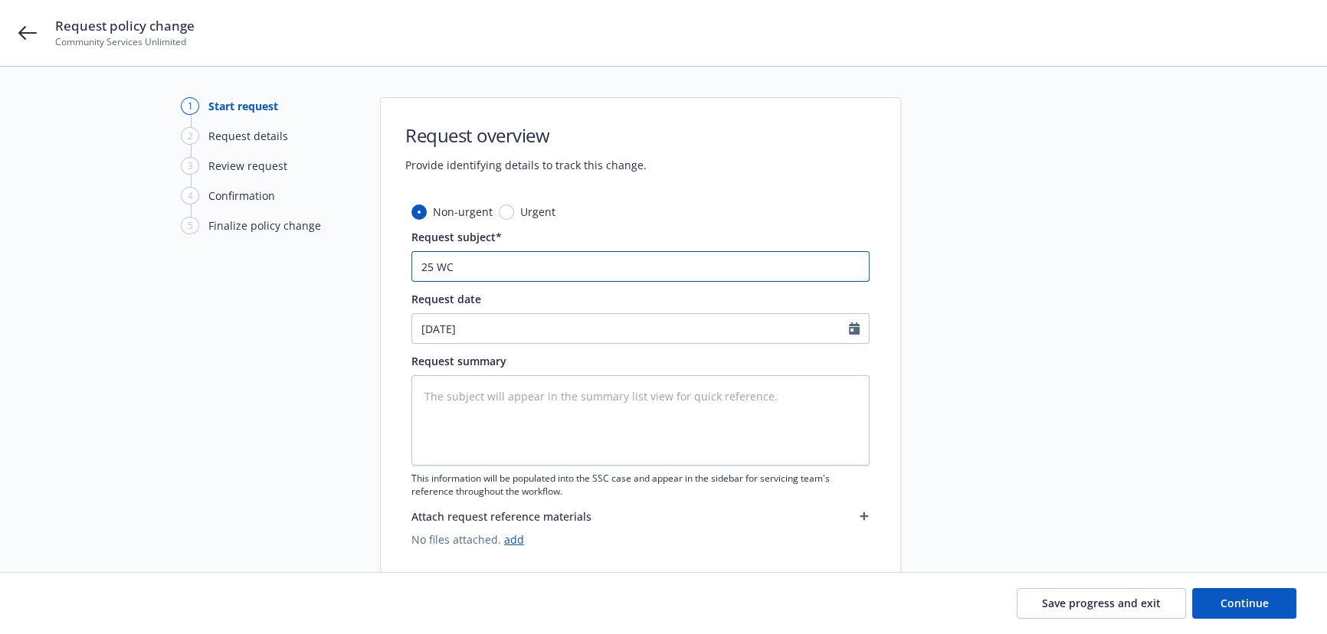
type input "25 WC State Compensation Insurance Fund (SCIF)"
type textarea "x"
type input "25 WC State Compensation Insurance Fund (SCIF)"
type textarea "x"
type input "25 WC State Compensation Insurance Fund (SCIF) -"
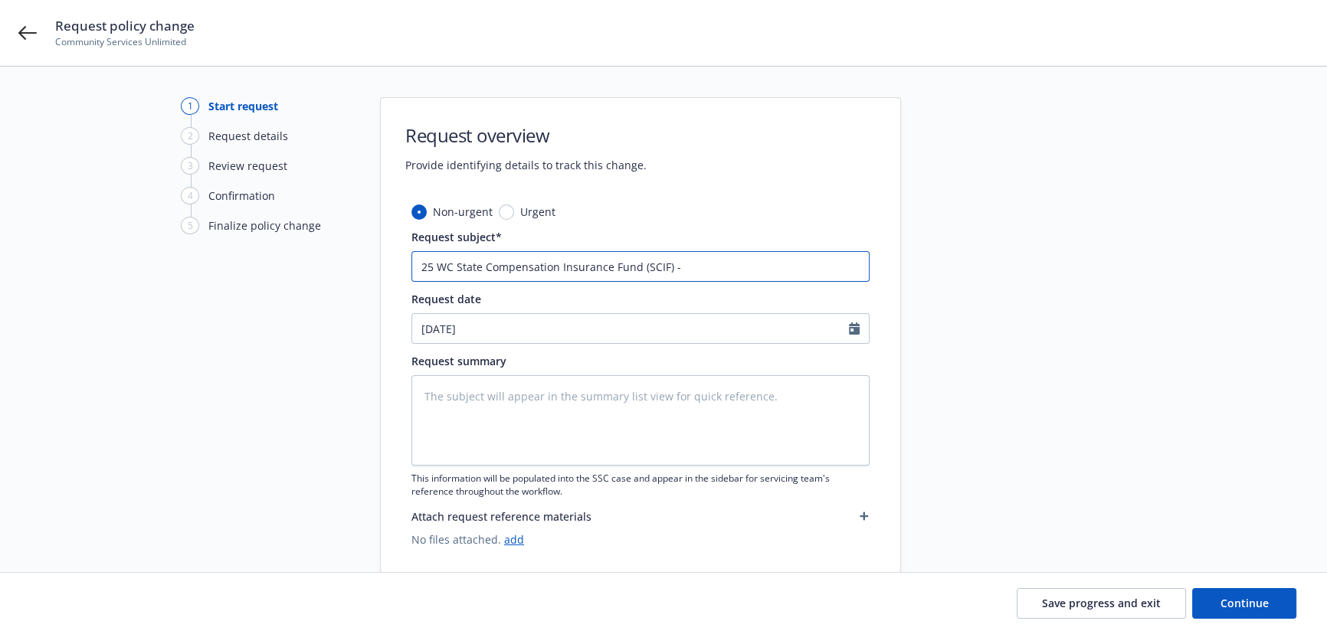
type textarea "x"
type input "25 WC State Compensation Insurance Fund (SCIF) - a"
type textarea "x"
type input "25 WC State Compensation Insurance Fund (SCIF) -"
type textarea "x"
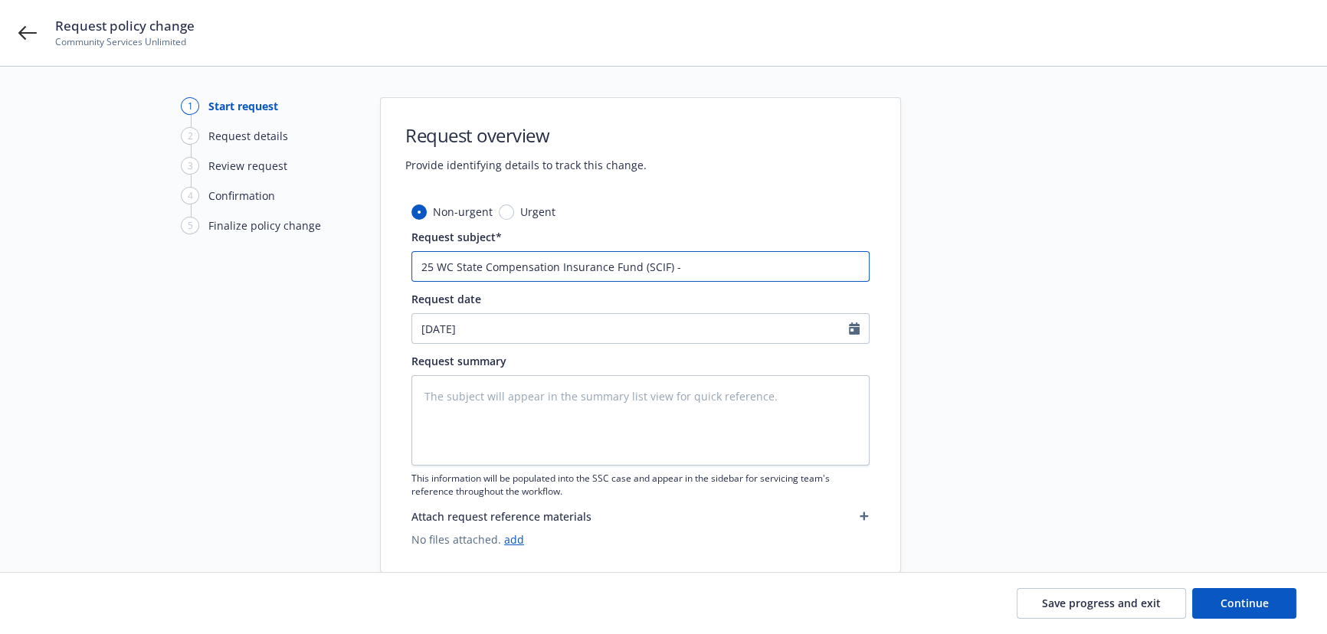
type input "25 WC State Compensation Insurance Fund (SCIF) - A"
type textarea "x"
type input "25 WC State Compensation Insurance Fund (SCIF) - Am"
type textarea "x"
type input "25 WC State Compensation Insurance Fund (SCIF) - Ame"
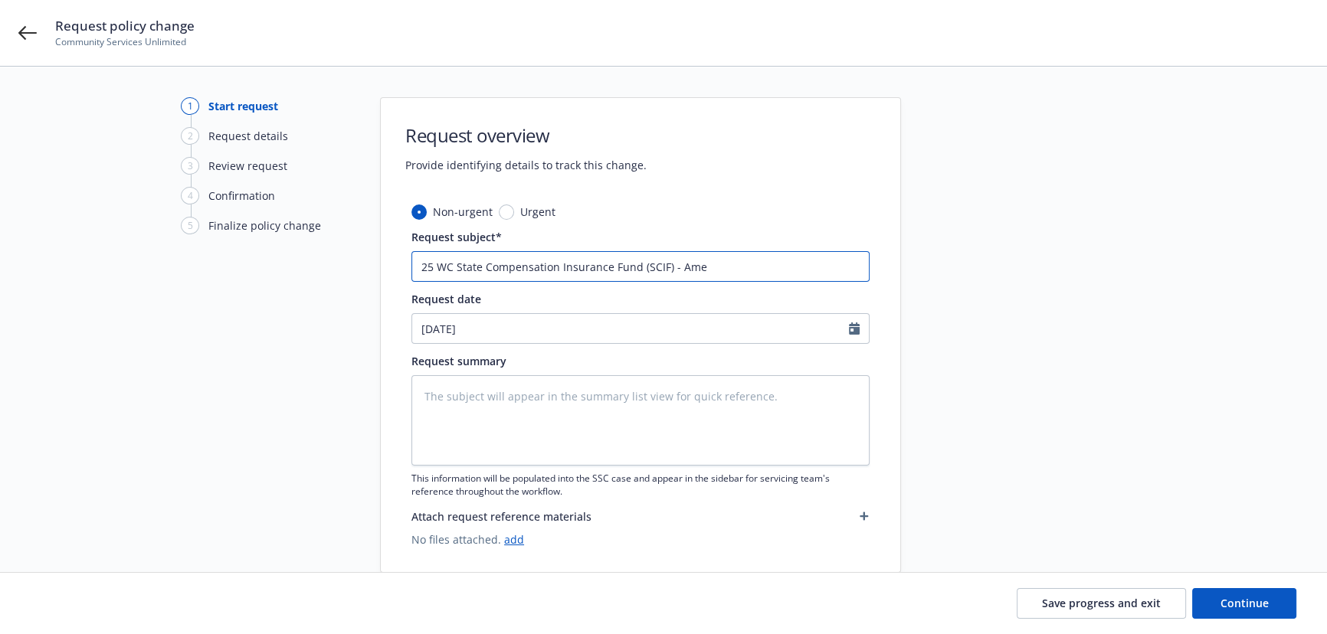
type textarea "x"
type input "25 WC State Compensation Insurance Fund (SCIF) - Amen"
type textarea "x"
type input "25 WC State Compensation Insurance Fund (SCIF) - Amend"
type textarea "x"
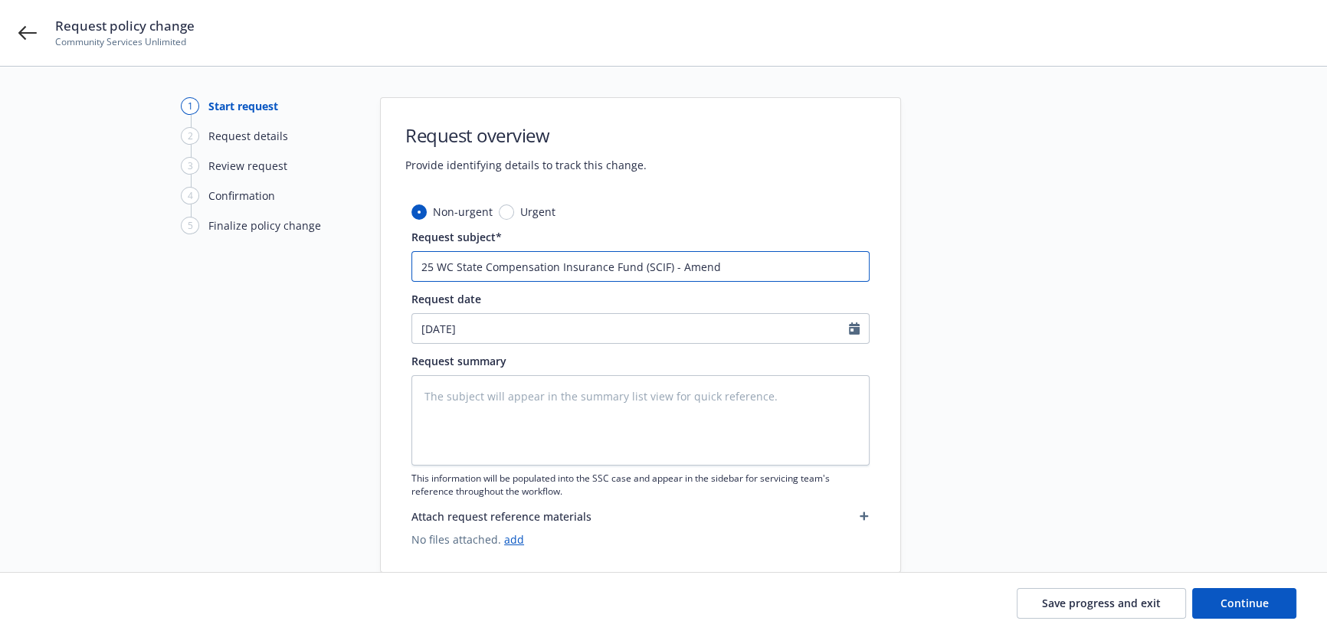
type input "25 WC State Compensation Insurance Fund (SCIF) - Amend"
type textarea "x"
type input "25 WC State Compensation Insurance Fund (SCIF) - Amend e"
type textarea "x"
type input "25 WC State Compensation Insurance Fund (SCIF) - Amend es"
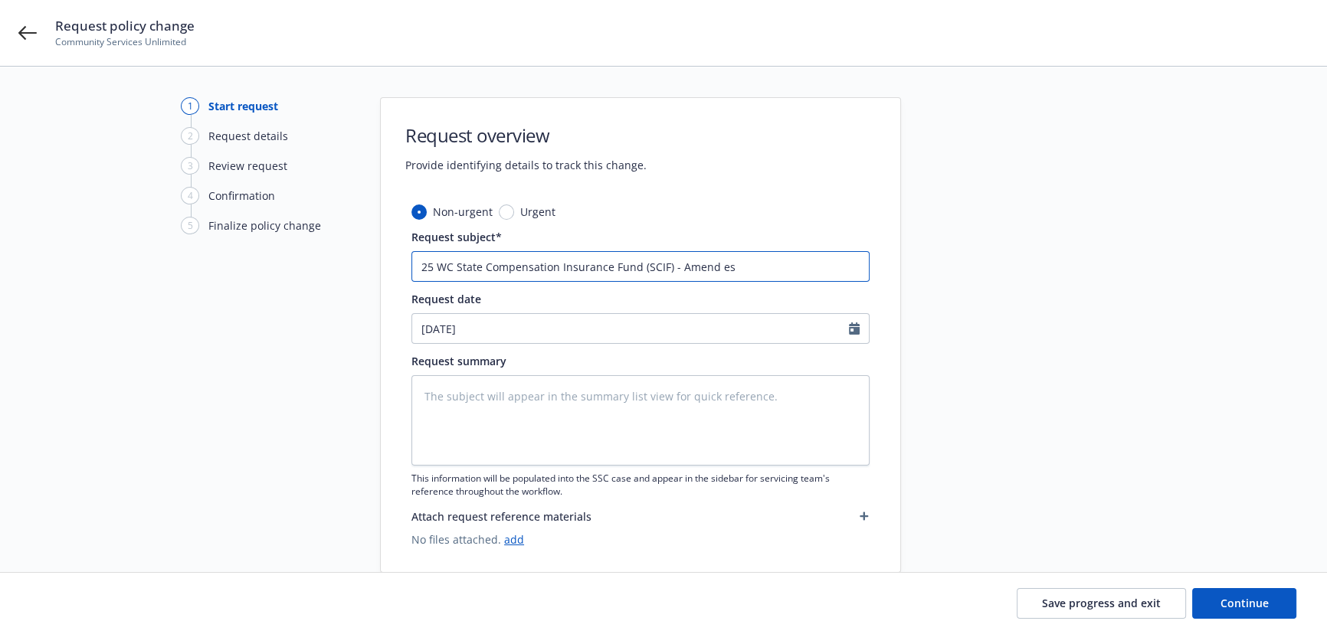
type textarea "x"
type input "25 WC State Compensation Insurance Fund (SCIF) - Amend est"
type textarea "x"
type input "25 WC State Compensation Insurance Fund (SCIF) - Amend esti"
type textarea "x"
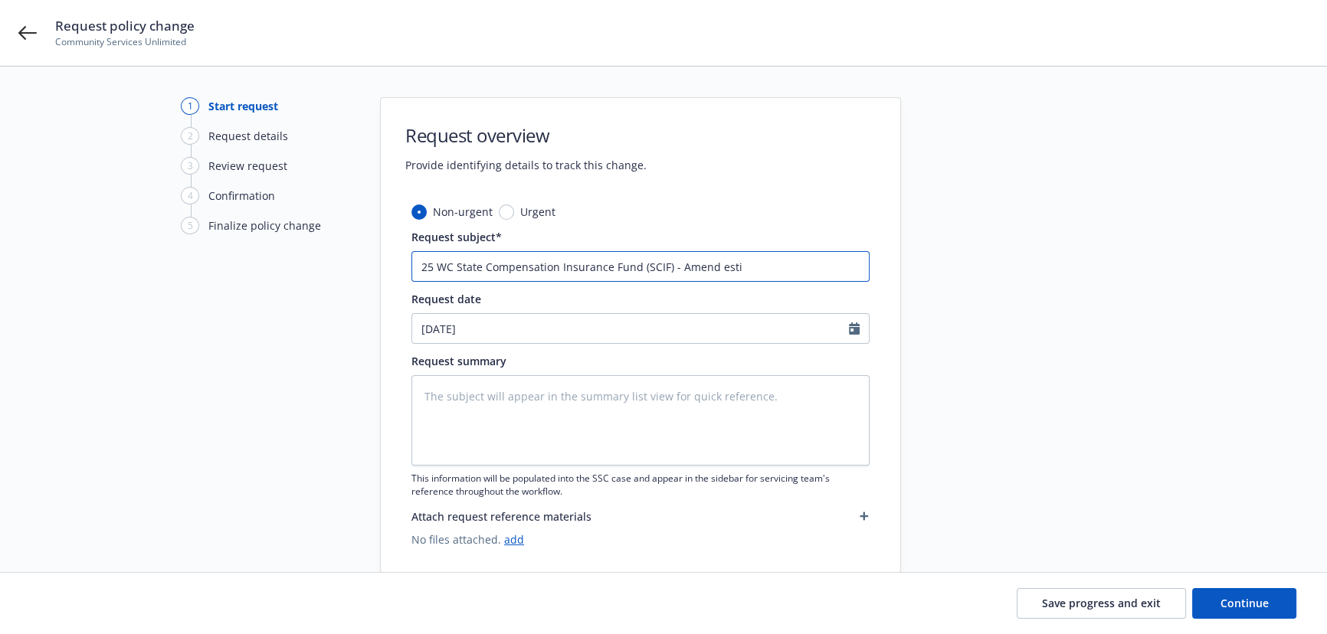
type input "25 WC State Compensation Insurance Fund (SCIF) - Amend estim"
type textarea "x"
type input "25 WC State Compensation Insurance Fund (SCIF) - Amend estima"
type textarea "x"
type input "25 WC State Compensation Insurance Fund (SCIF) - Amend estimat"
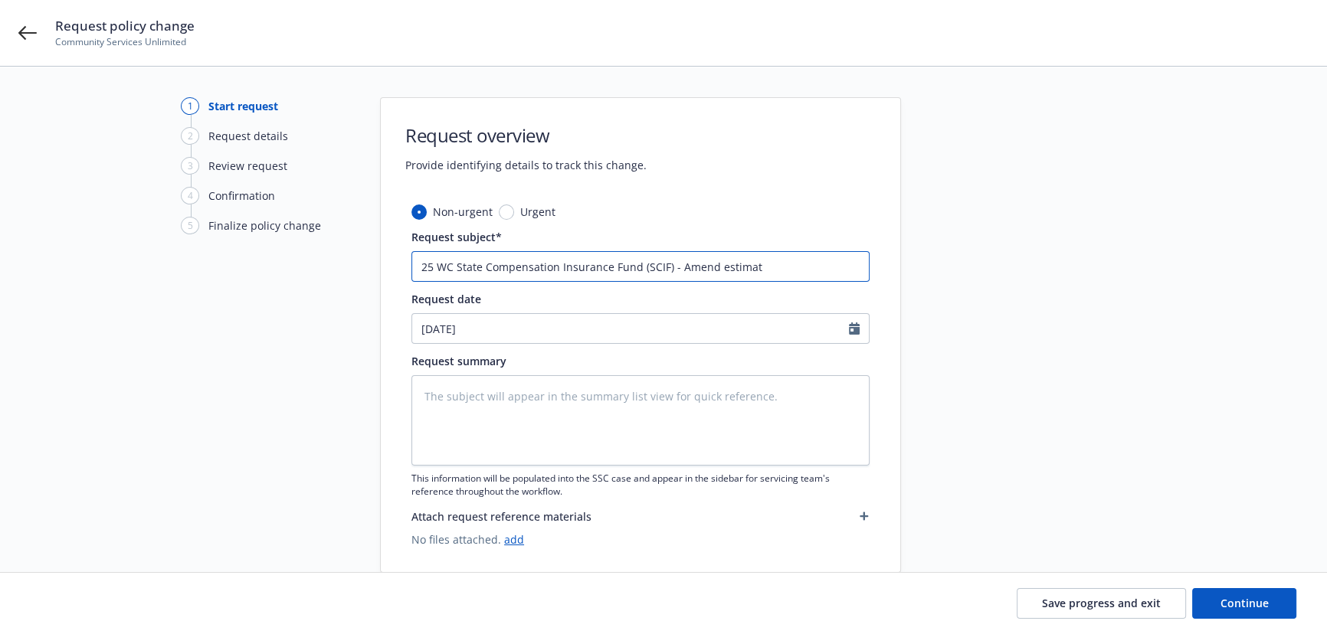
type textarea "x"
type input "25 WC State Compensation Insurance Fund (SCIF) - Amend estimate"
type textarea "x"
type input "25 WC State Compensation Insurance Fund (SCIF) - Amend estimated"
type textarea "x"
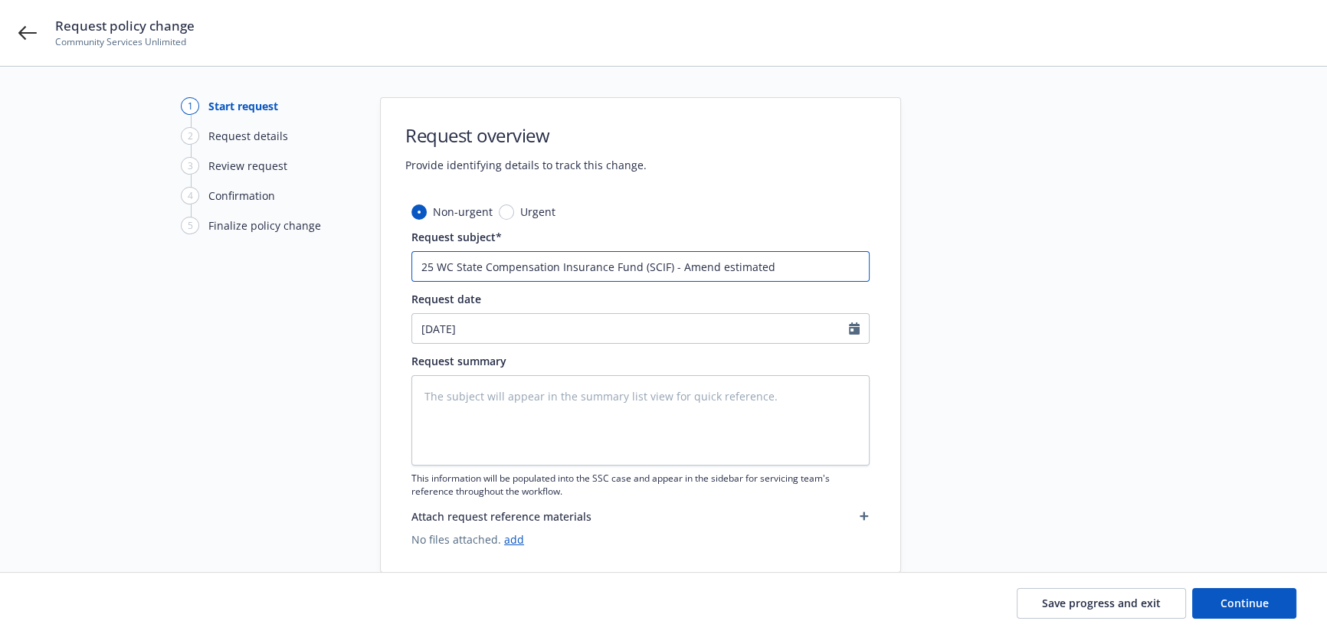
type input "25 WC State Compensation Insurance Fund (SCIF) - Amend estimated"
type textarea "x"
type input "25 WC State Compensation Insurance Fund (SCIF) - Amend estimated a"
type textarea "x"
type input "25 WC State Compensation Insurance Fund (SCIF) - Amend estimated an"
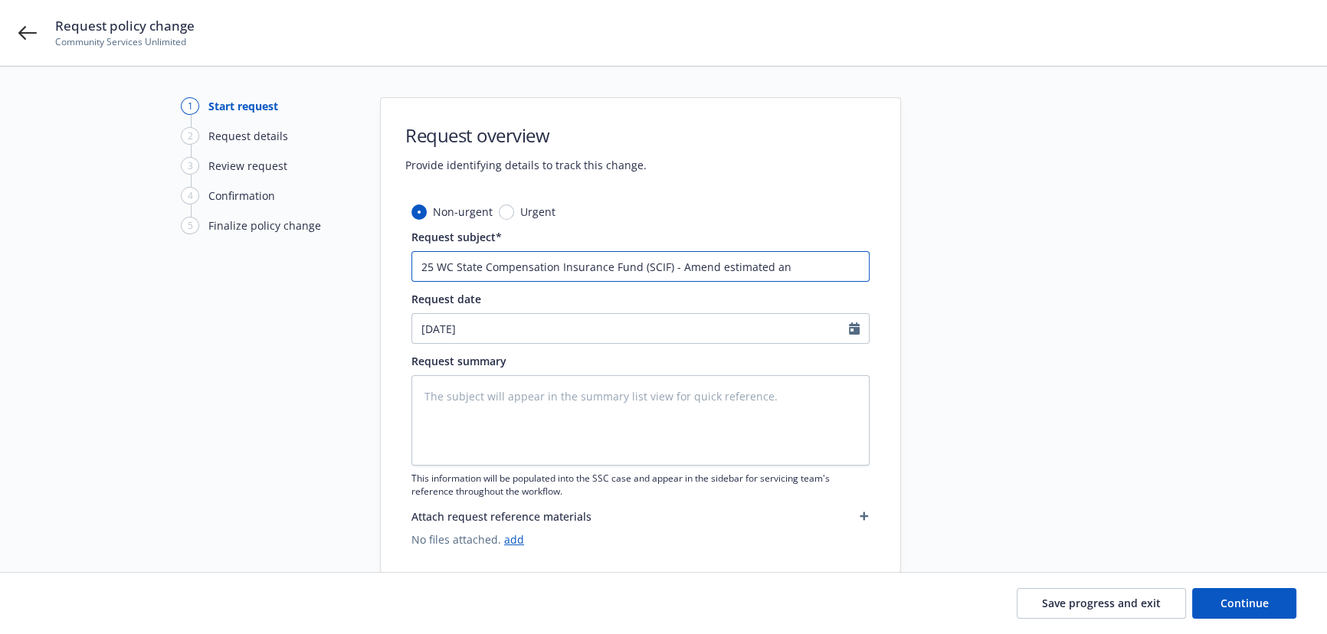
type textarea "x"
type input "25 WC State Compensation Insurance Fund (SCIF) - Amend estimated ann"
type textarea "x"
type input "25 WC State Compensation Insurance Fund (SCIF) - Amend estimated annu"
type textarea "x"
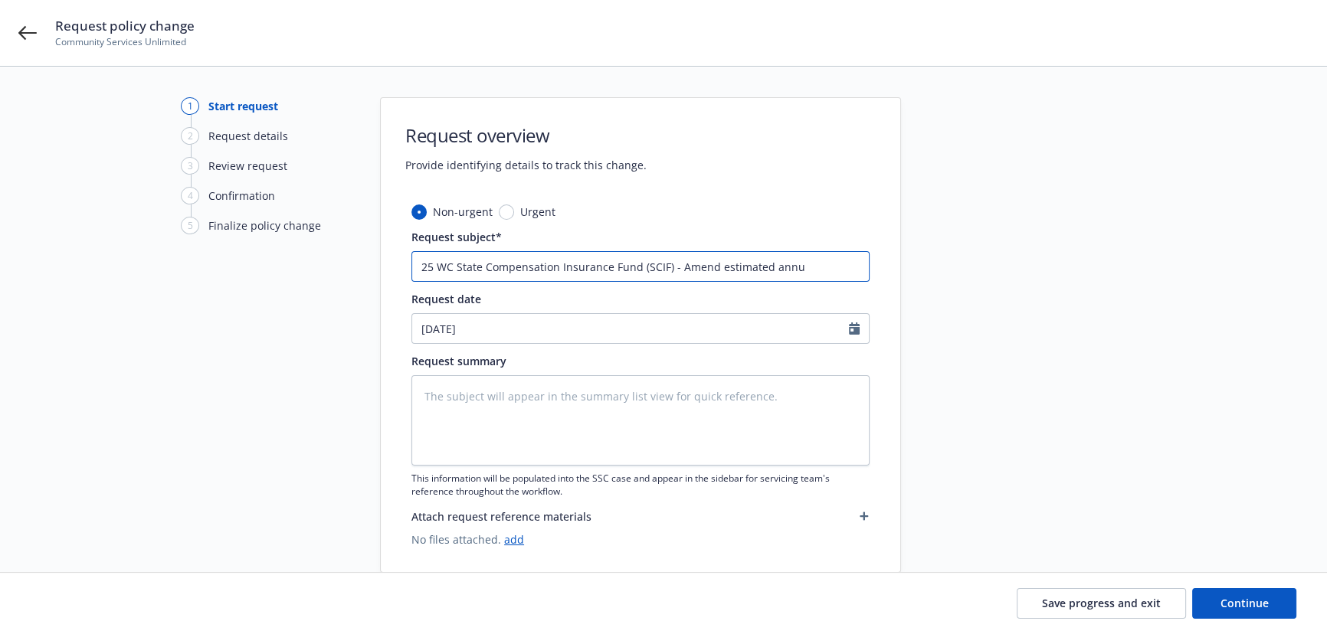
type input "25 WC State Compensation Insurance Fund (SCIF) - Amend estimated annua"
type textarea "x"
type input "25 WC State Compensation Insurance Fund (SCIF) - Amend estimated annual"
type textarea "x"
type input "25 WC State Compensation Insurance Fund (SCIF) - Amend estimated annual"
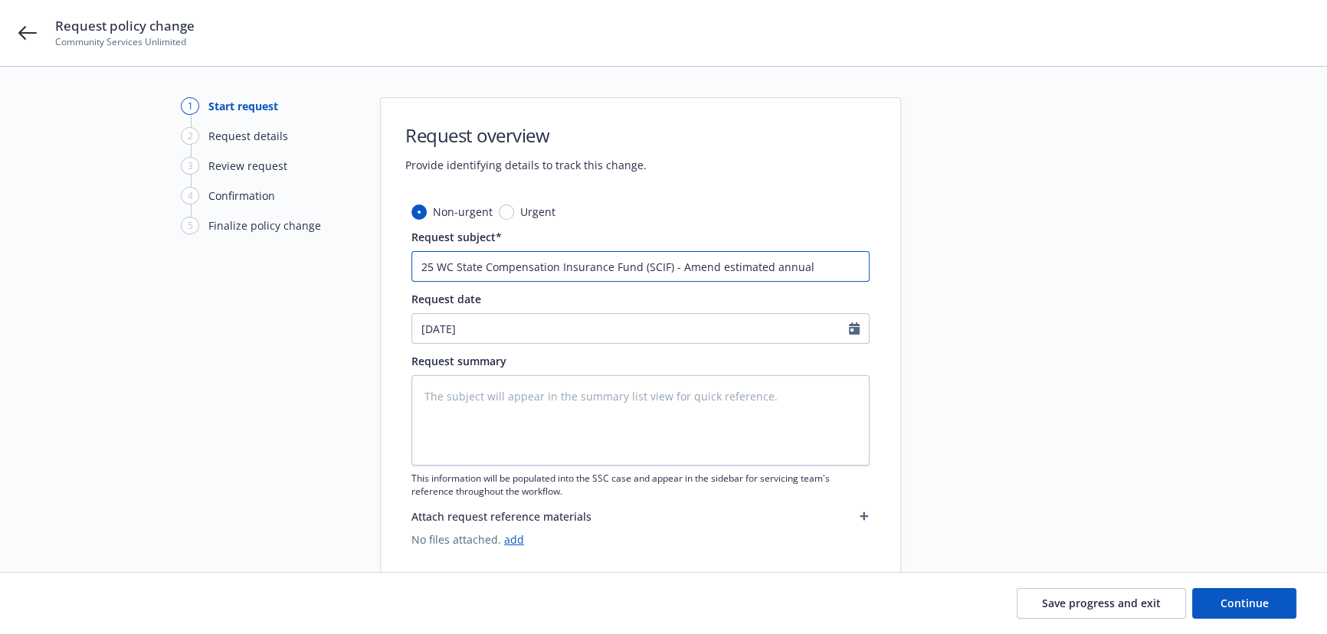
type textarea "x"
type input "25 WC State Compensation Insurance Fund (SCIF) - Amend estimated annual p"
type textarea "x"
type input "25 WC State Compensation Insurance Fund (SCIF) - Amend estimated annual pr"
type textarea "x"
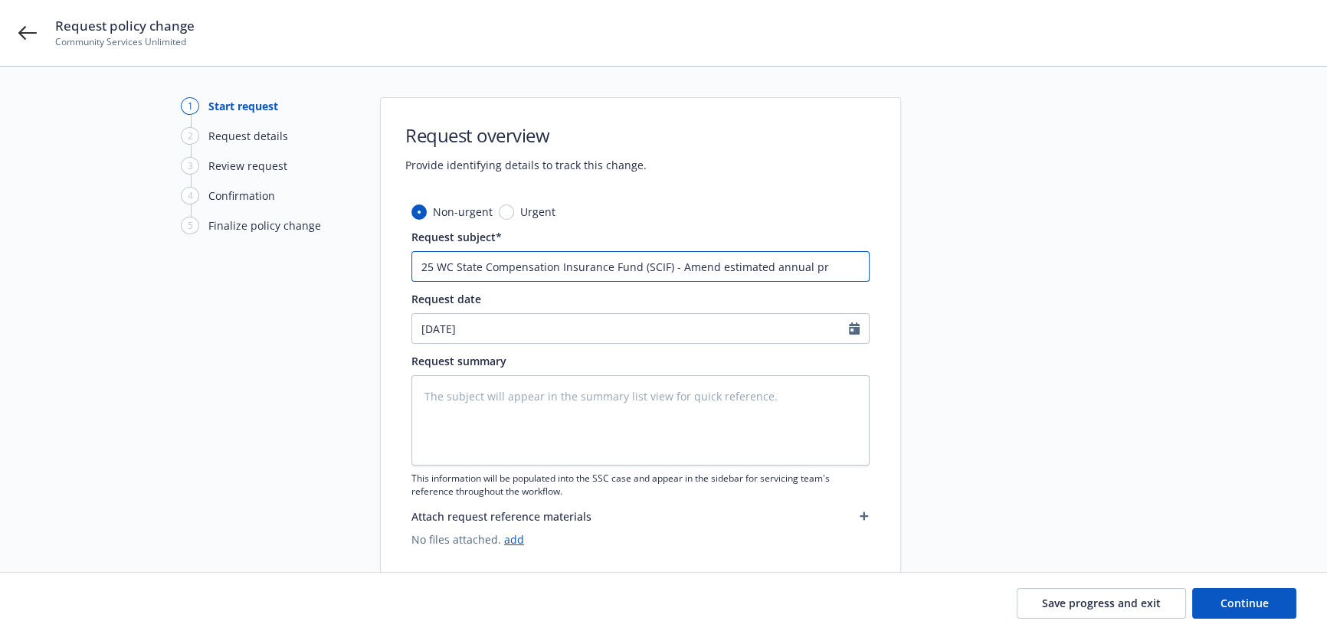
type input "25 WC State Compensation Insurance Fund (SCIF) - Amend estimated annual pre"
type textarea "x"
type input "25 WC State Compensation Insurance Fund (SCIF) - Amend estimated annual prem"
type textarea "x"
type input "25 WC State Compensation Insurance Fund (SCIF) - Amend estimated annual premi"
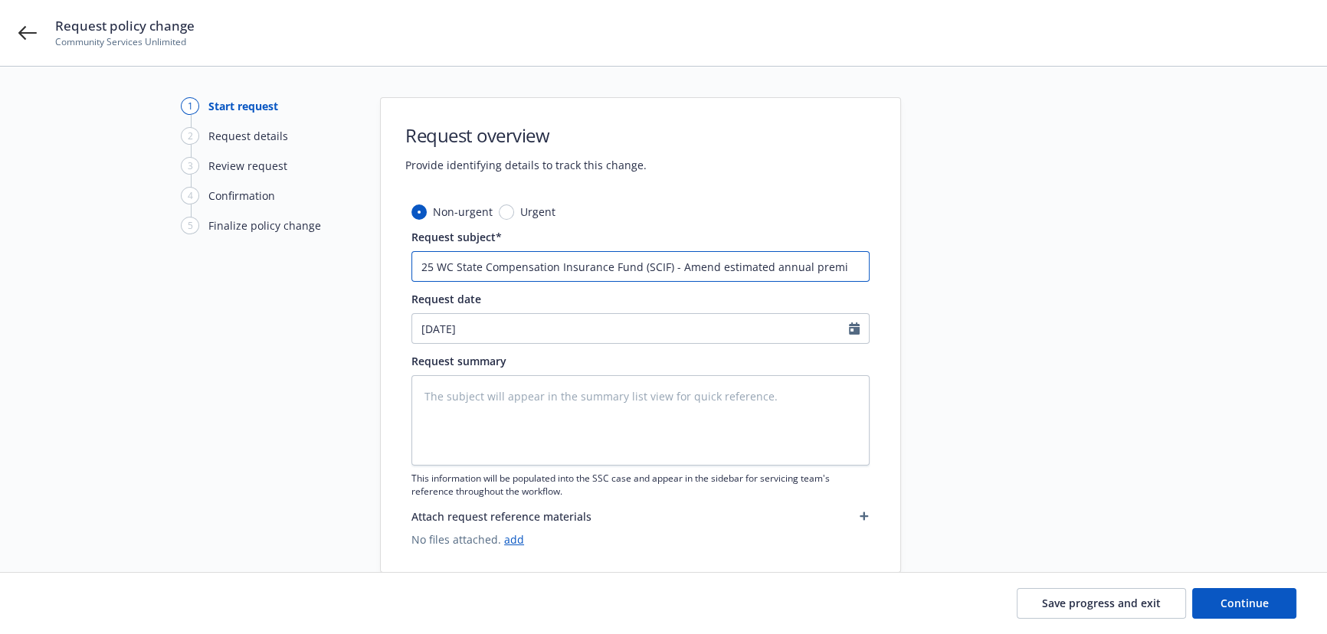
type textarea "x"
type input "25 WC State Compensation Insurance Fund (SCIF) - Amend estimated annual premiu"
type textarea "x"
type input "25 WC State Compensation Insurance Fund (SCIF) - Amend estimated annual premium"
type textarea "x"
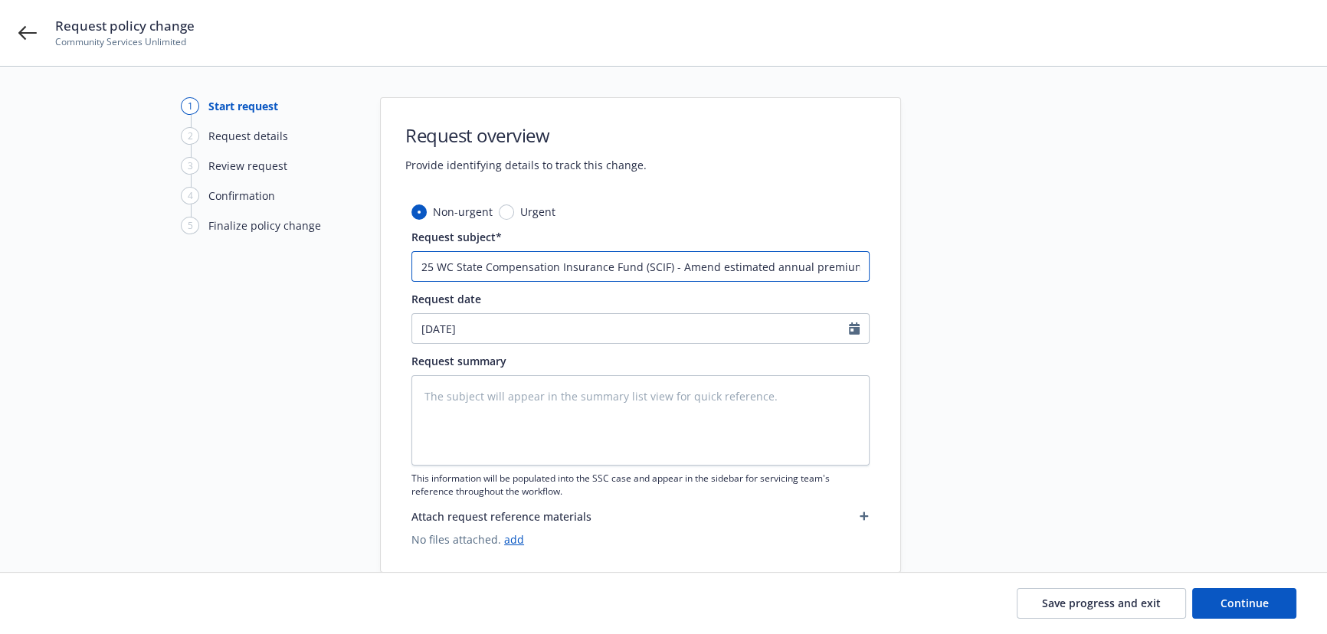
type input "25 WC State Compensation Insurance Fund (SCIF) - Amend estimated annual premium"
type textarea "x"
type input "25 WC State Compensation Insurance Fund (SCIF) - Amend estimated annual premium…"
type textarea "x"
type input "25 WC State Compensation Insurance Fund (SCIF) - Amend estimated annual premium…"
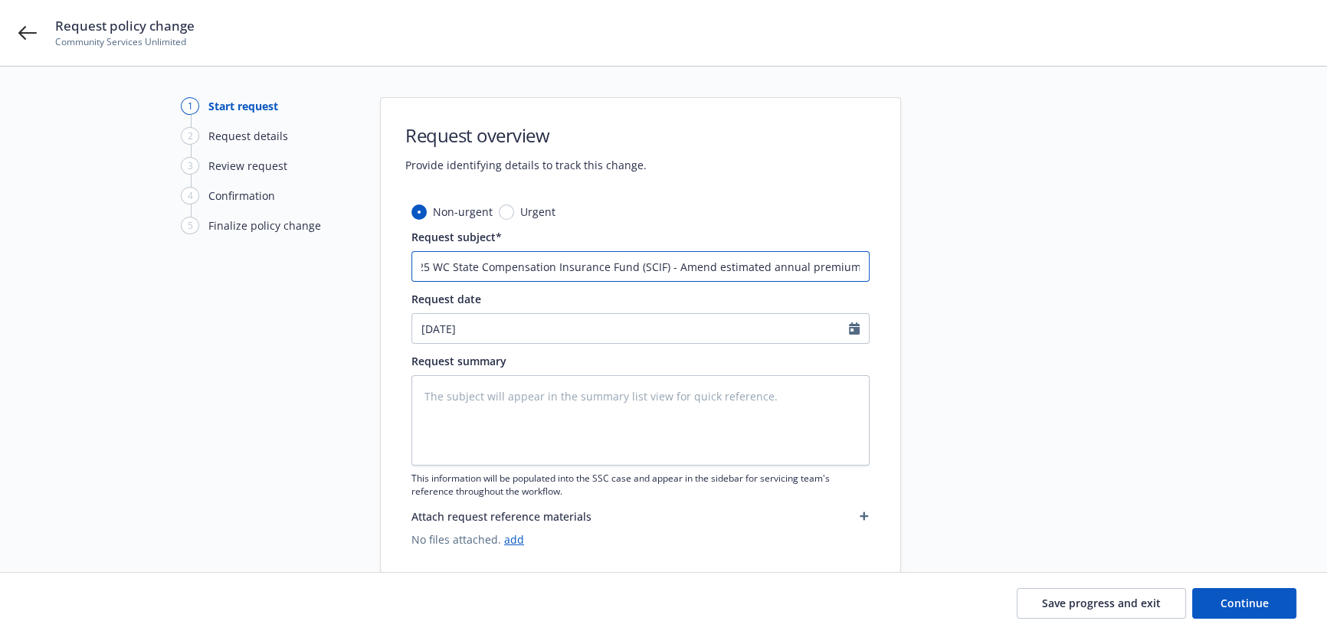
type textarea "x"
type input "25 WC State Compensation Insurance Fund (SCIF) - Amend estimated annual premium…"
type textarea "x"
type input "25 WC State Compensation Insurance Fund (SCIF) - Amend estimated annual premium…"
type textarea "x"
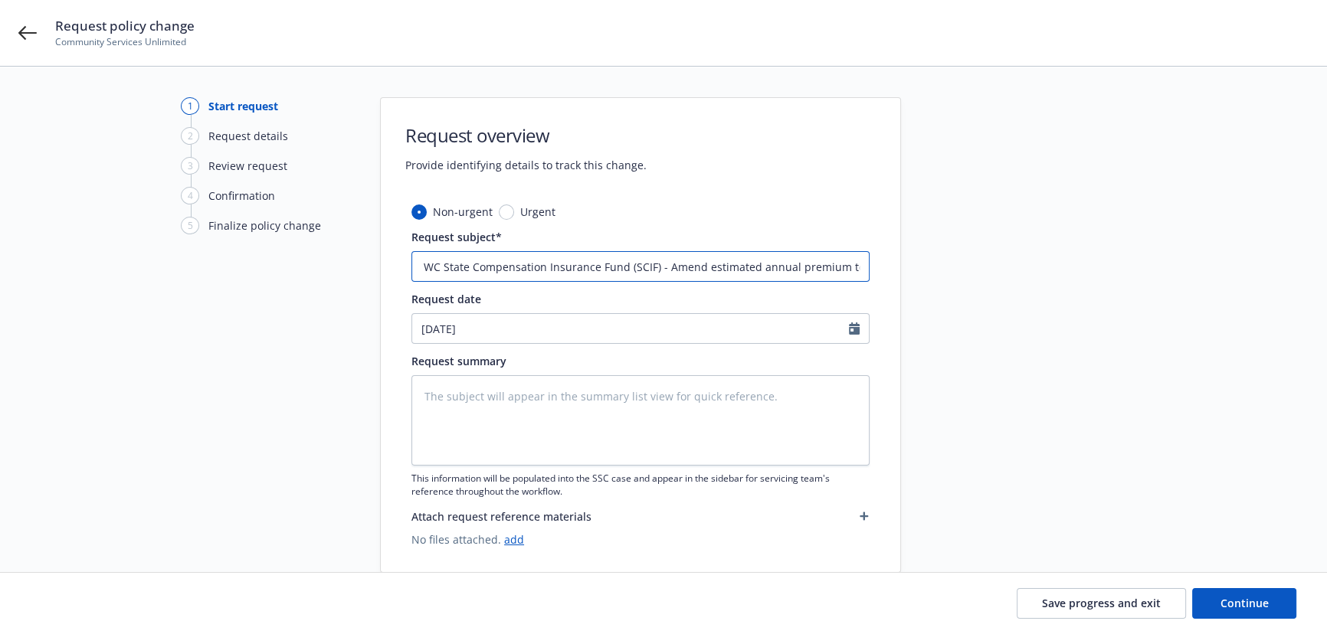
type input "25 WC State Compensation Insurance Fund (SCIF) - Amend estimated annual premium…"
type textarea "x"
type input "25 WC State Compensation Insurance Fund (SCIF) - Amend estimated annual premium…"
type textarea "x"
type input "25 WC State Compensation Insurance Fund (SCIF) - Amend estimated annual premium…"
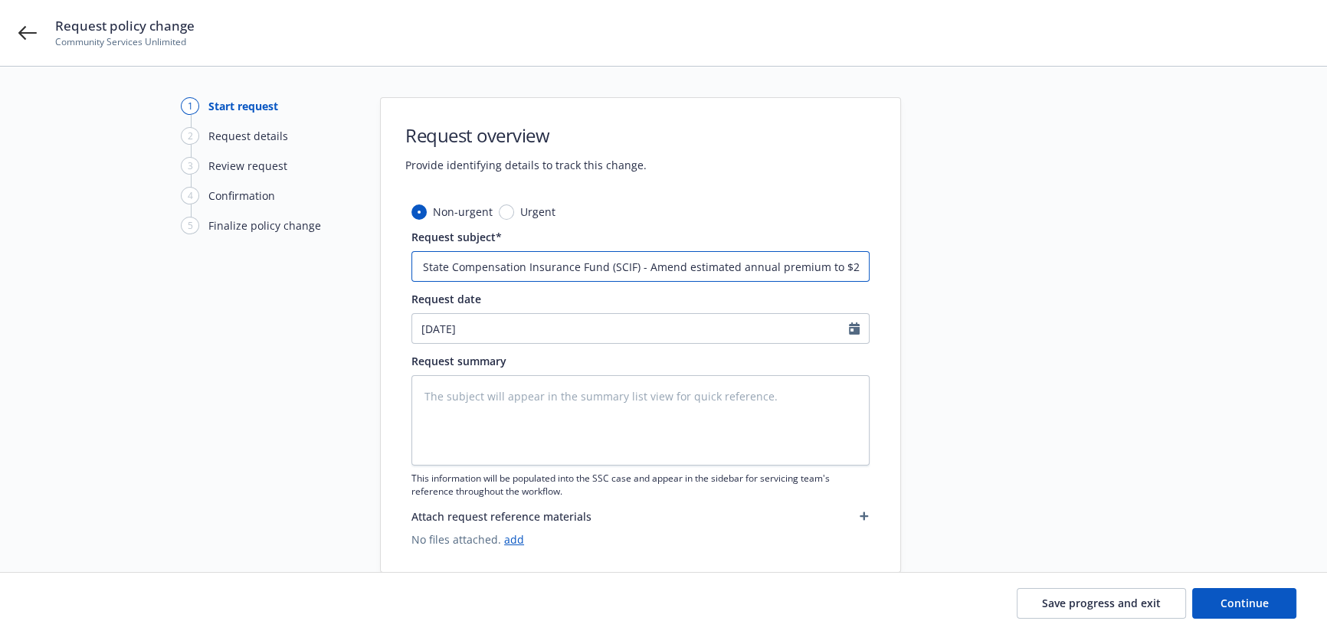
type textarea "x"
type input "25 WC State Compensation Insurance Fund (SCIF) - Amend estimated annual premium…"
type textarea "x"
drag, startPoint x: 631, startPoint y: 267, endPoint x: 1016, endPoint y: 270, distance: 385.5
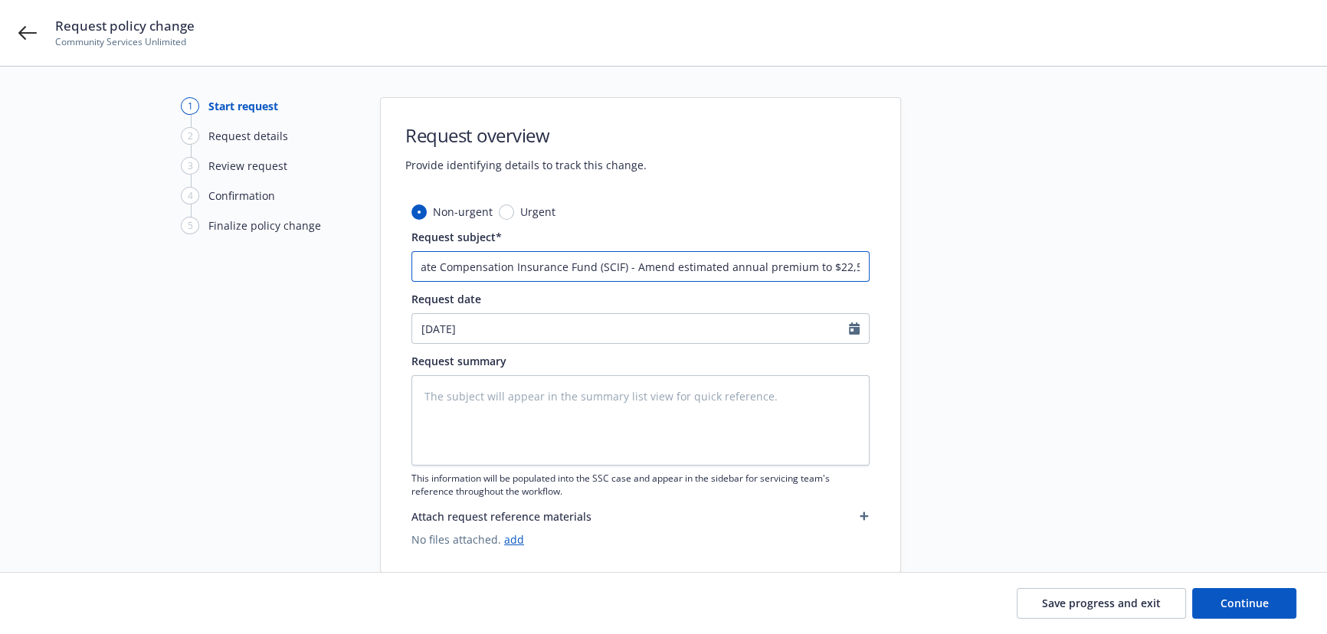
click at [1016, 270] on div "1 Start request 2 Request details 3 Review request 4 Confirmation 5 Finalize po…" at bounding box center [663, 335] width 1290 height 476
type input "25 WC State Compensation Insurance Fund (SCIF) - Amend estimated annual premium…"
click at [696, 384] on textarea at bounding box center [640, 420] width 458 height 90
paste textarea "Amend estimated annual premium to $22,538"
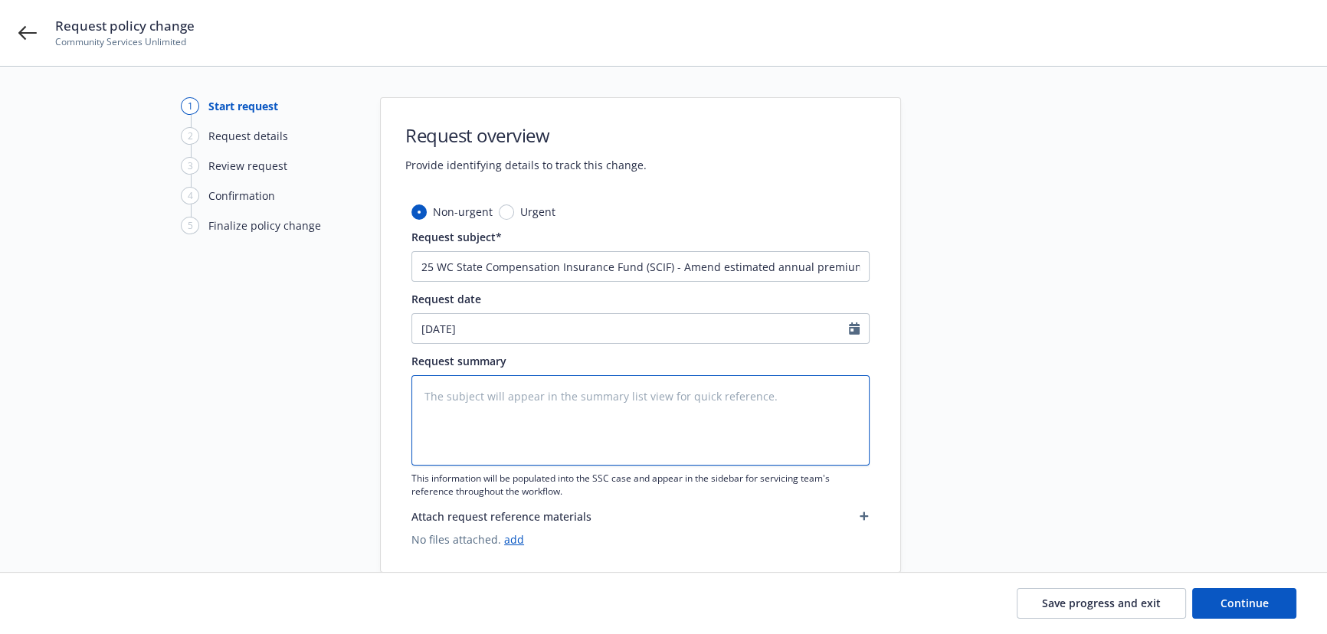
type textarea "Amend estimated annual premium to $22,538"
type textarea "x"
type textarea "Amend estimated annual premium to $22,538"
click at [1237, 598] on span "Continue" at bounding box center [1245, 603] width 48 height 15
type textarea "x"
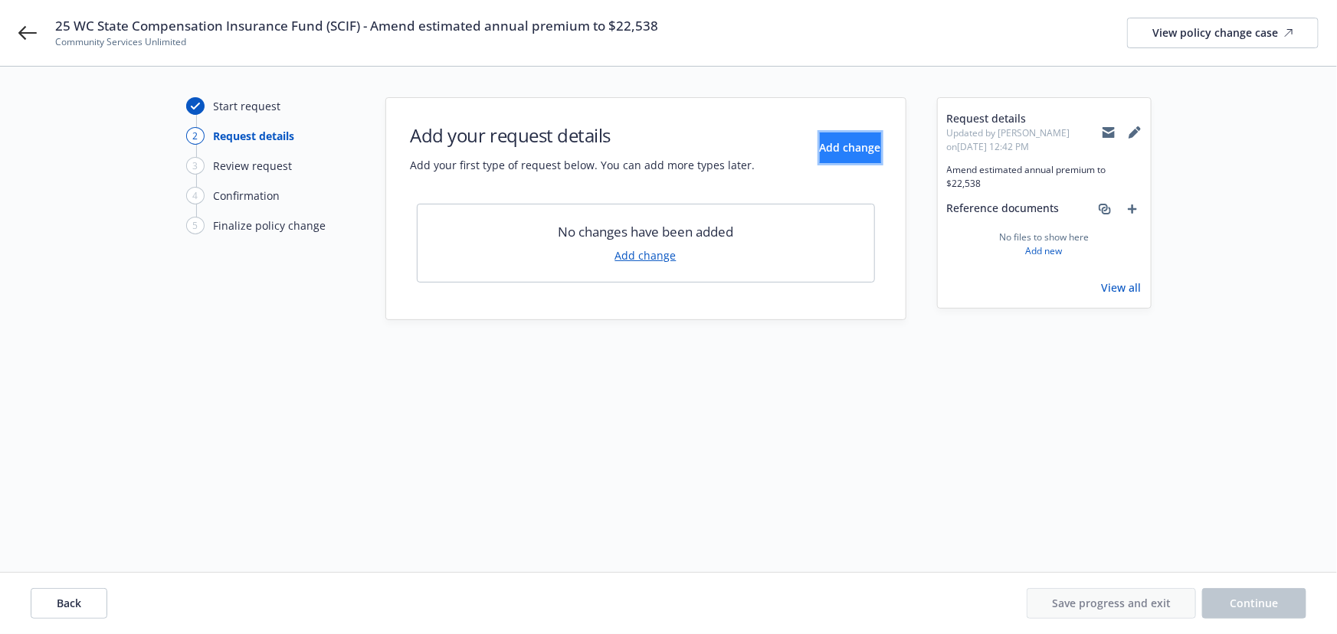
click at [820, 146] on span "Add change" at bounding box center [850, 147] width 61 height 15
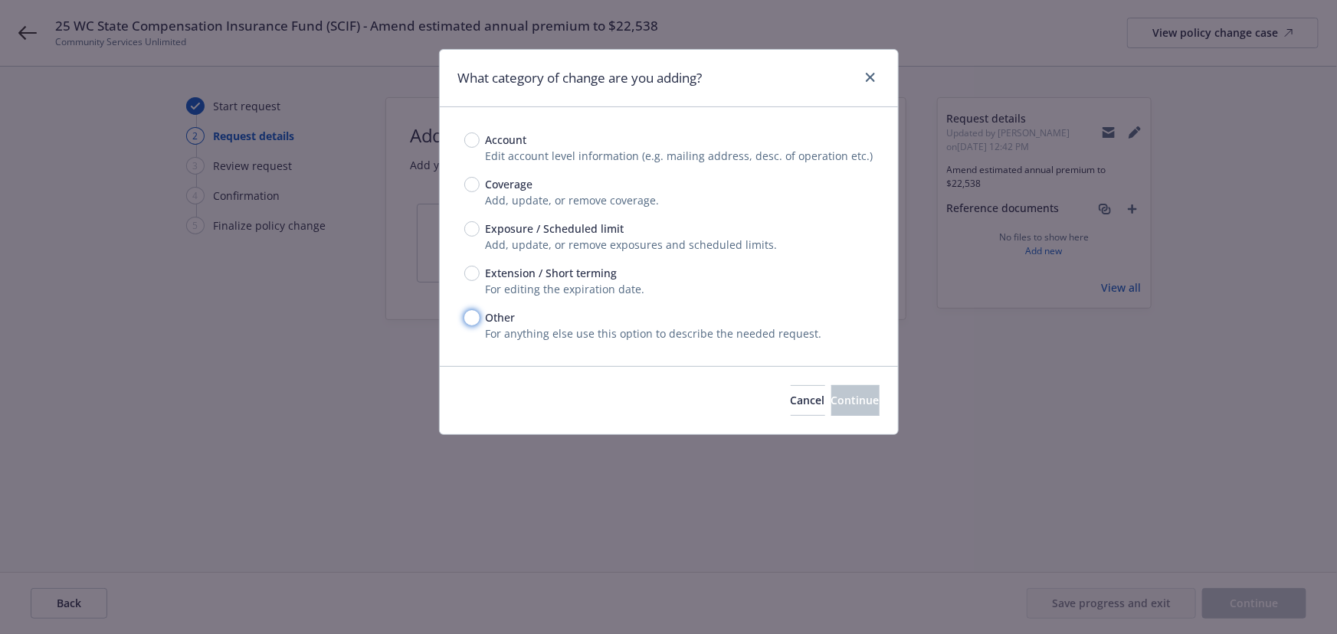
click at [471, 321] on input "Other" at bounding box center [471, 317] width 15 height 15
radio input "true"
click at [831, 404] on span "Continue" at bounding box center [855, 400] width 48 height 15
type textarea "x"
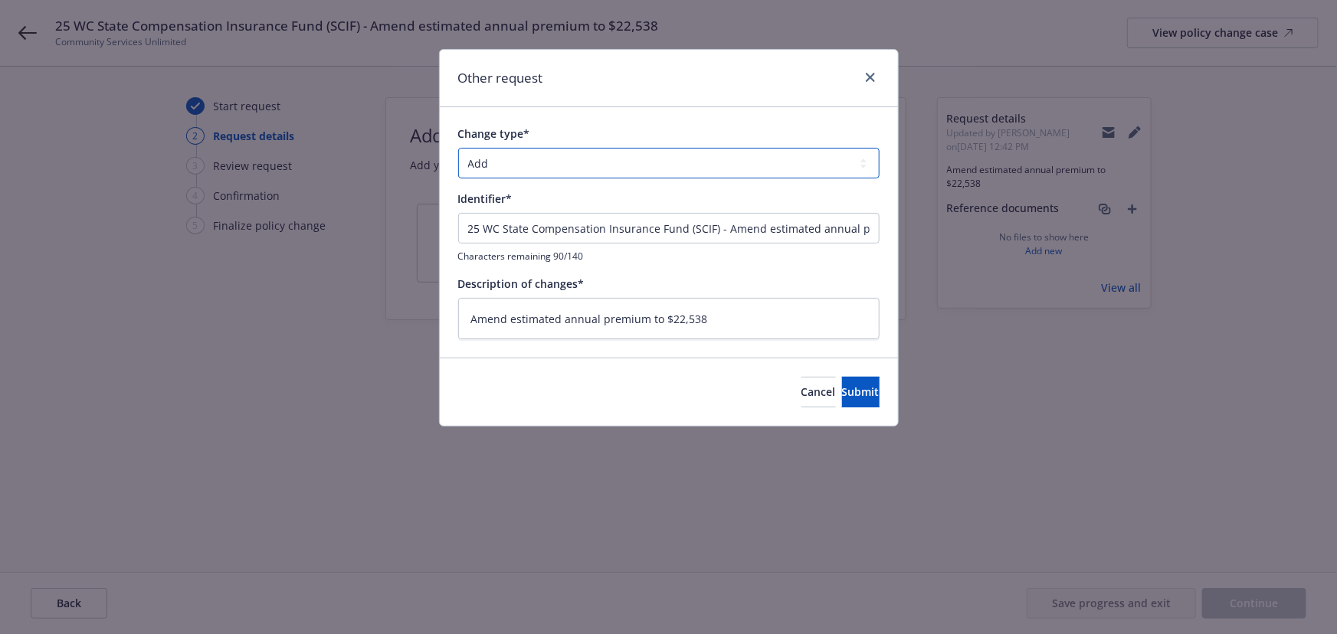
click at [607, 168] on select "Add Audit Change Remove" at bounding box center [668, 163] width 421 height 31
select select "CHANGE"
click at [458, 148] on select "Add Audit Change Remove" at bounding box center [668, 163] width 421 height 31
drag, startPoint x: 722, startPoint y: 228, endPoint x: -99, endPoint y: 177, distance: 822.3
click at [0, 177] on html "25 WC State Compensation Insurance Fund (SCIF) - Amend estimated annual premium…" at bounding box center [668, 317] width 1337 height 634
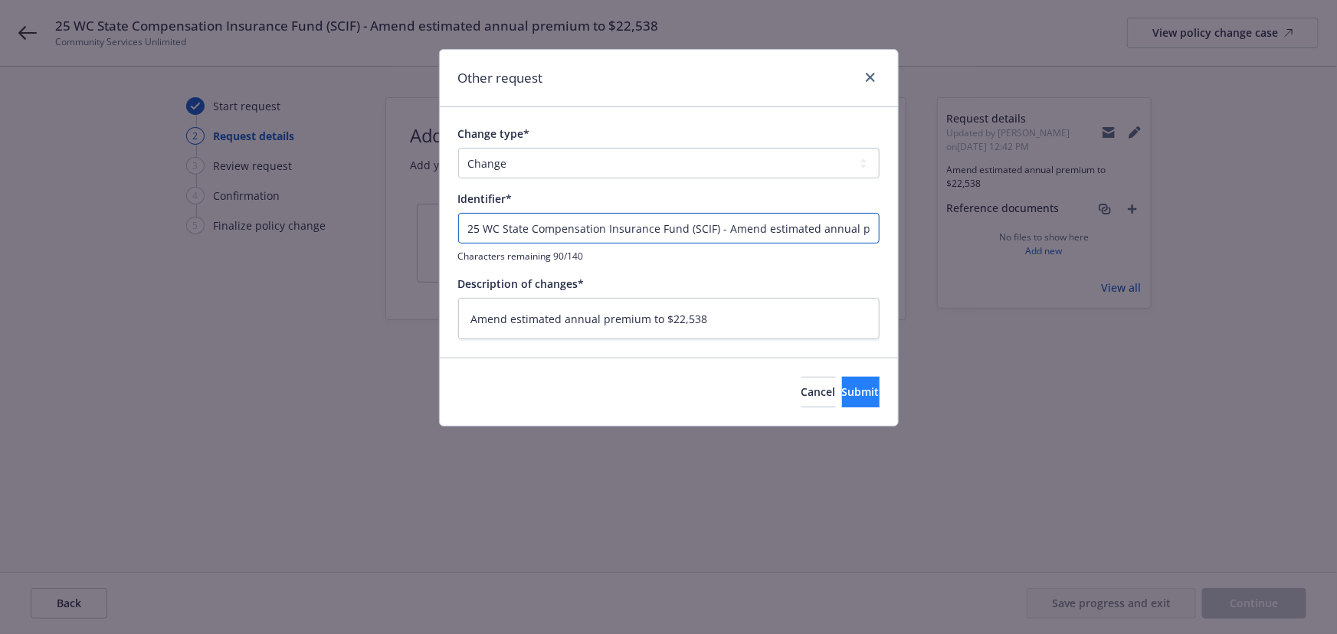
type textarea "x"
type input "Amend estimated annual premium to $22,538"
click at [842, 387] on span "Submit" at bounding box center [861, 392] width 38 height 15
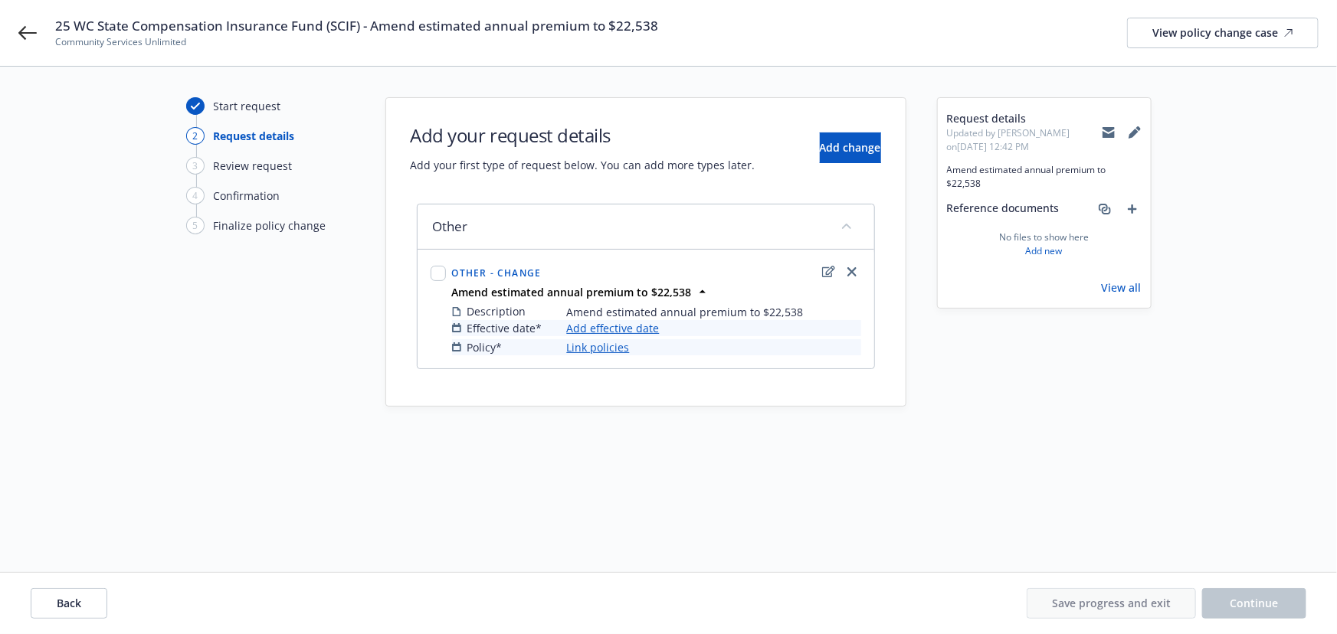
type textarea "x"
click at [626, 329] on link "Add effective date" at bounding box center [613, 328] width 93 height 16
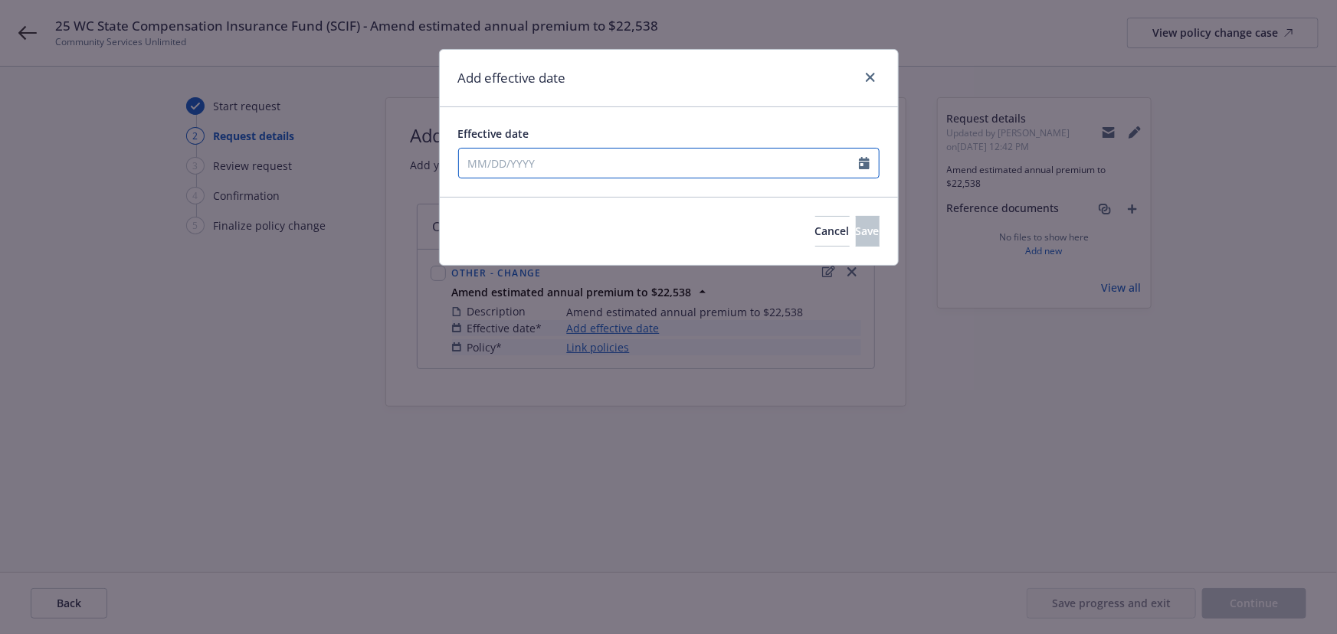
select select "9"
click at [503, 173] on input "Effective date" at bounding box center [659, 163] width 400 height 29
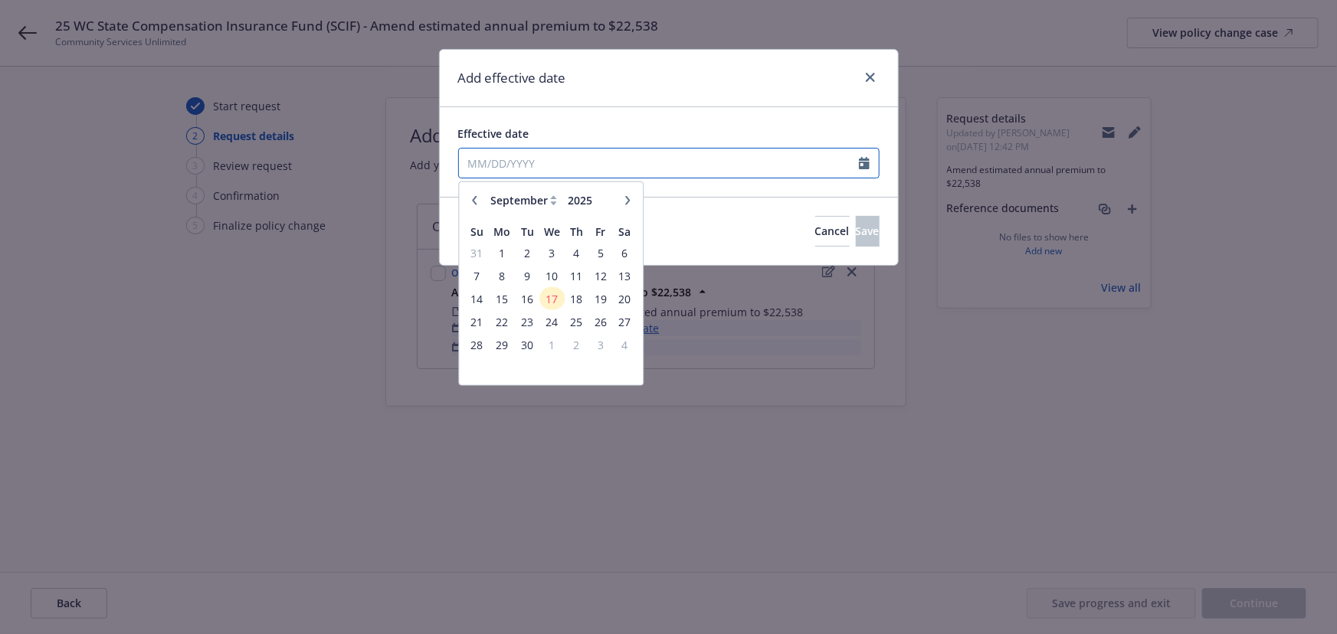
type input "1"
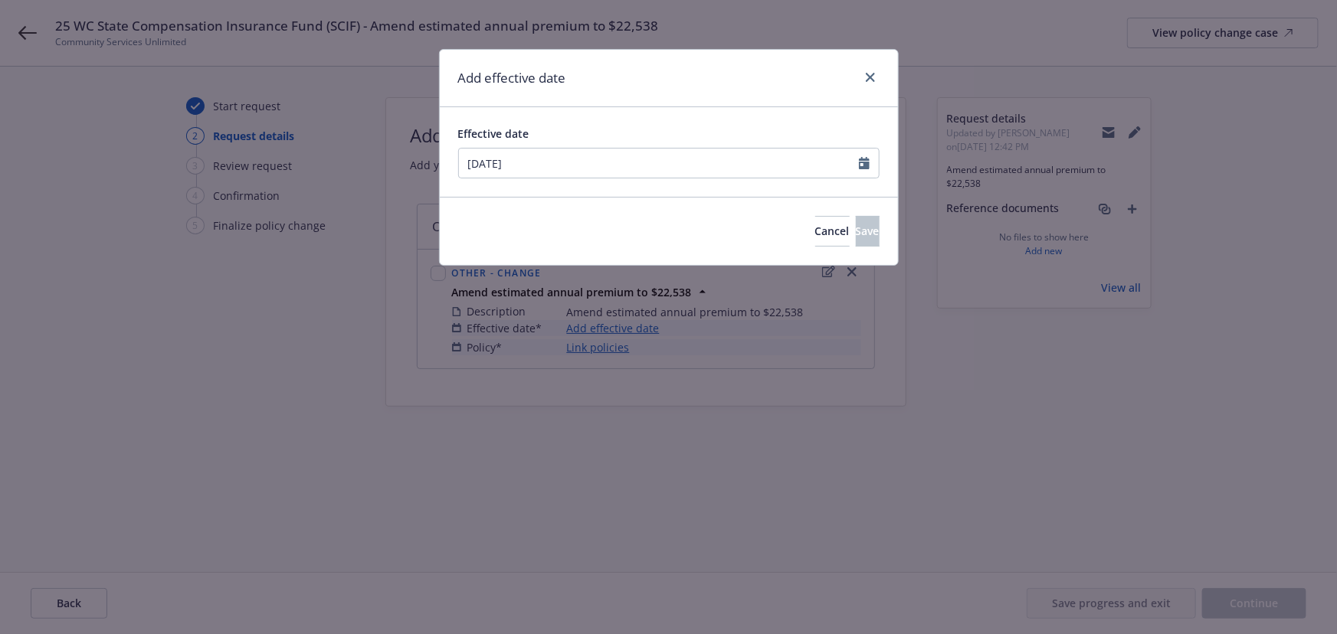
type input "[DATE]"
drag, startPoint x: 611, startPoint y: 120, endPoint x: 729, endPoint y: 169, distance: 127.8
click at [612, 120] on div "Effective date 02/19/2025 January February March April May June July August Sep…" at bounding box center [669, 152] width 458 height 90
drag, startPoint x: 850, startPoint y: 233, endPoint x: 838, endPoint y: 236, distance: 12.6
click at [856, 233] on span "Save" at bounding box center [868, 231] width 24 height 15
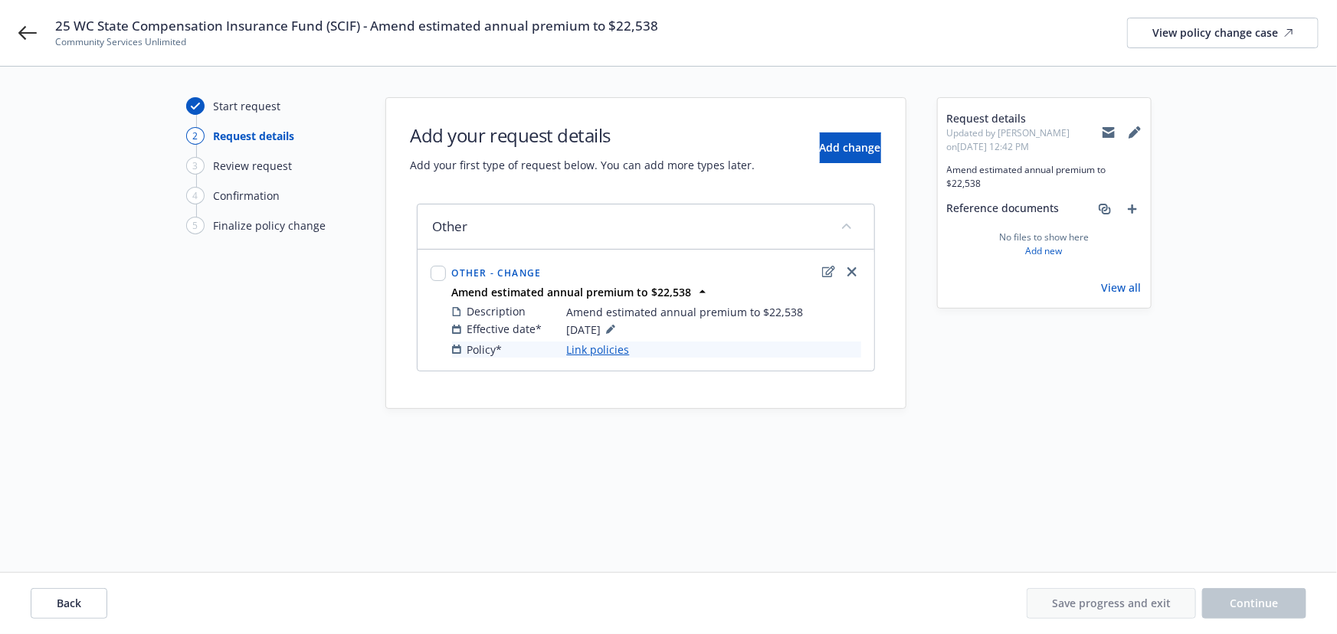
click at [618, 349] on link "Link policies" at bounding box center [598, 350] width 63 height 16
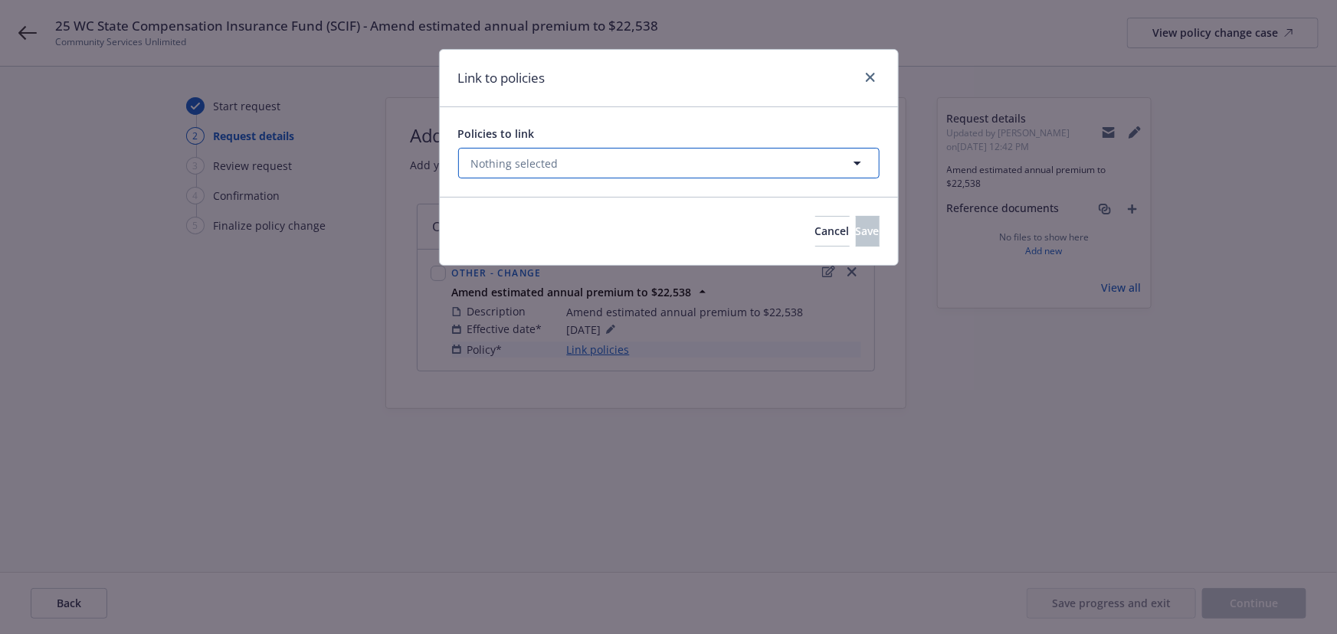
click at [545, 173] on button "Nothing selected" at bounding box center [668, 163] width 421 height 31
select select "ACTIVE"
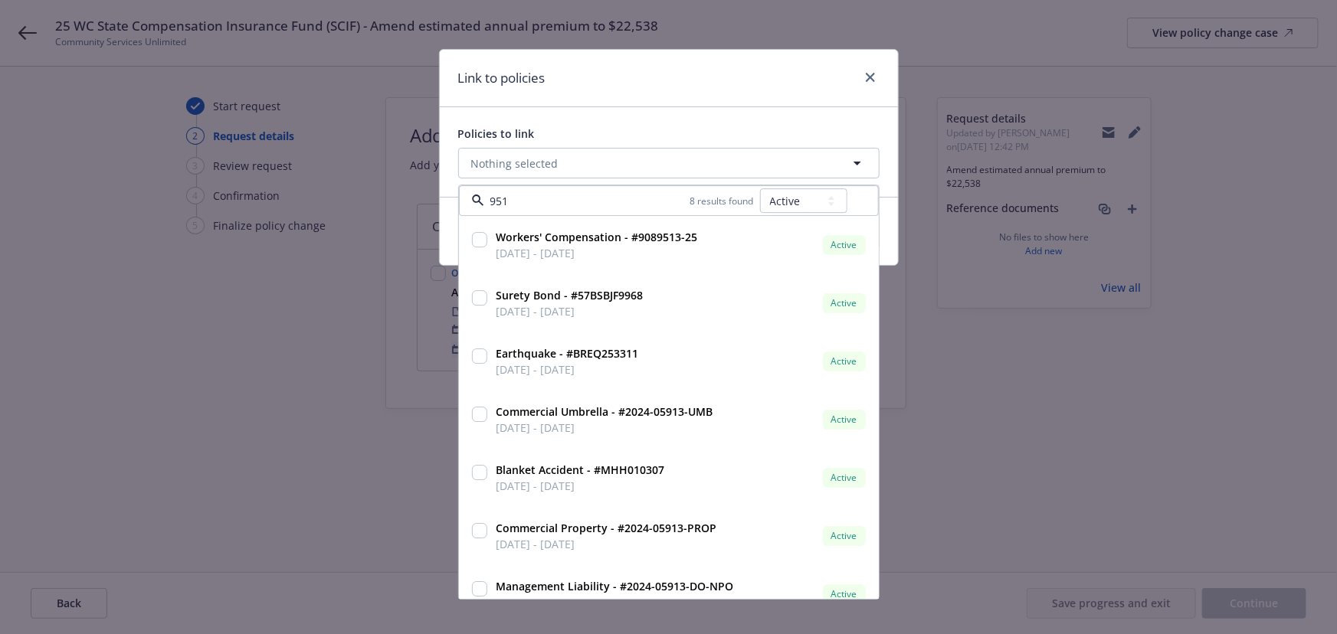
type input "9513"
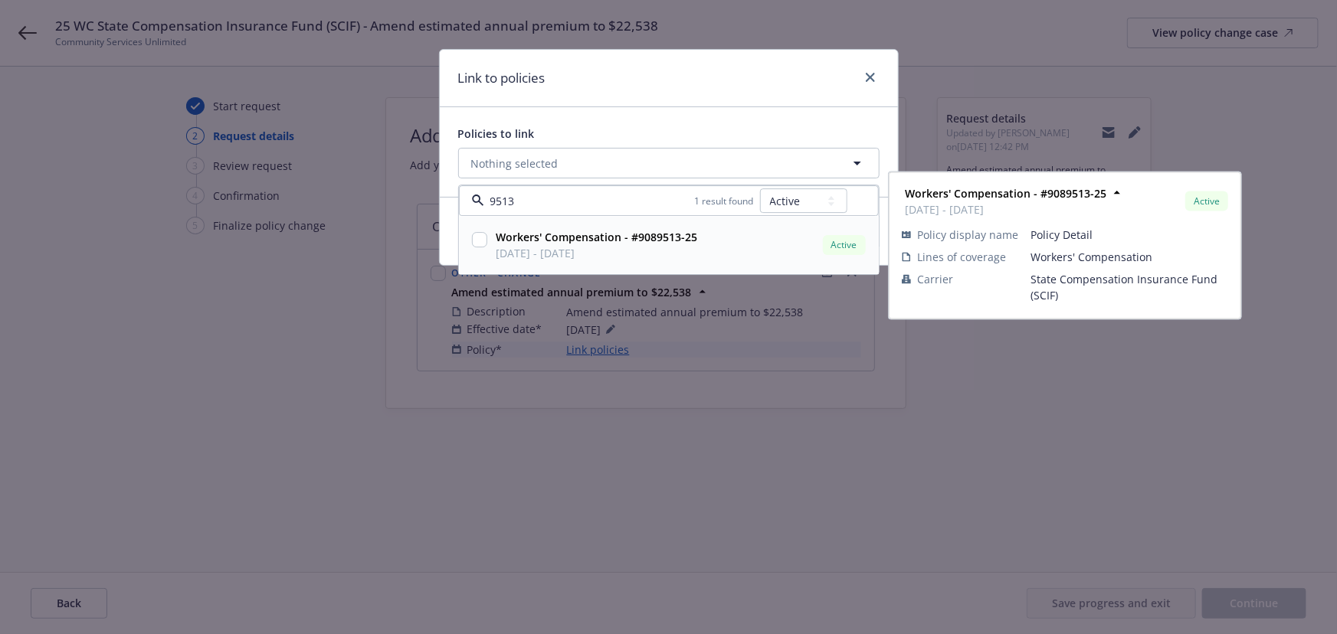
click at [671, 251] on span "02/19/2025 - 02/19/2026" at bounding box center [598, 254] width 202 height 16
checkbox input "true"
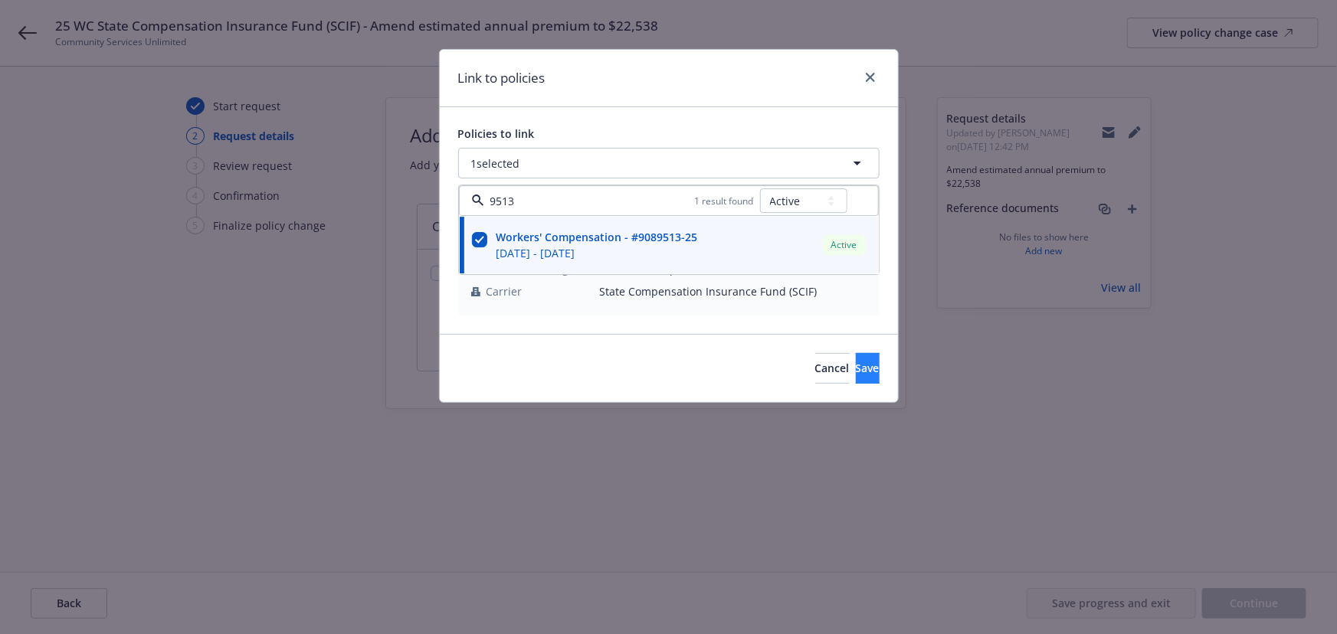
type input "9513"
click at [856, 368] on span "Save" at bounding box center [868, 368] width 24 height 15
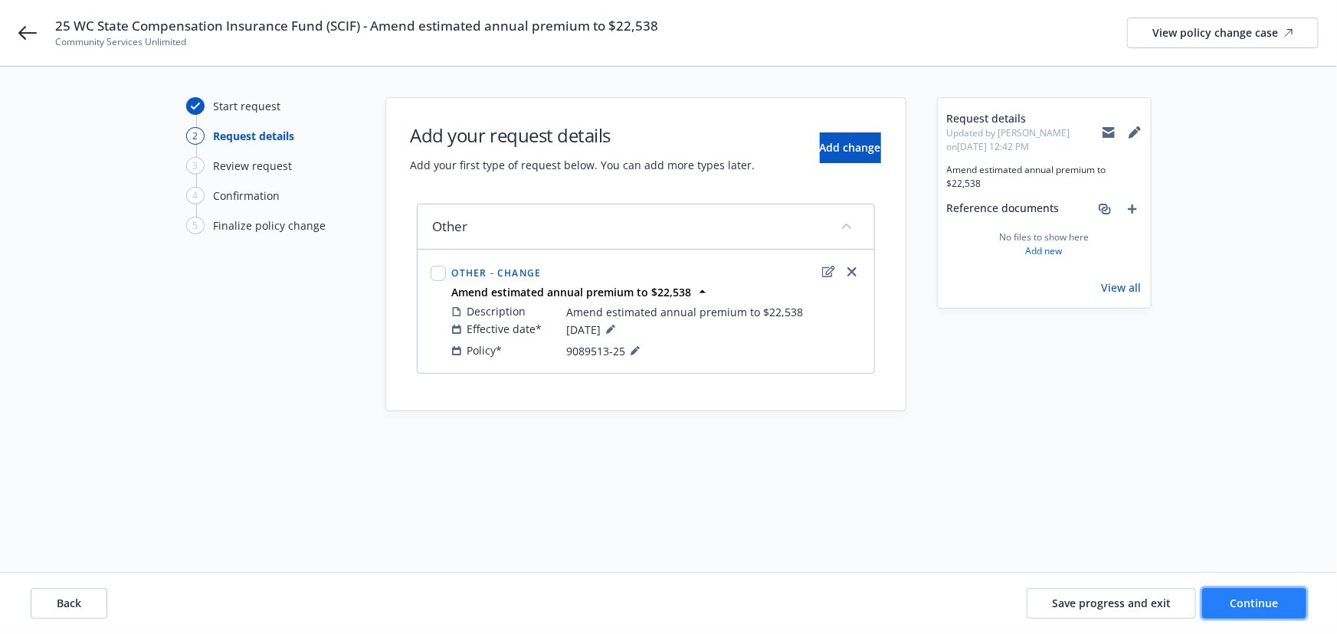
click at [1257, 605] on span "Continue" at bounding box center [1255, 603] width 48 height 15
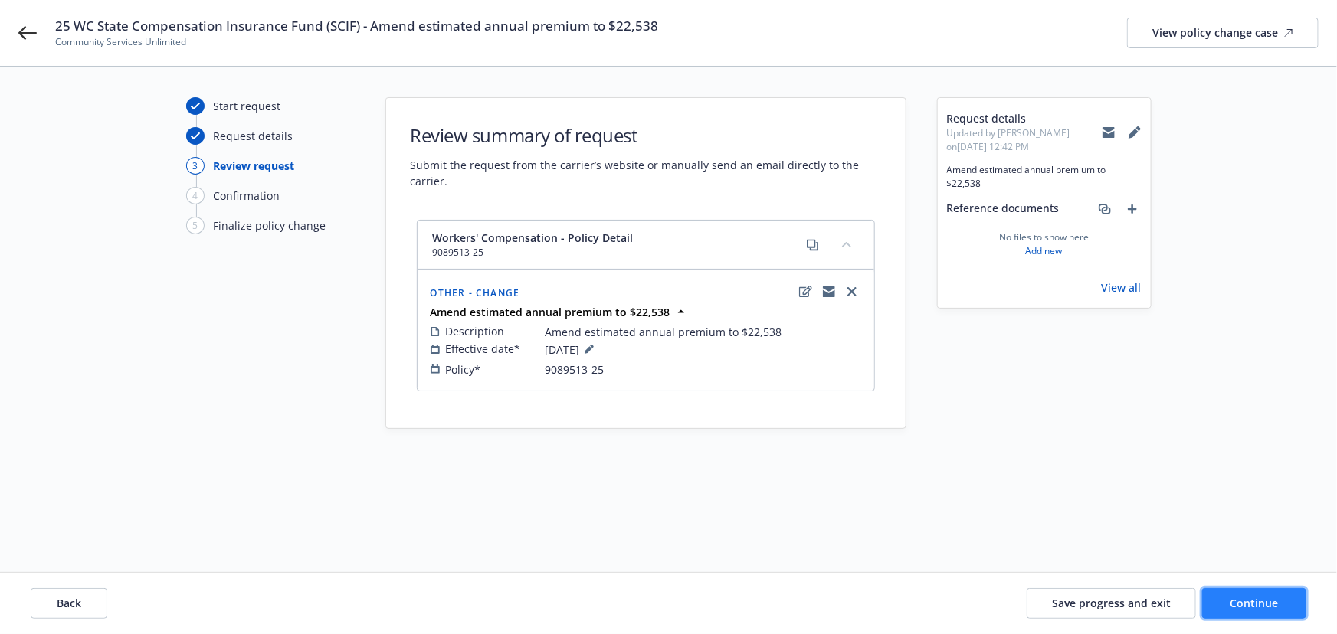
click at [1254, 593] on button "Continue" at bounding box center [1254, 604] width 104 height 31
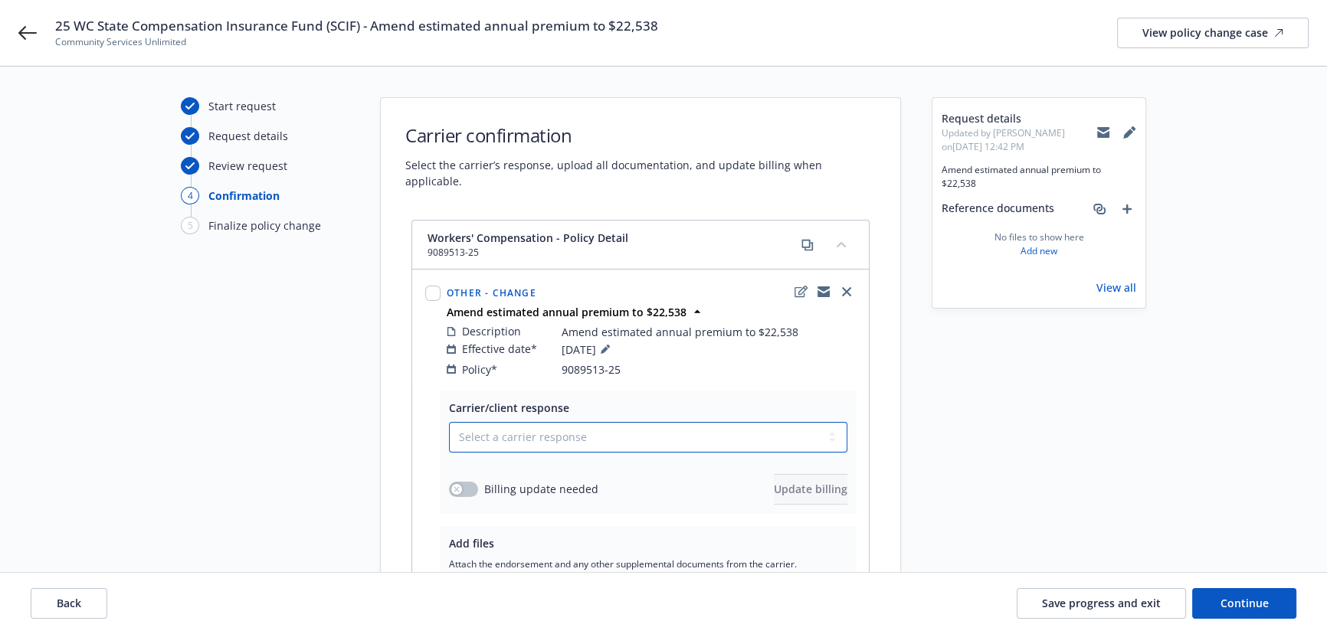
drag, startPoint x: 598, startPoint y: 431, endPoint x: 585, endPoint y: 435, distance: 13.8
click at [598, 431] on select "Select a carrier response Accepted Accepted with revision No endorsement needed…" at bounding box center [648, 437] width 398 height 31
select select "ACCEPTED"
click at [449, 422] on select "Select a carrier response Accepted Accepted with revision No endorsement needed…" at bounding box center [648, 437] width 398 height 31
click at [475, 482] on button "button" at bounding box center [463, 489] width 29 height 15
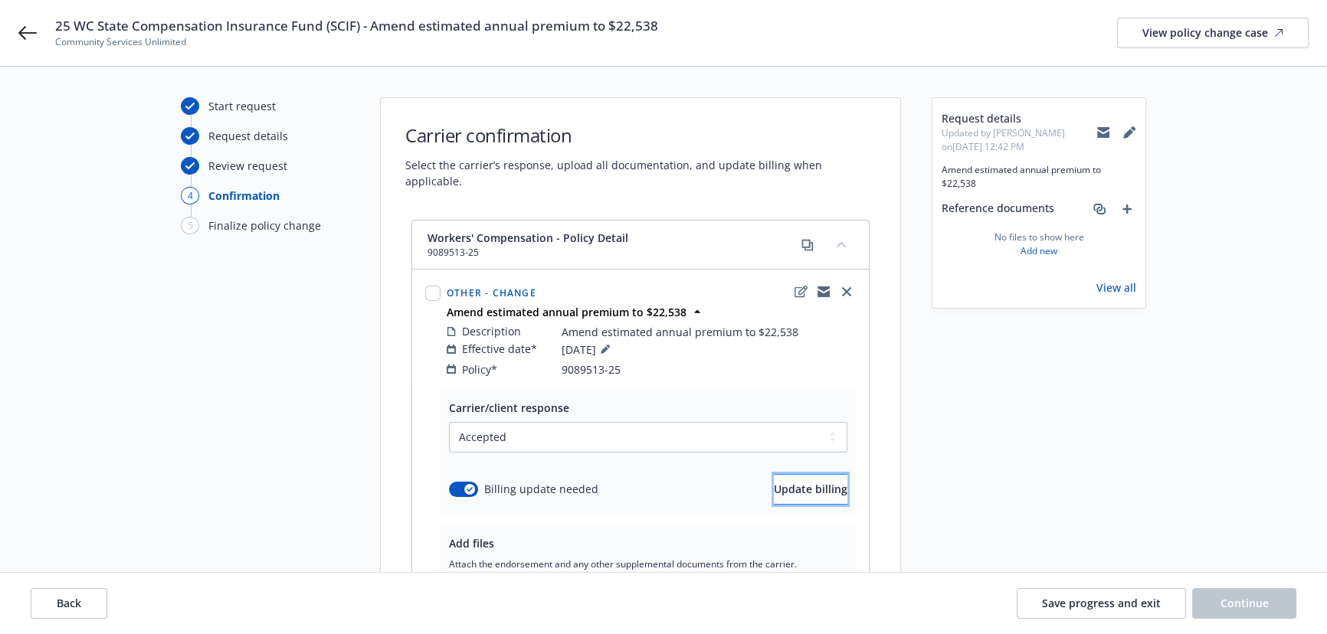
click at [782, 485] on button "Update billing" at bounding box center [811, 489] width 74 height 31
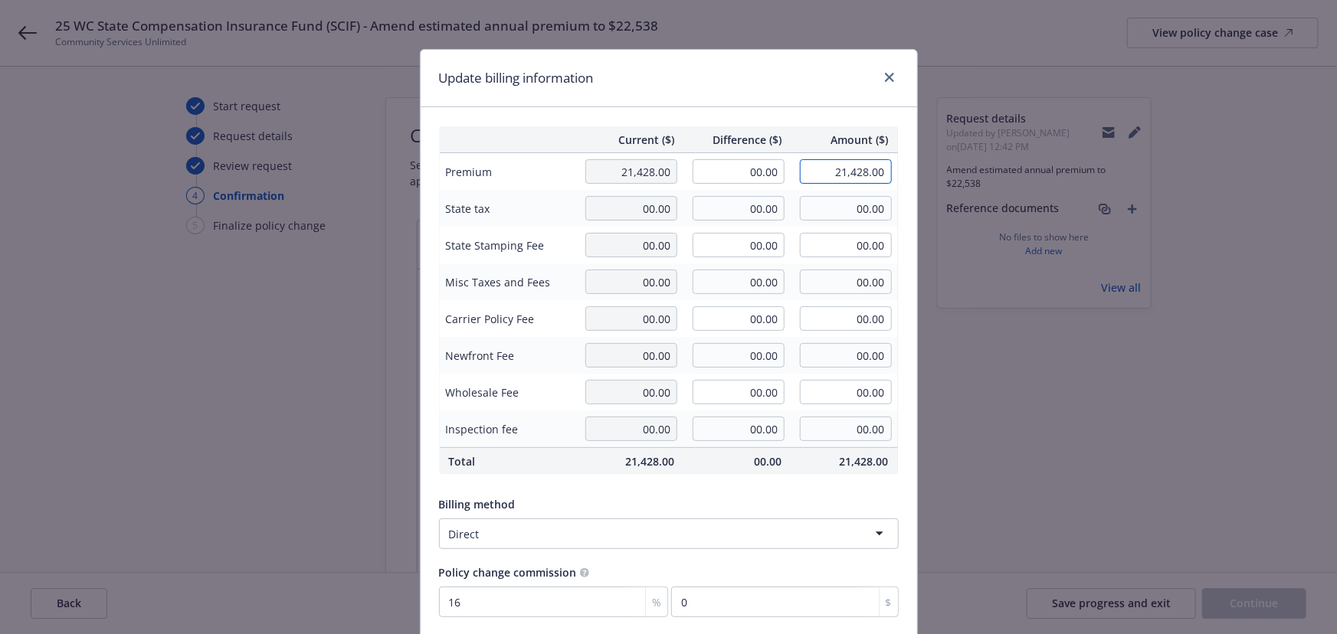
drag, startPoint x: 823, startPoint y: 170, endPoint x: 941, endPoint y: 182, distance: 118.6
click at [941, 182] on div "Update billing information Current ($) Difference ($) Amount ($) Premium 21,428…" at bounding box center [668, 317] width 1337 height 634
type input "22538"
type input "1,110.00"
type input "22,538.00"
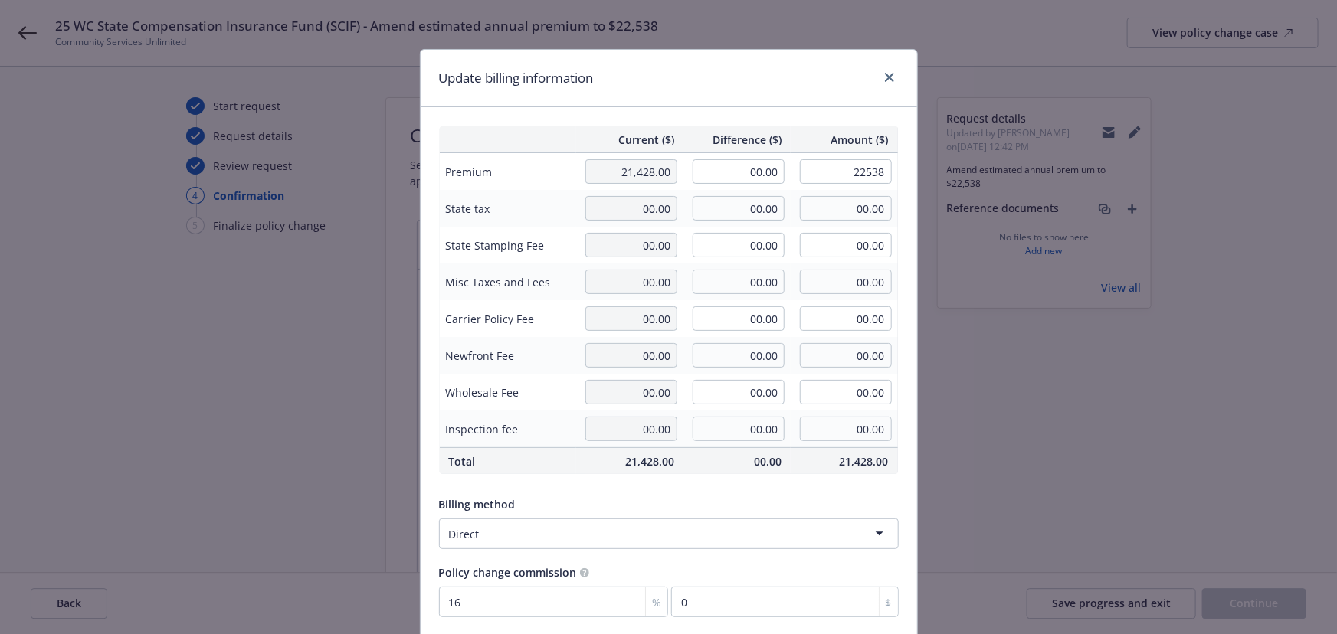
type input "177.6"
click at [683, 87] on div "Update billing information" at bounding box center [669, 78] width 497 height 57
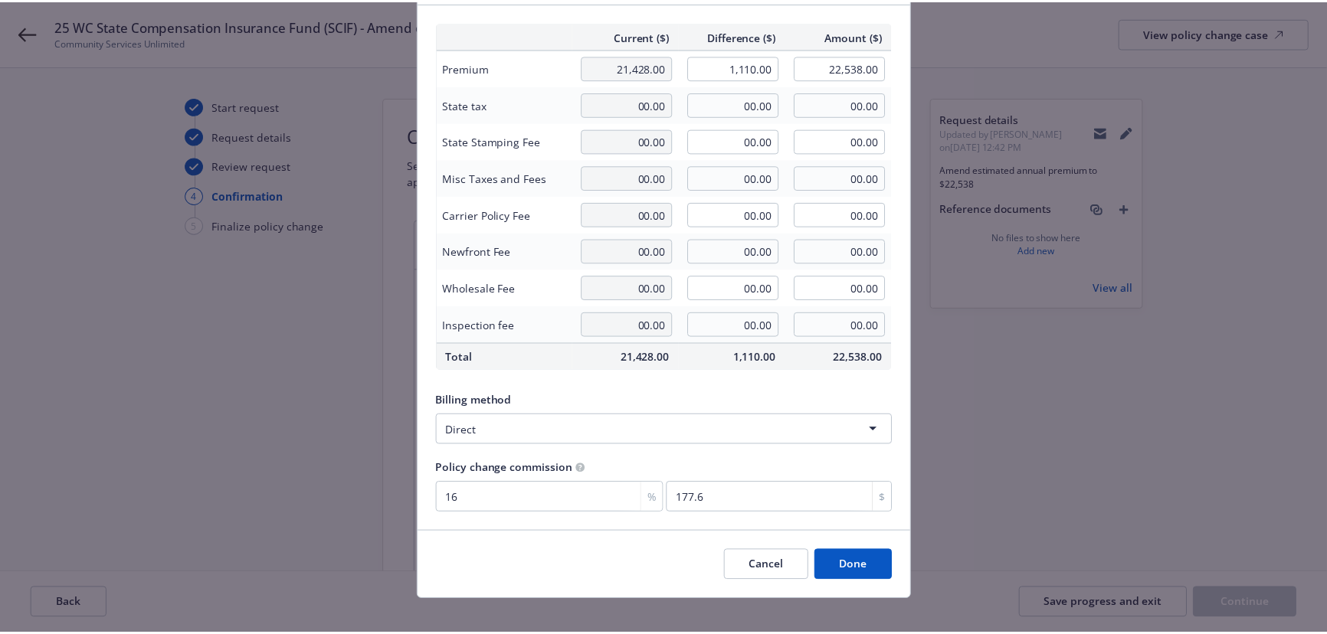
scroll to position [119, 0]
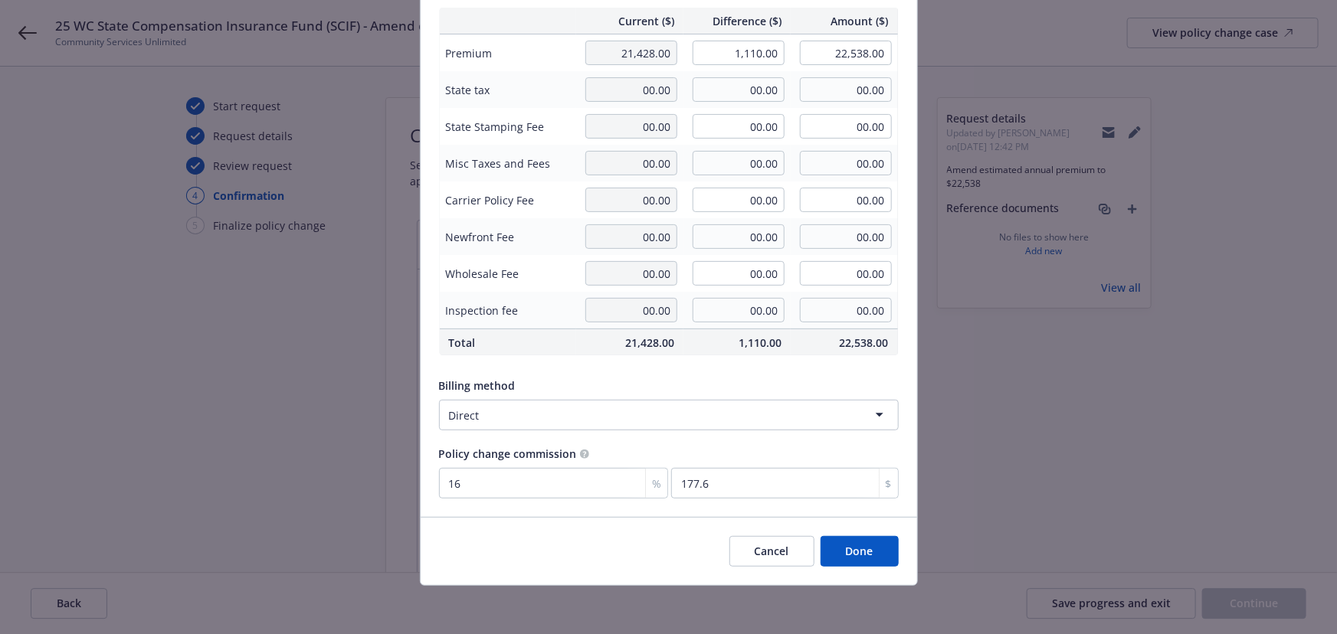
click at [851, 554] on button "Done" at bounding box center [860, 551] width 78 height 31
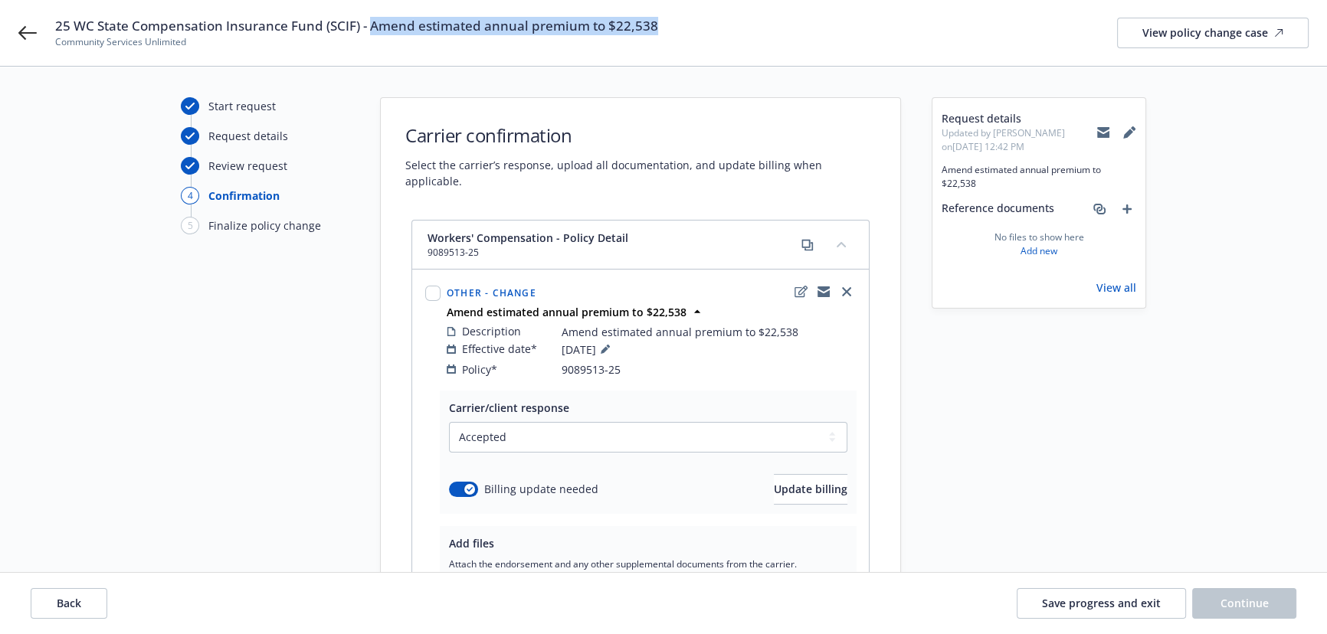
drag, startPoint x: 667, startPoint y: 28, endPoint x: 369, endPoint y: 25, distance: 298.1
click at [369, 25] on div "25 WC State Compensation Insurance Fund (SCIF) - Amend estimated annual premium…" at bounding box center [682, 33] width 1254 height 32
copy span "Amend estimated annual premium to $22,538"
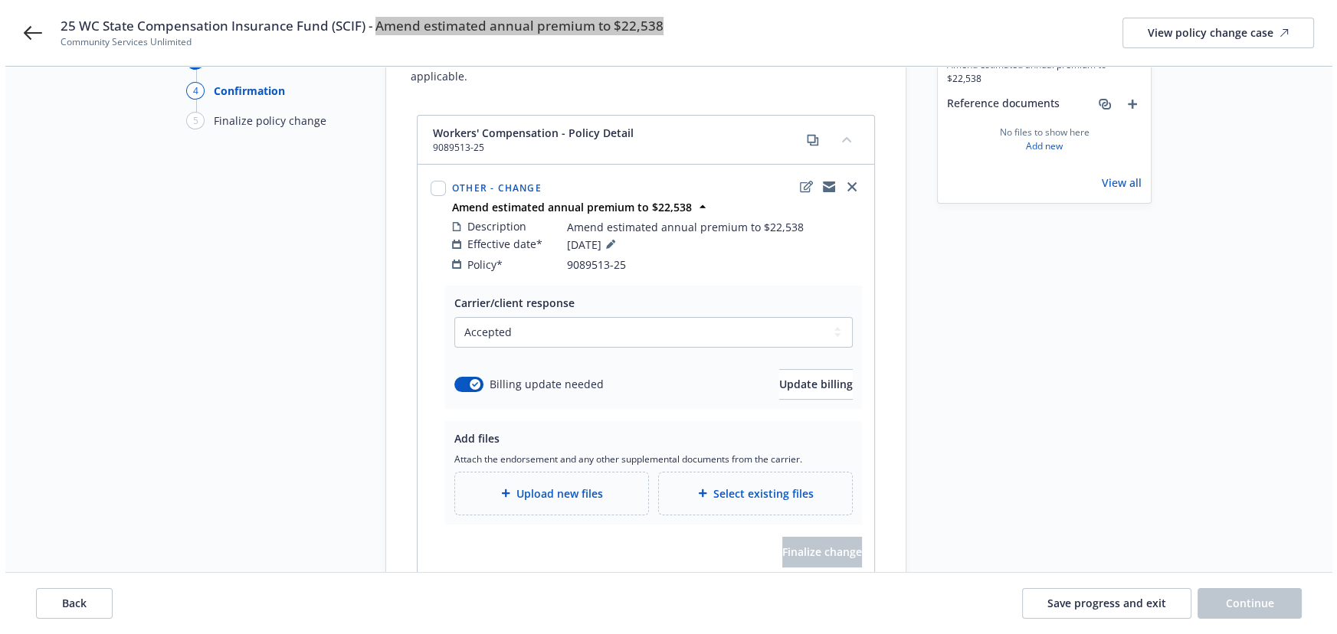
scroll to position [164, 0]
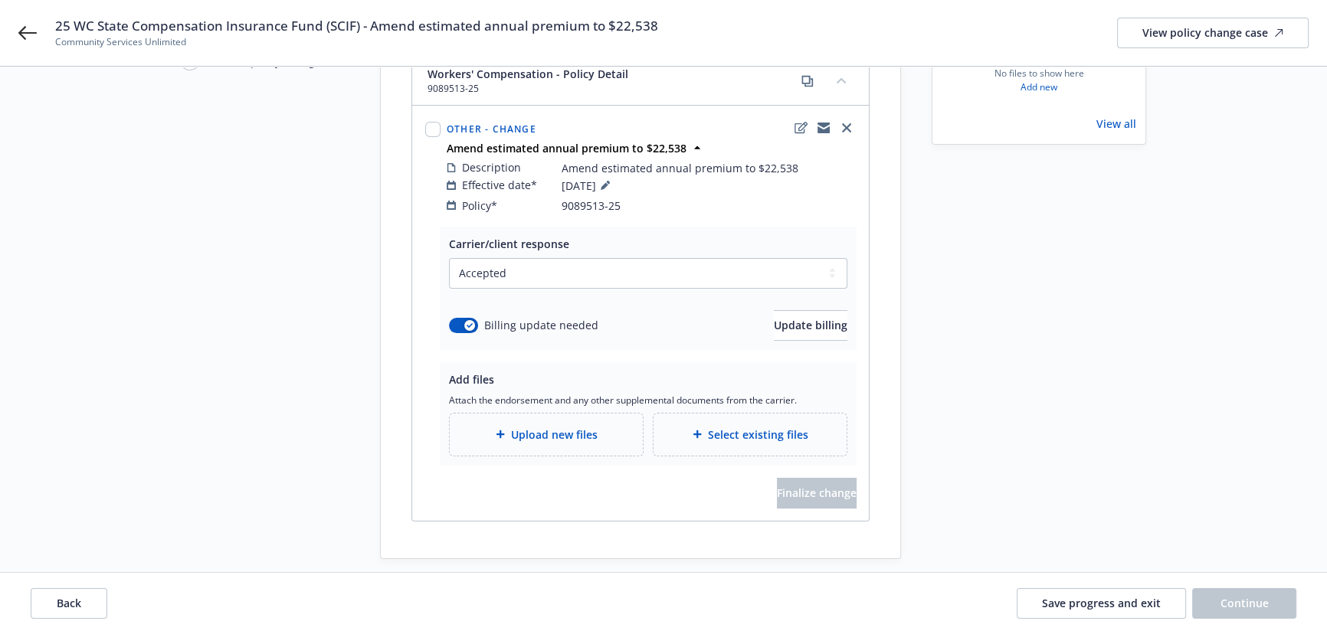
click at [572, 427] on span "Upload new files" at bounding box center [554, 435] width 87 height 16
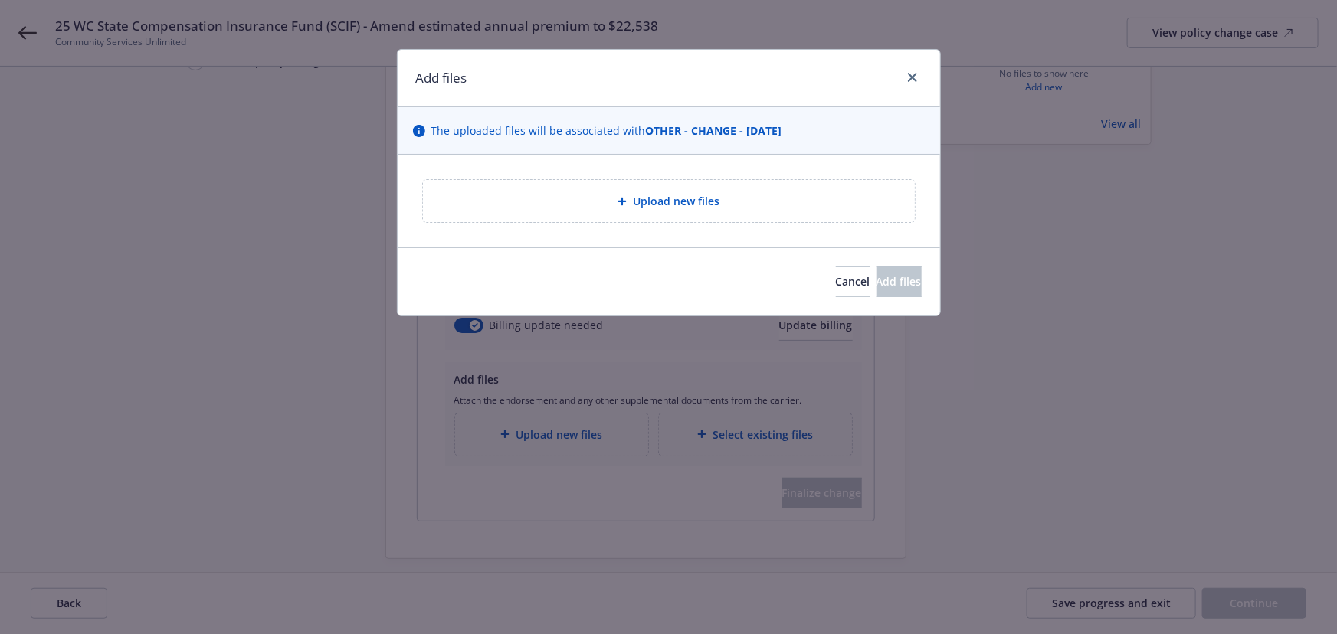
click at [658, 207] on span "Upload new files" at bounding box center [676, 201] width 87 height 16
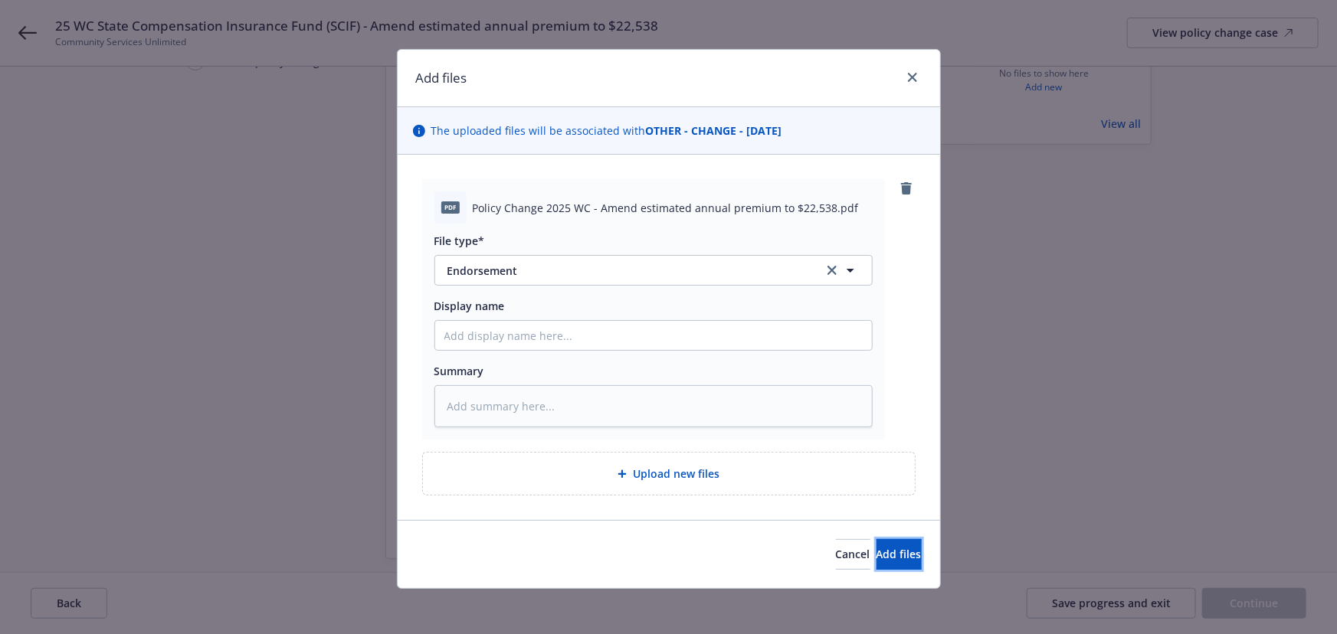
click at [893, 544] on button "Add files" at bounding box center [899, 554] width 45 height 31
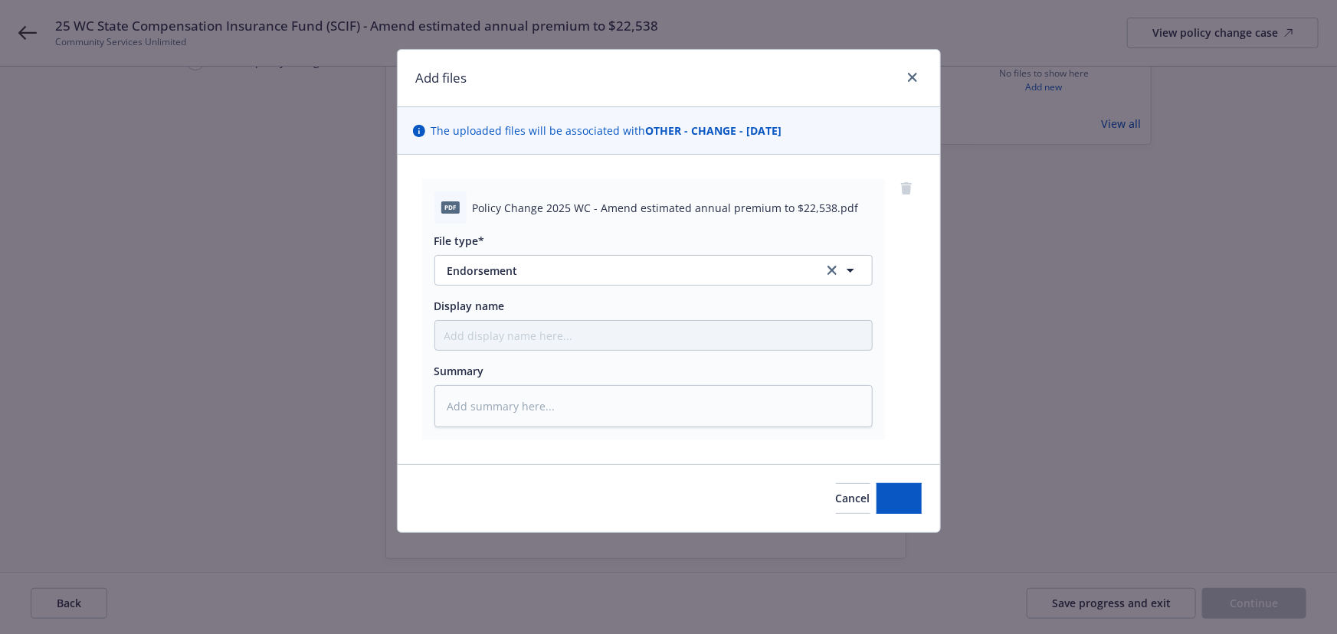
type textarea "x"
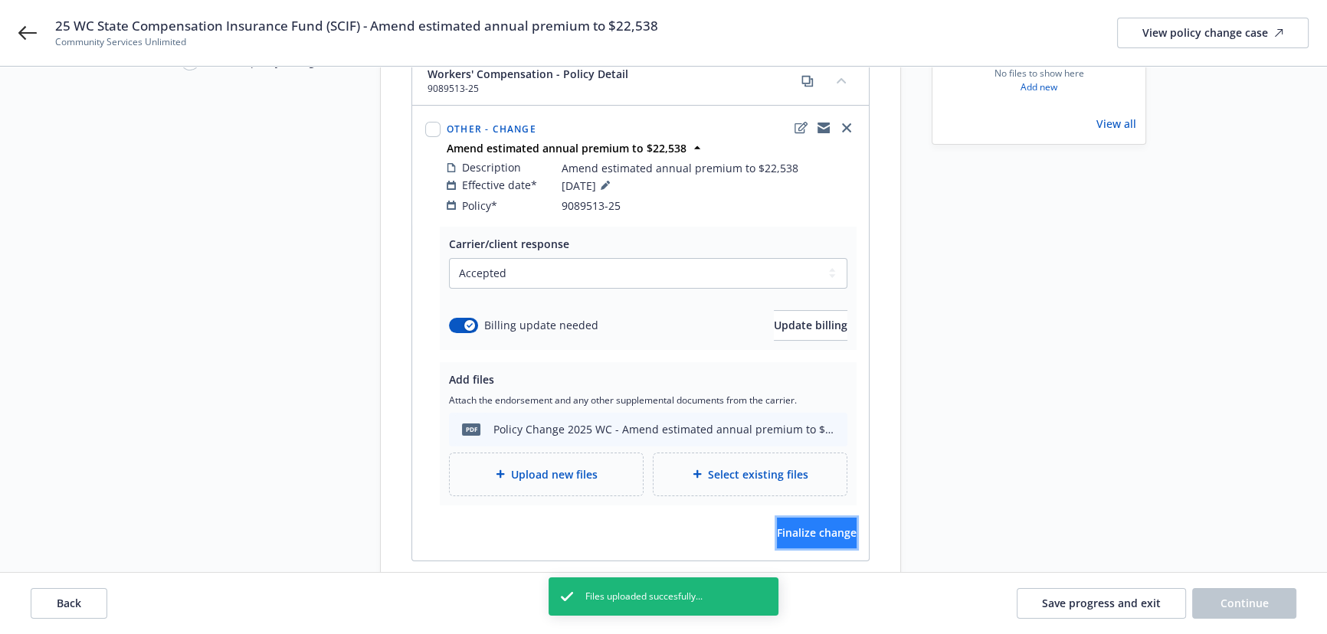
click at [794, 528] on button "Finalize change" at bounding box center [817, 533] width 80 height 31
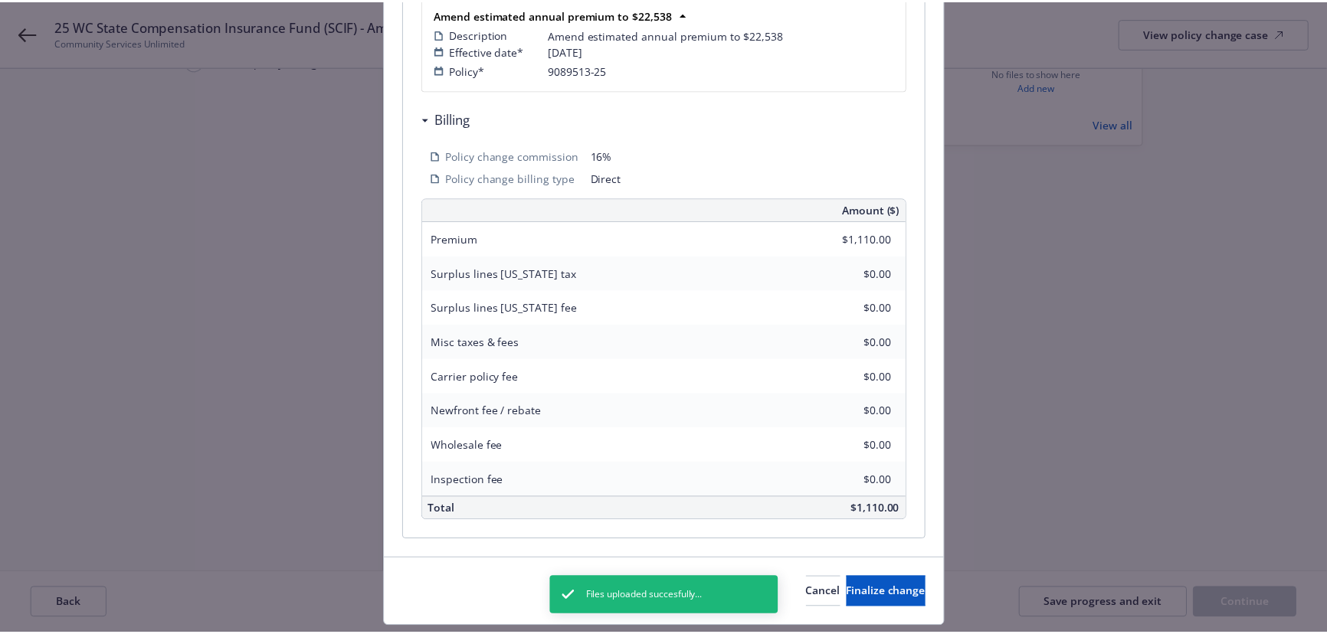
scroll to position [400, 0]
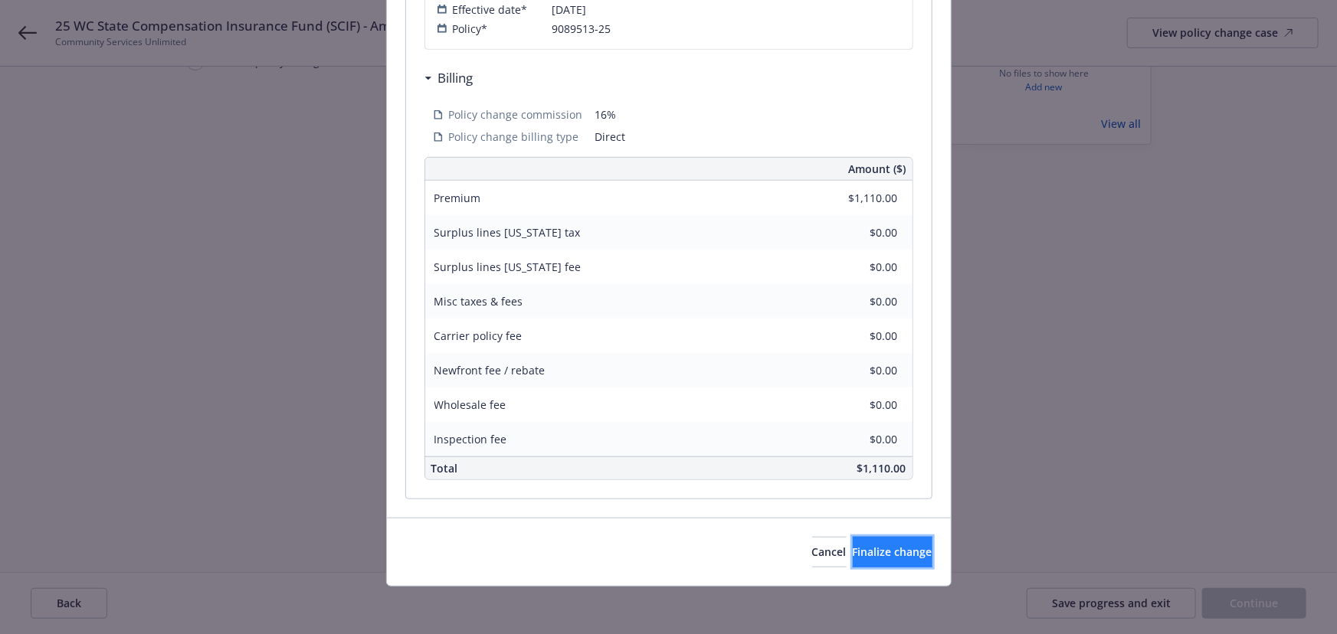
click at [861, 566] on button "Finalize change" at bounding box center [893, 552] width 80 height 31
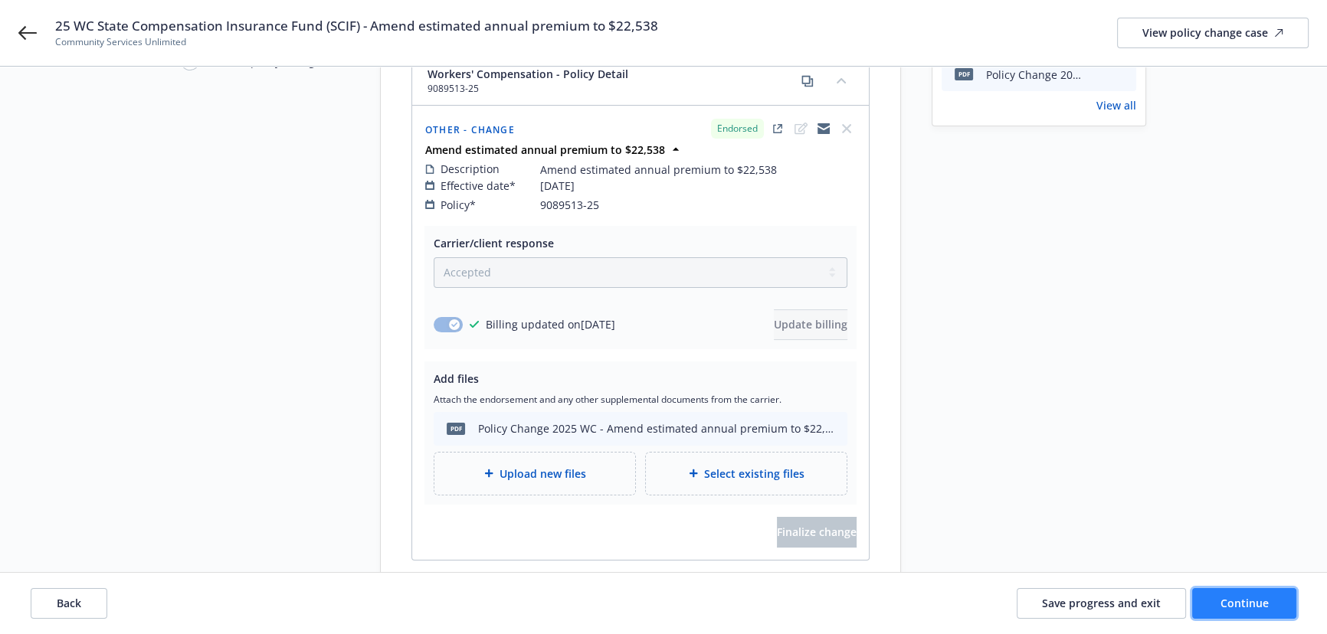
click at [1257, 599] on span "Continue" at bounding box center [1245, 603] width 48 height 15
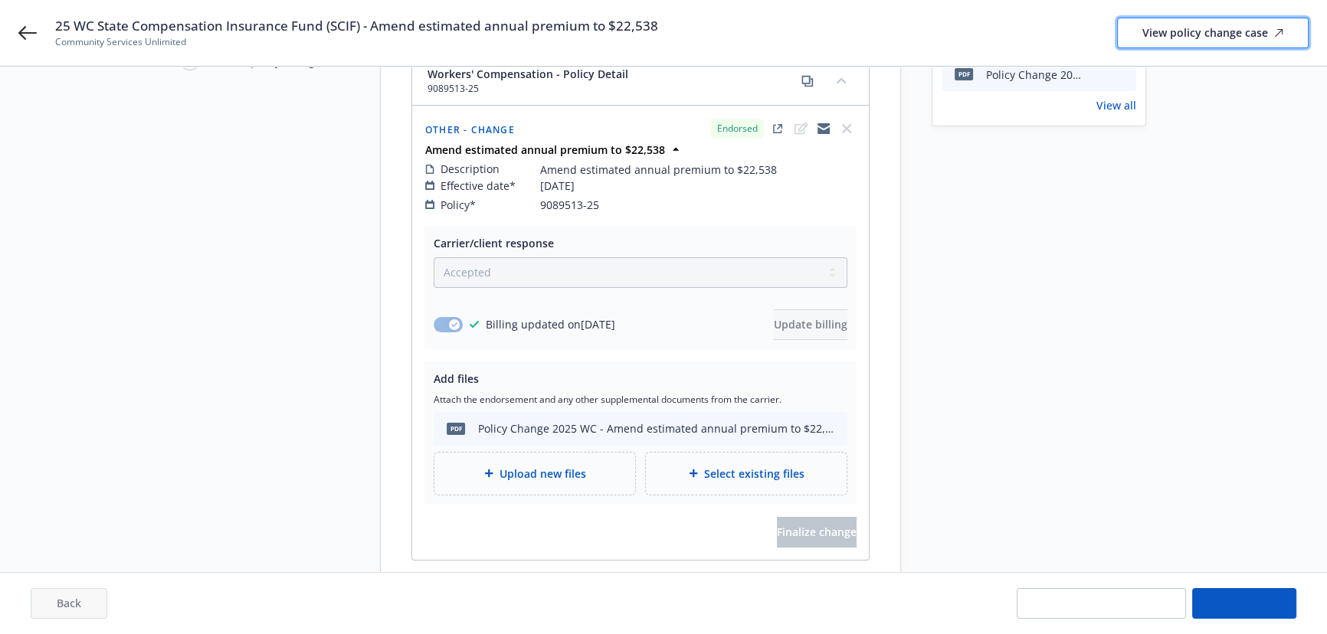
click at [1182, 21] on div "View policy change case" at bounding box center [1213, 32] width 141 height 29
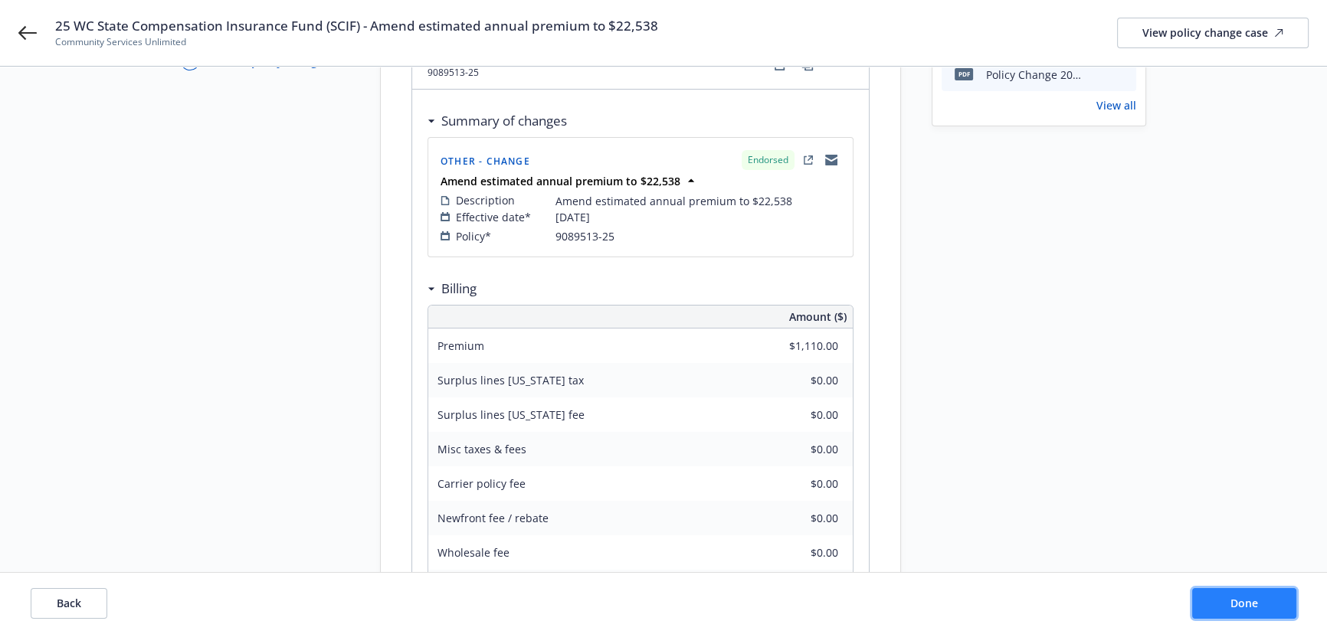
click at [1216, 603] on button "Done" at bounding box center [1244, 604] width 104 height 31
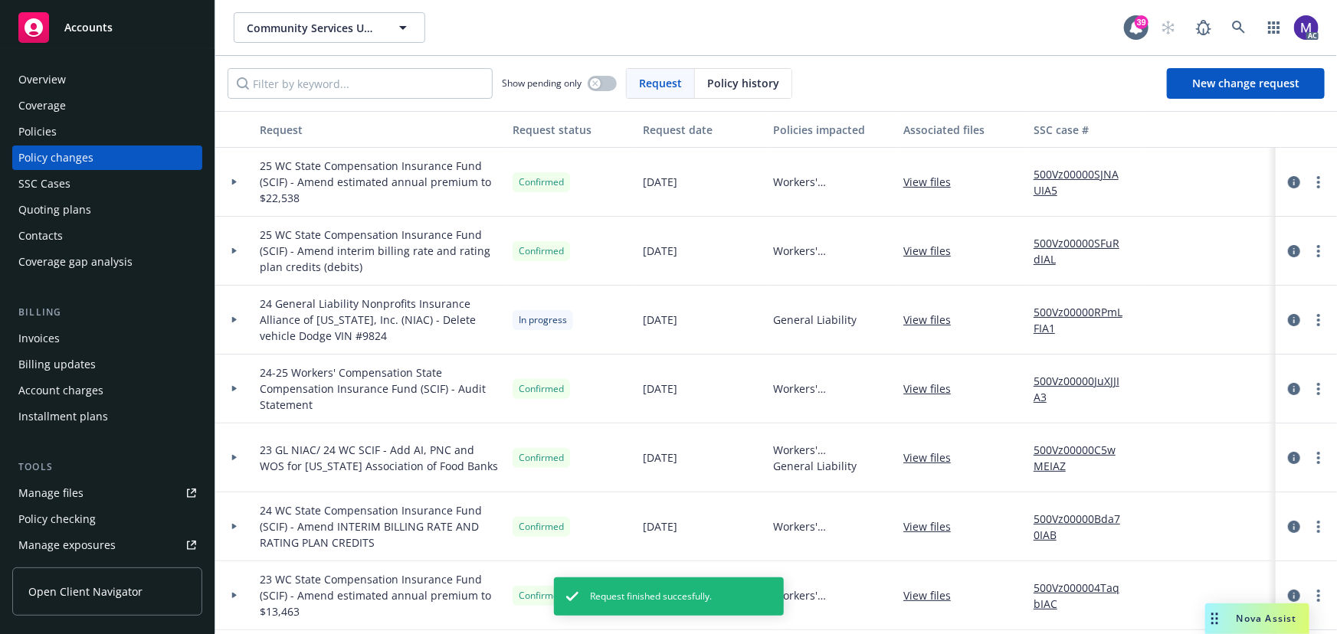
click at [234, 252] on icon at bounding box center [234, 251] width 5 height 6
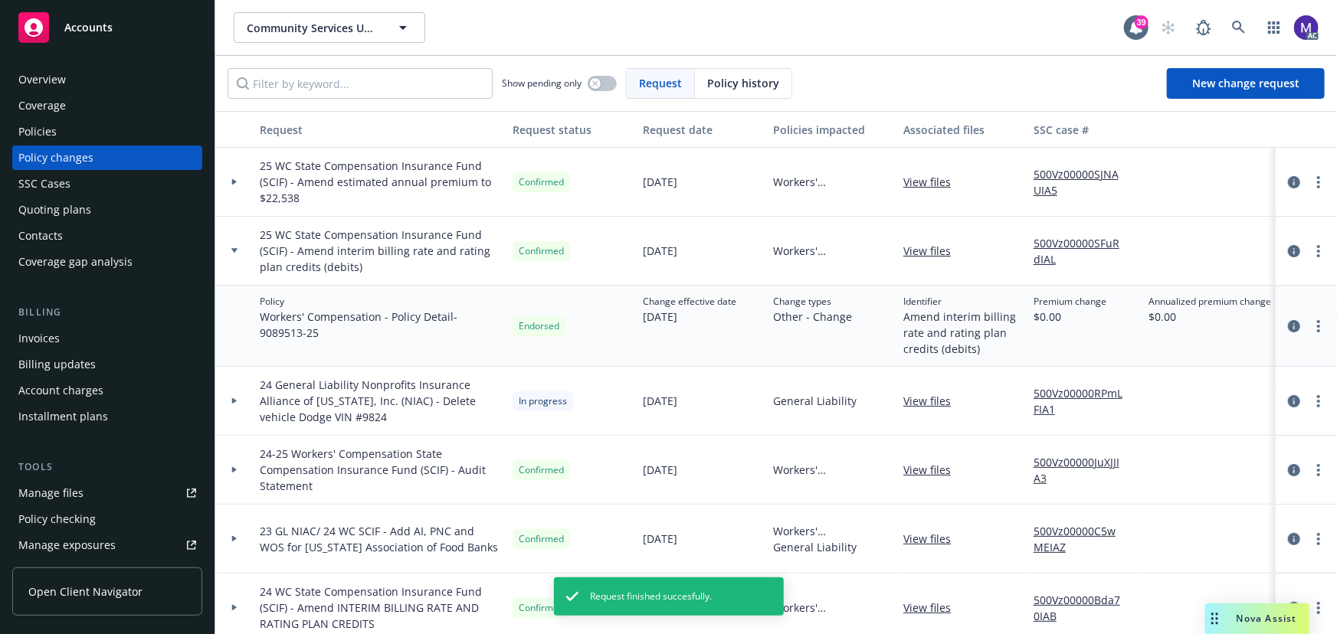
click at [247, 180] on div at bounding box center [234, 181] width 26 height 5
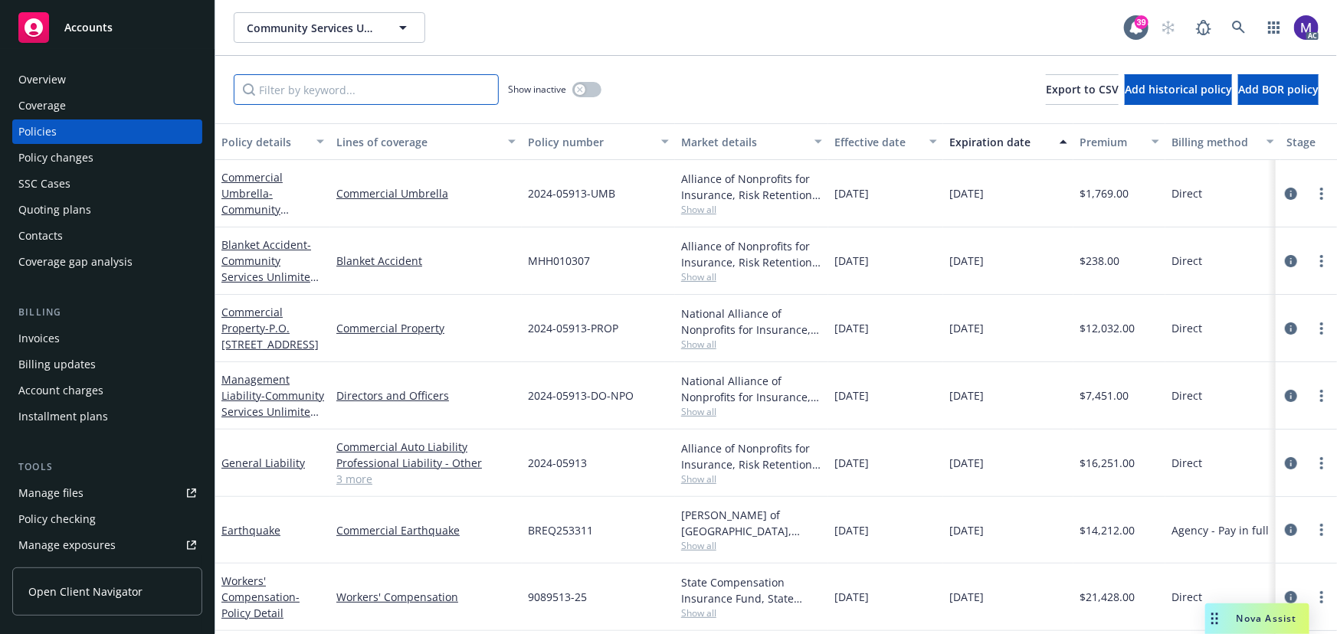
click at [291, 90] on input "Filter by keyword..." at bounding box center [366, 89] width 265 height 31
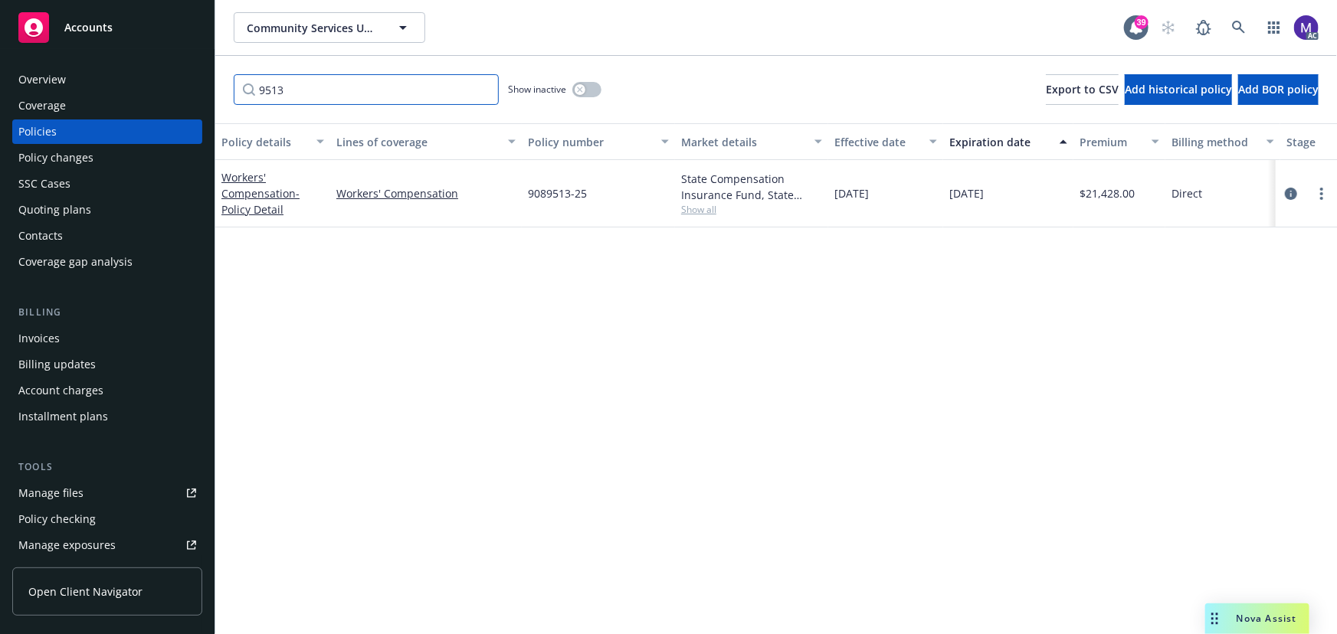
type input "9513"
click at [693, 206] on span "Show all" at bounding box center [751, 209] width 141 height 13
click at [585, 297] on span "State Compensation Insurance Fund (SCIF)" at bounding box center [668, 298] width 282 height 16
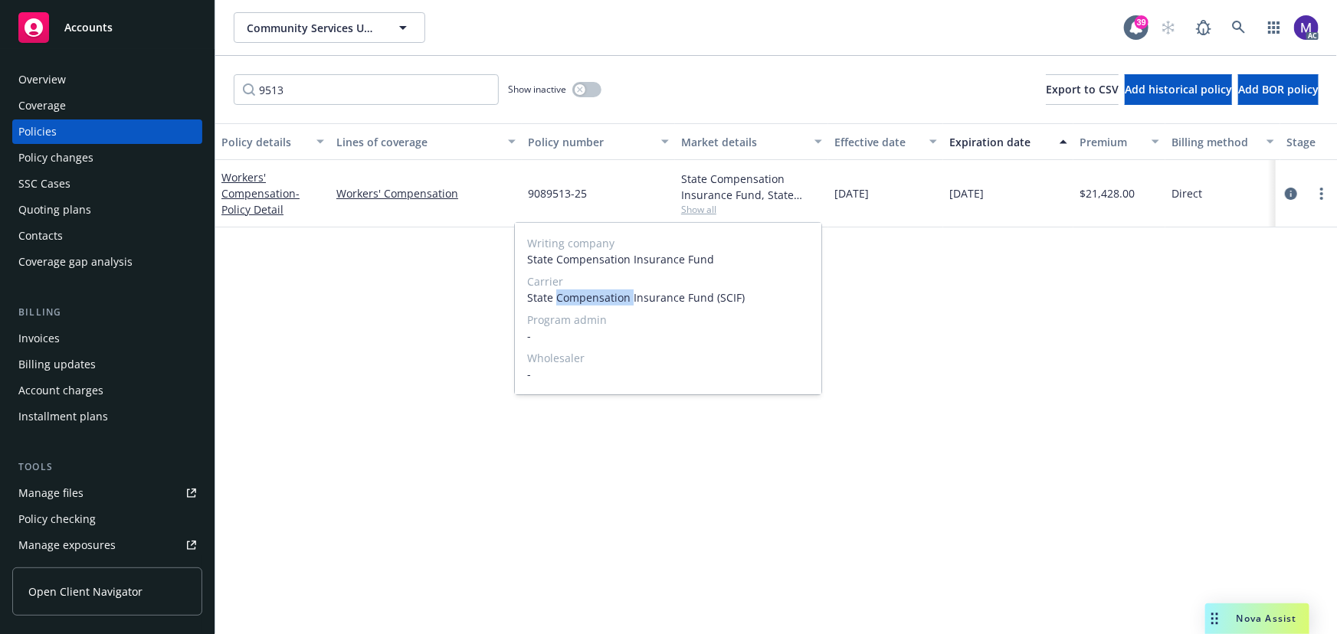
click at [585, 297] on span "State Compensation Insurance Fund (SCIF)" at bounding box center [668, 298] width 282 height 16
copy span "State Compensation Insurance Fund (SCIF)"
